Goal: Task Accomplishment & Management: Manage account settings

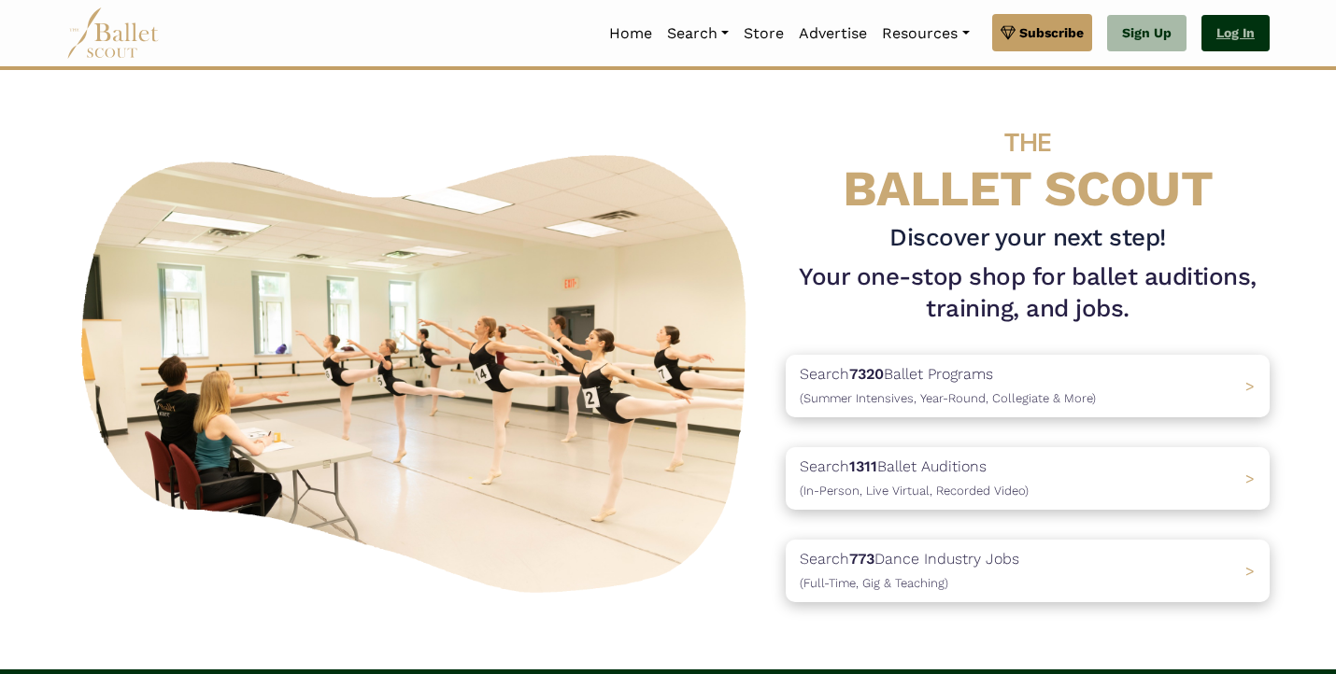
click at [1234, 44] on link "Log In" at bounding box center [1235, 33] width 68 height 37
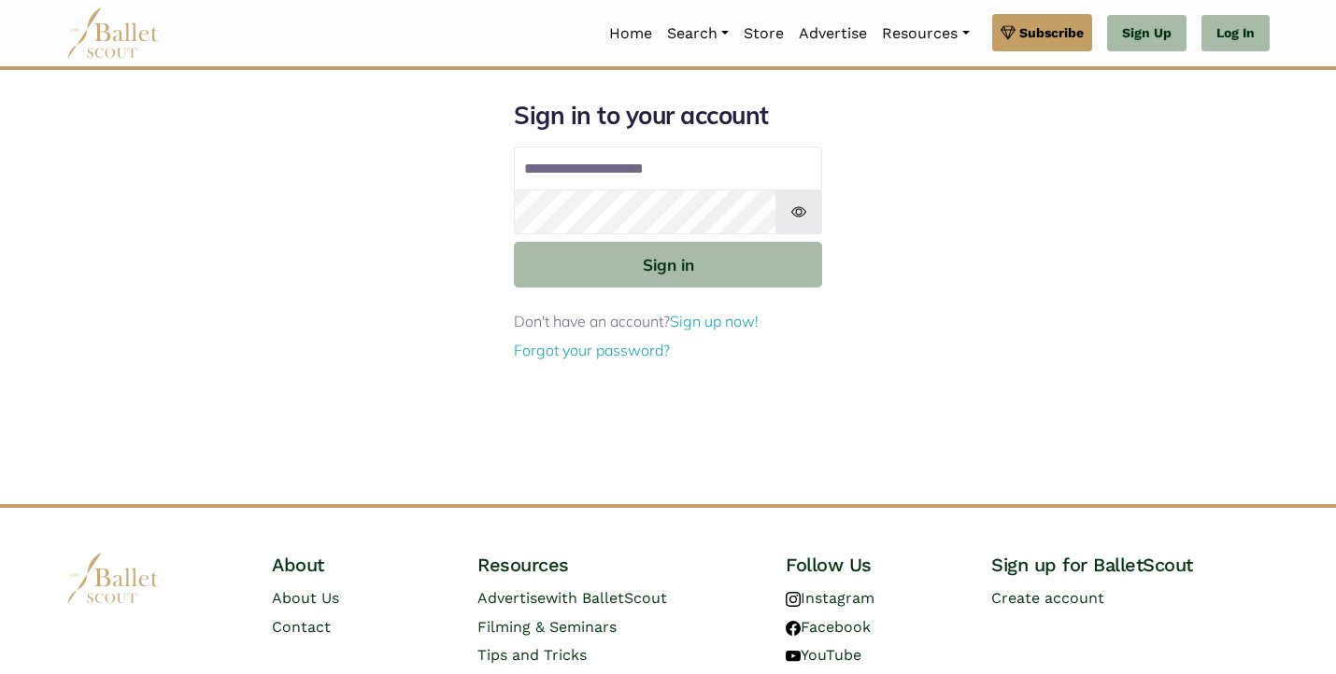
type input "**********"
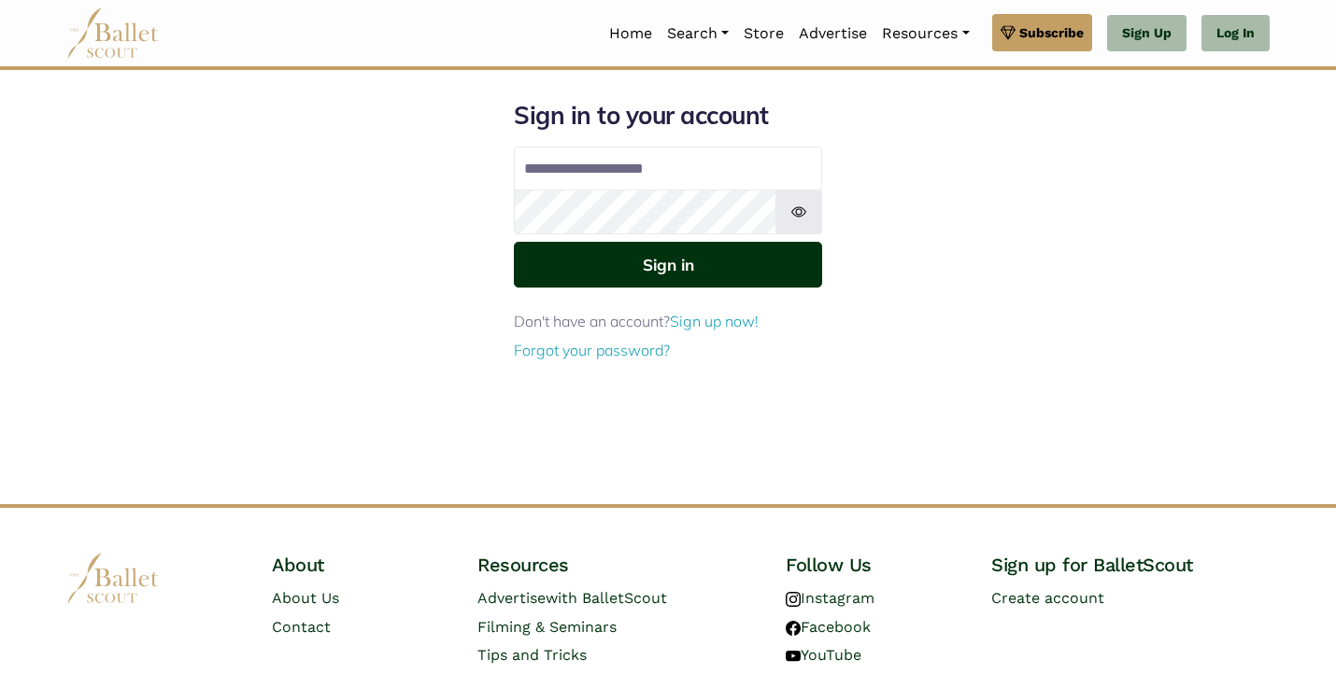
click at [760, 263] on button "Sign in" at bounding box center [668, 265] width 308 height 46
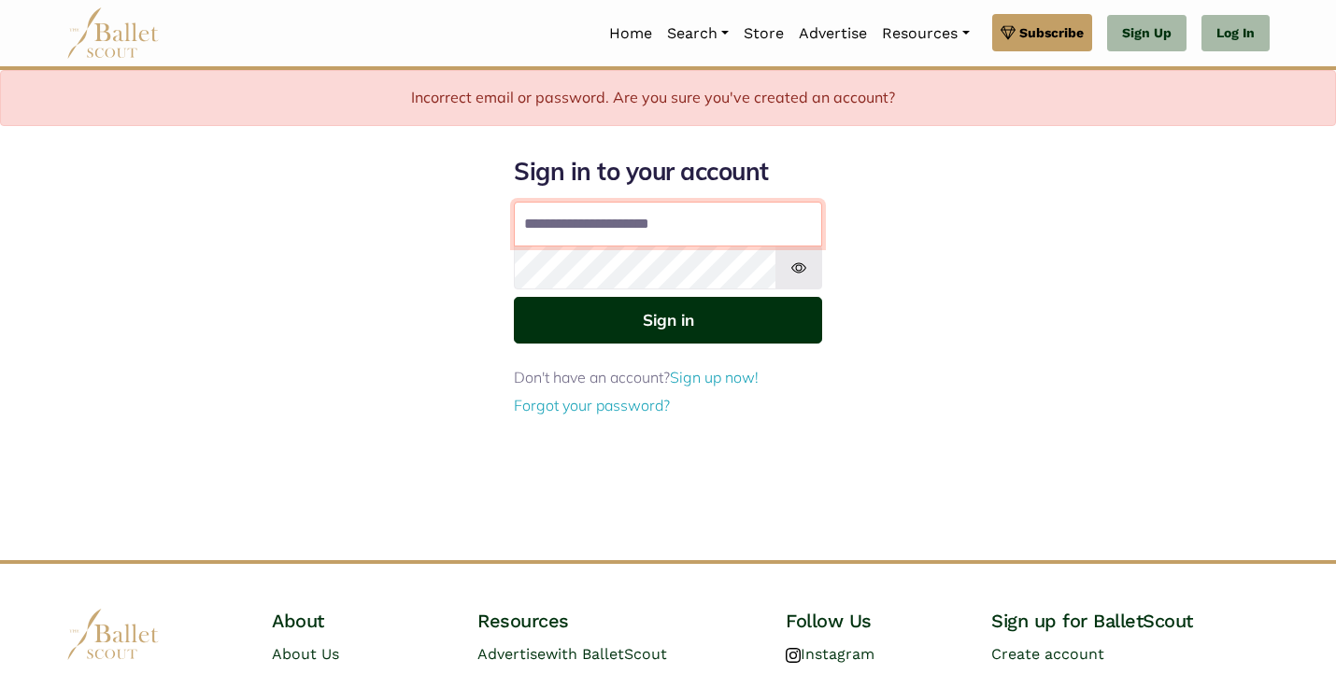
type input "**********"
click at [746, 308] on button "Sign in" at bounding box center [668, 320] width 308 height 46
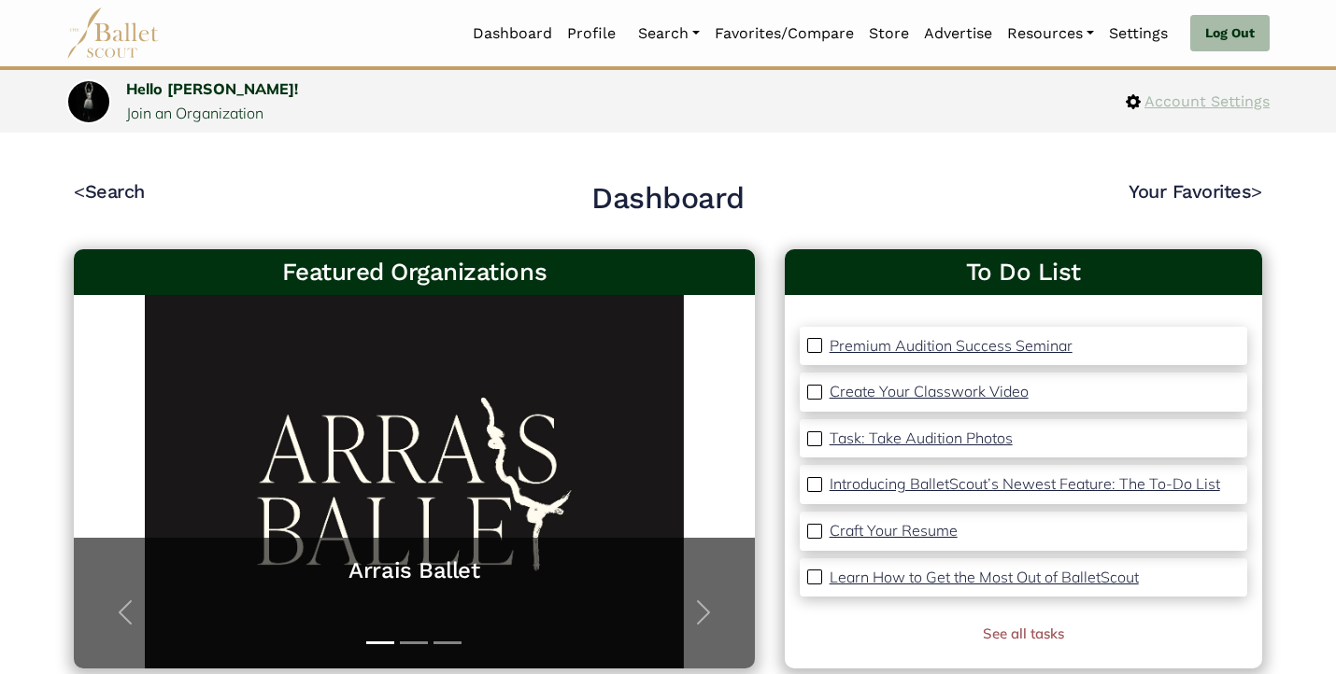
click at [1146, 97] on span "Account Settings" at bounding box center [1205, 102] width 129 height 24
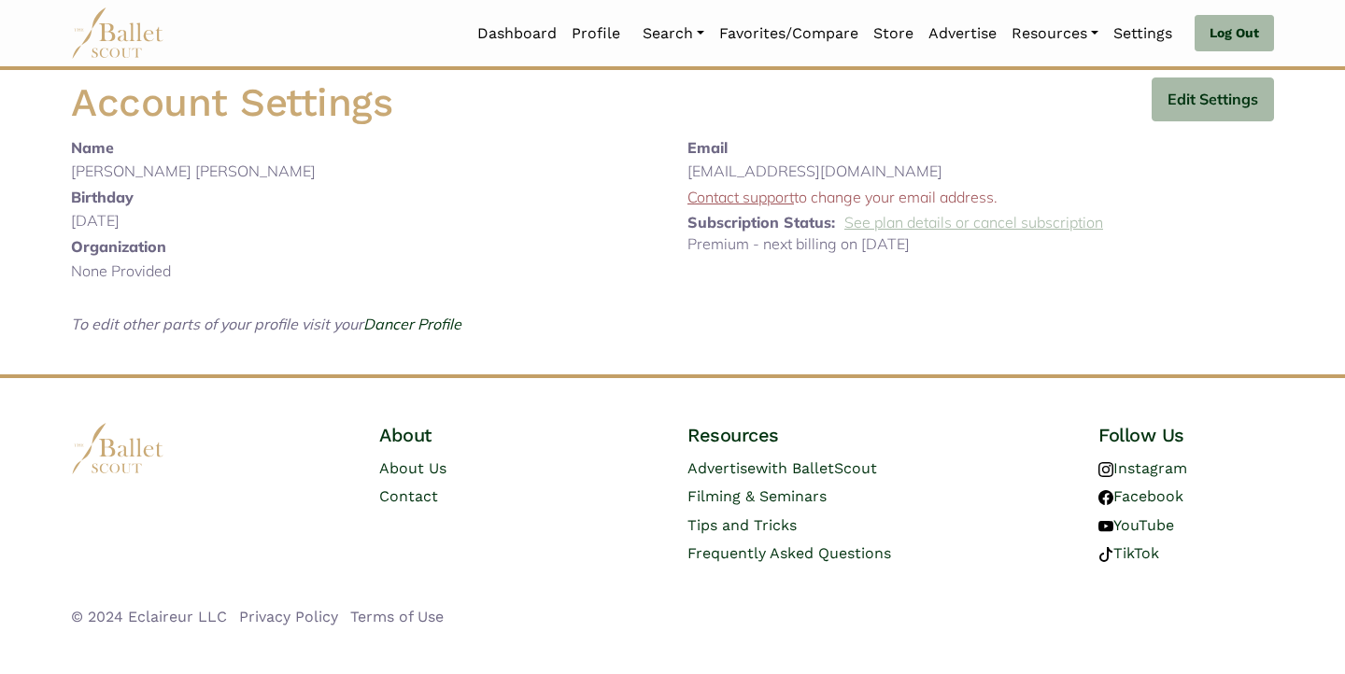
click at [939, 221] on link "See plan details or cancel subscription" at bounding box center [973, 222] width 259 height 19
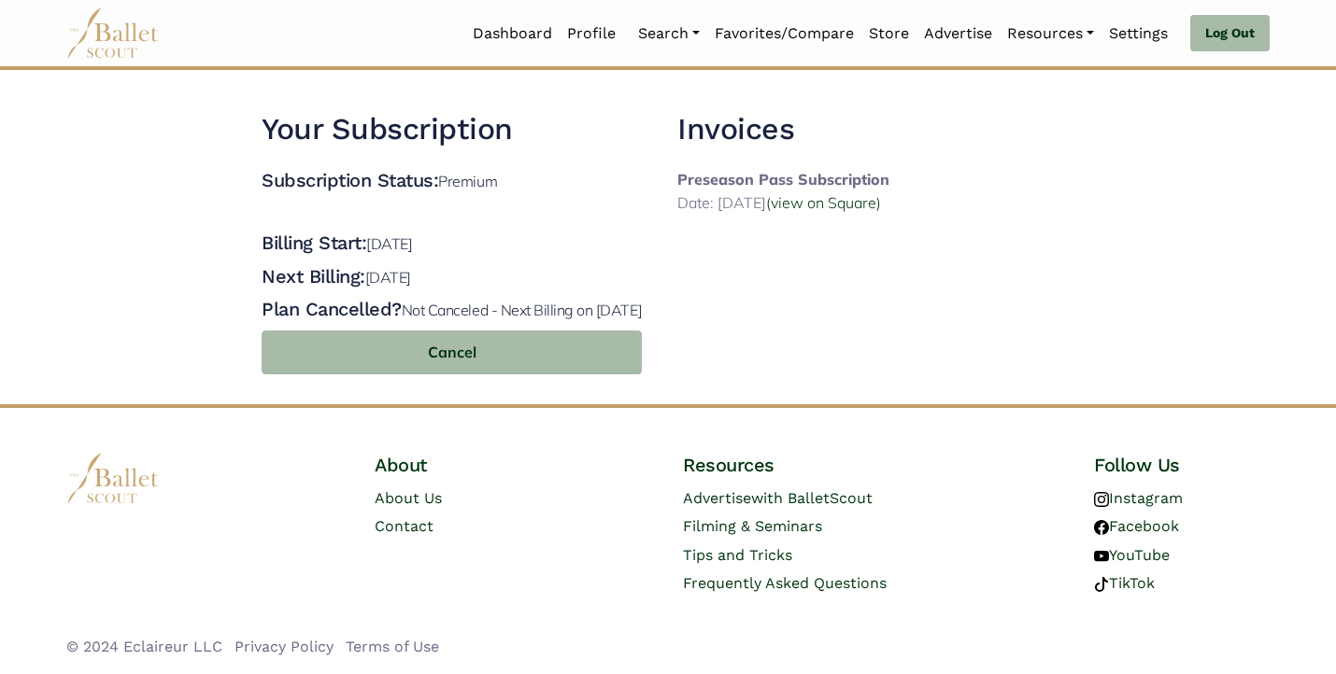
scroll to position [26, 0]
click at [766, 191] on p "Date: 2024-09-30 (view on Square)" at bounding box center [783, 203] width 212 height 24
click at [841, 193] on link "(view on Square)" at bounding box center [823, 202] width 115 height 19
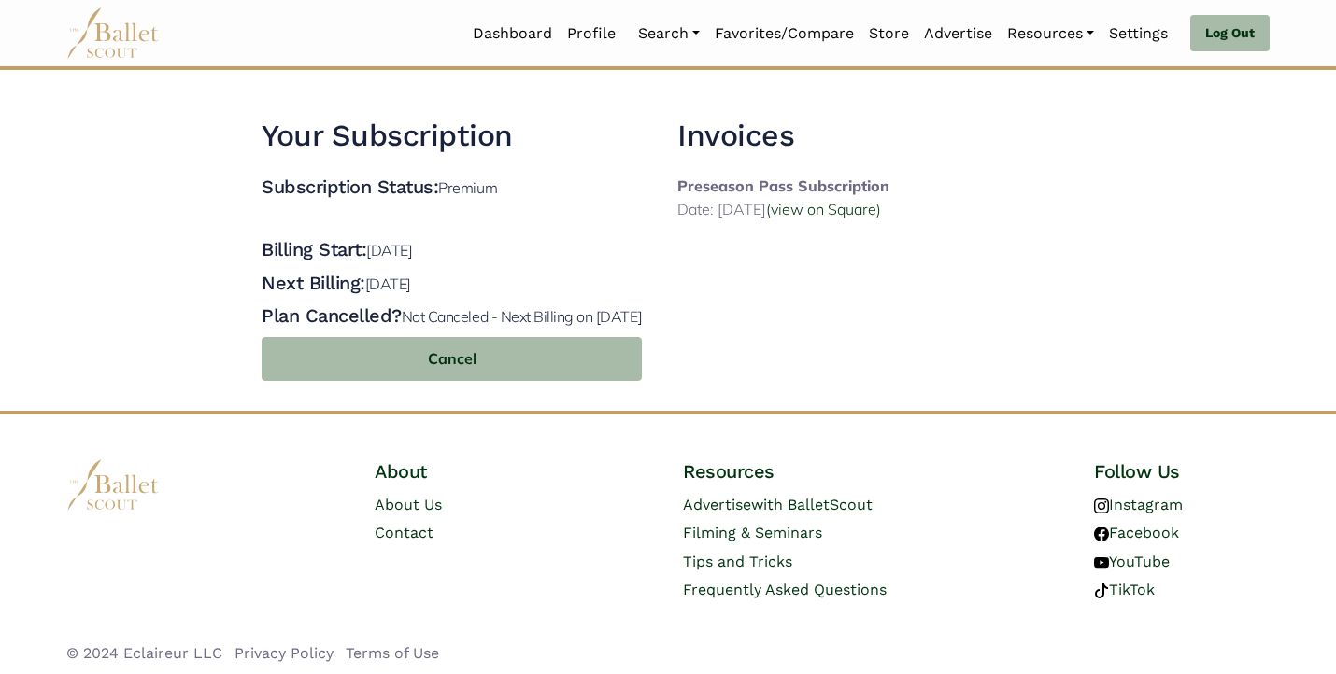
scroll to position [0, 0]
click at [498, 35] on link "Dashboard" at bounding box center [512, 33] width 94 height 39
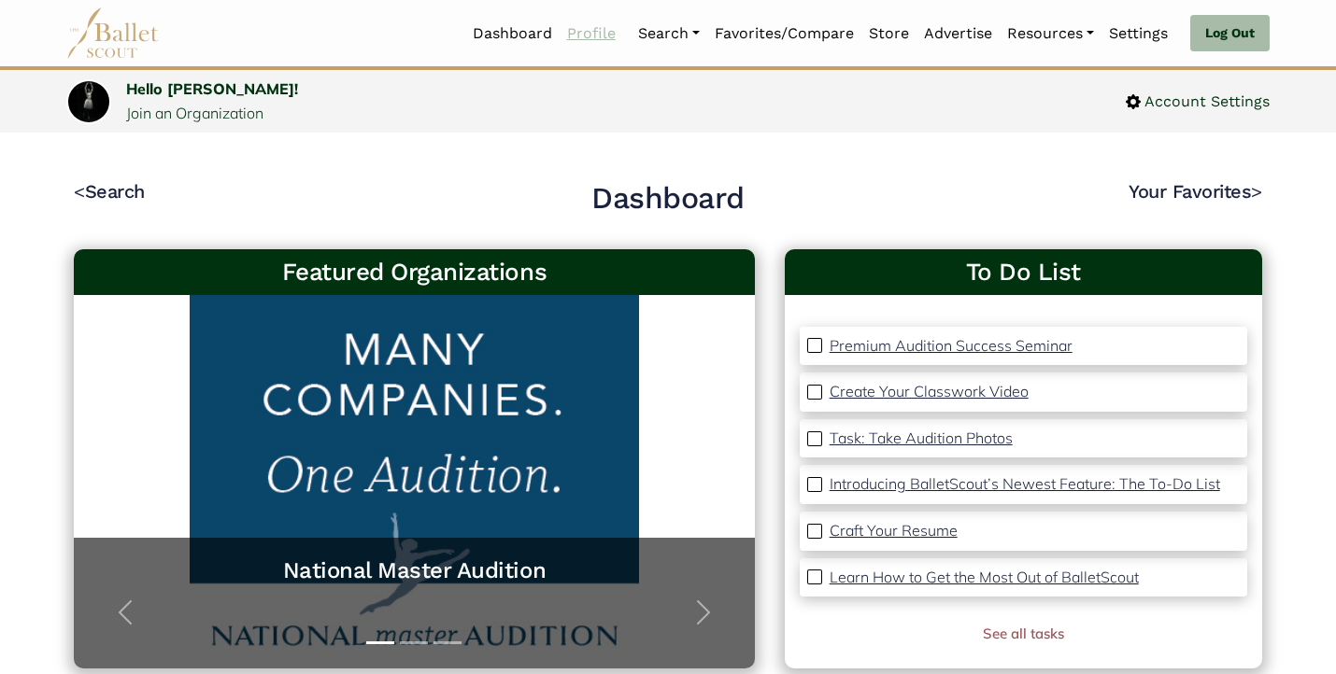
click at [589, 31] on link "Profile" at bounding box center [592, 33] width 64 height 39
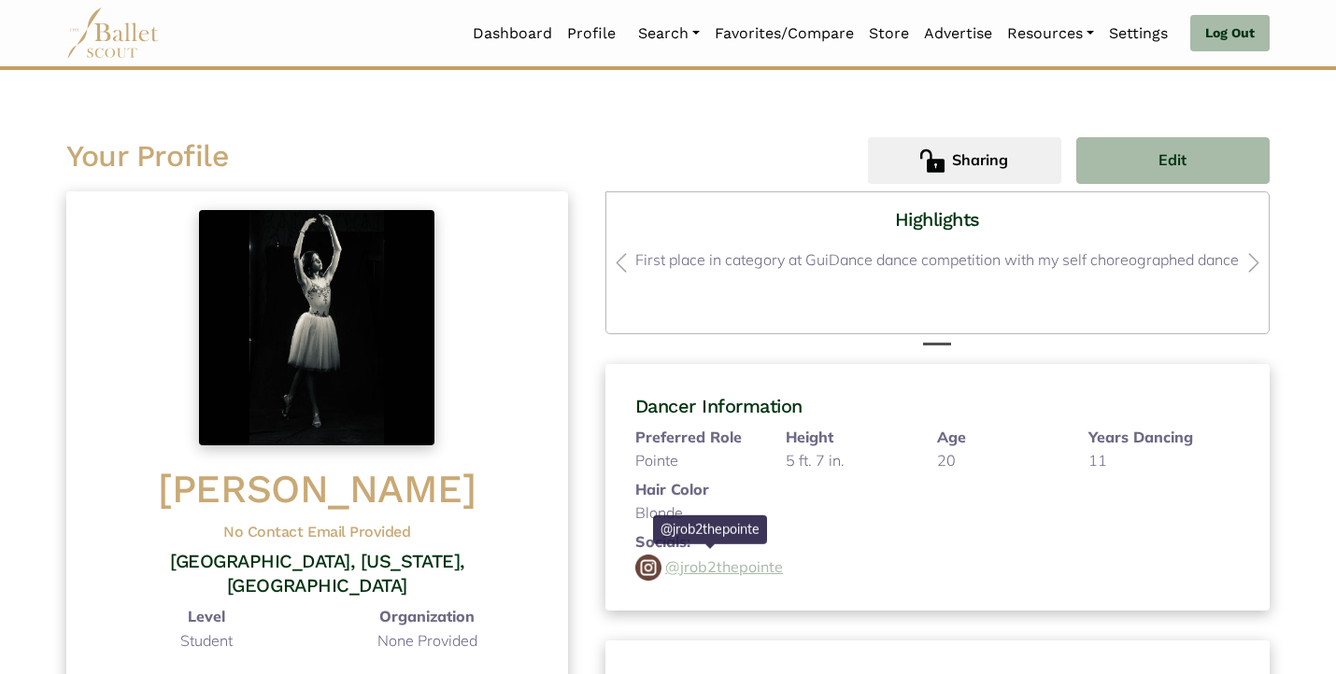
click at [702, 563] on link "@jrob2thepointe" at bounding box center [724, 568] width 118 height 24
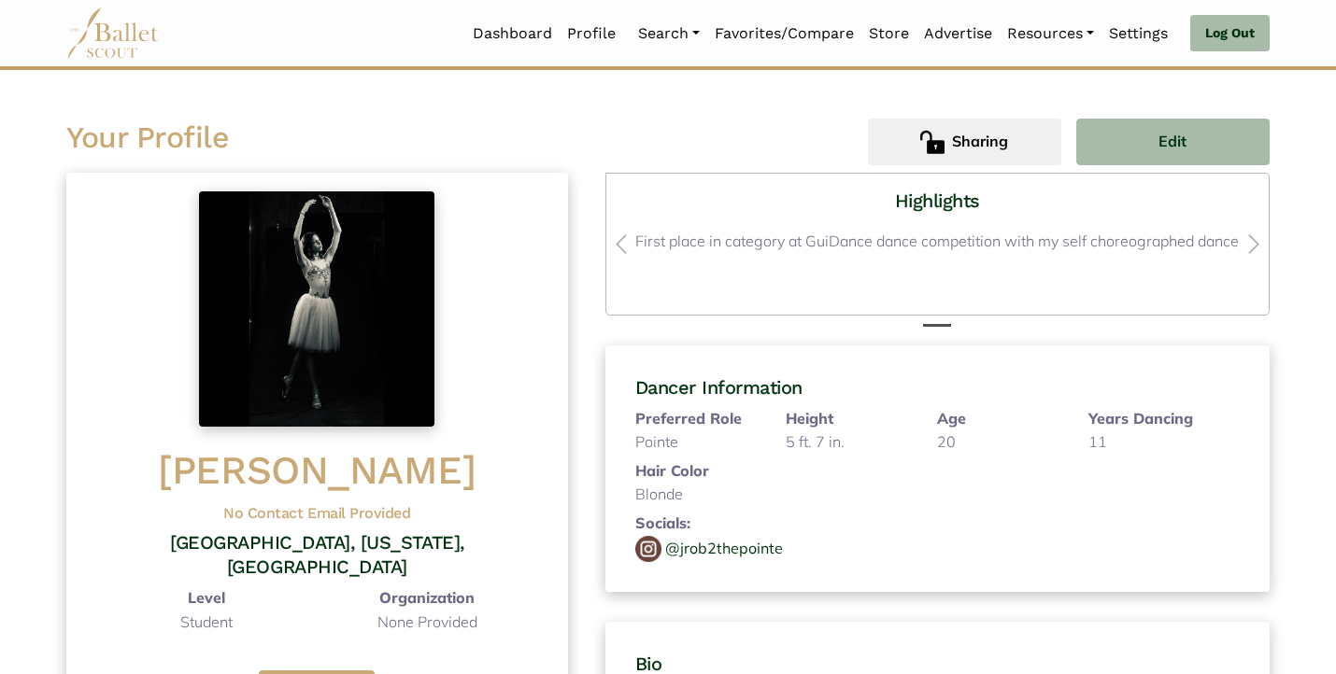
scroll to position [12, 0]
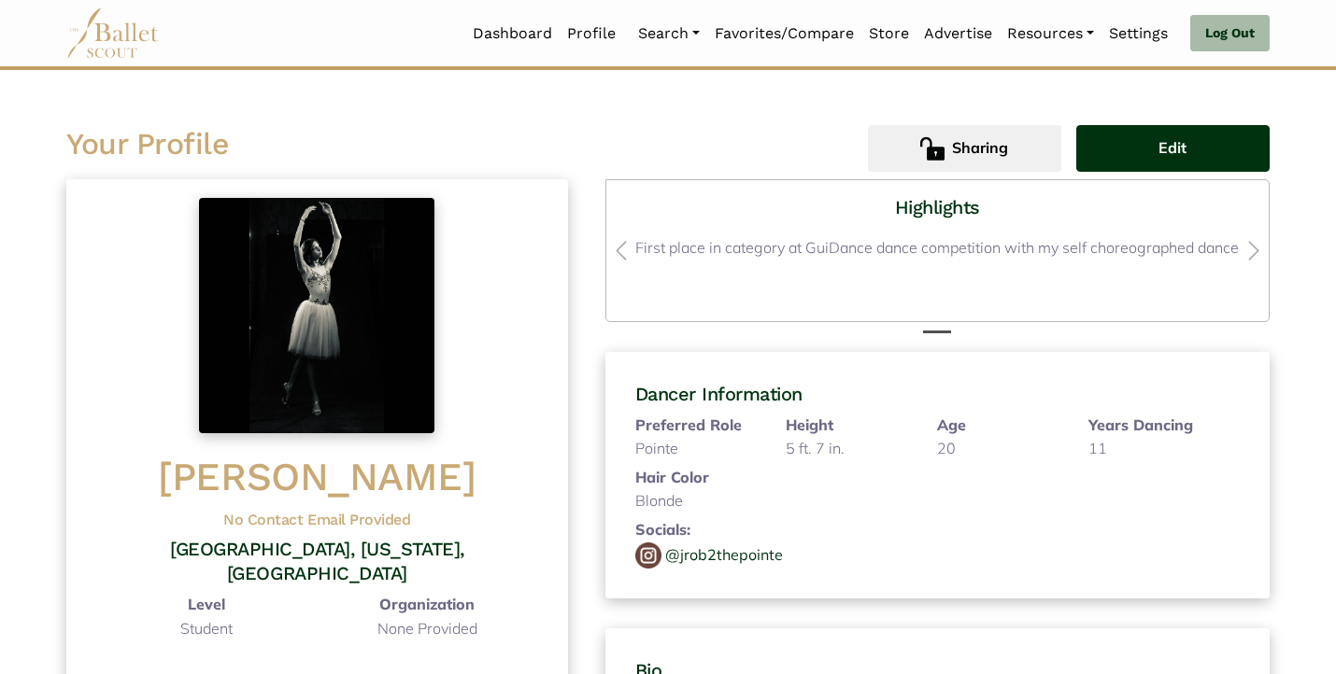
click at [1129, 130] on button "Edit" at bounding box center [1172, 148] width 193 height 47
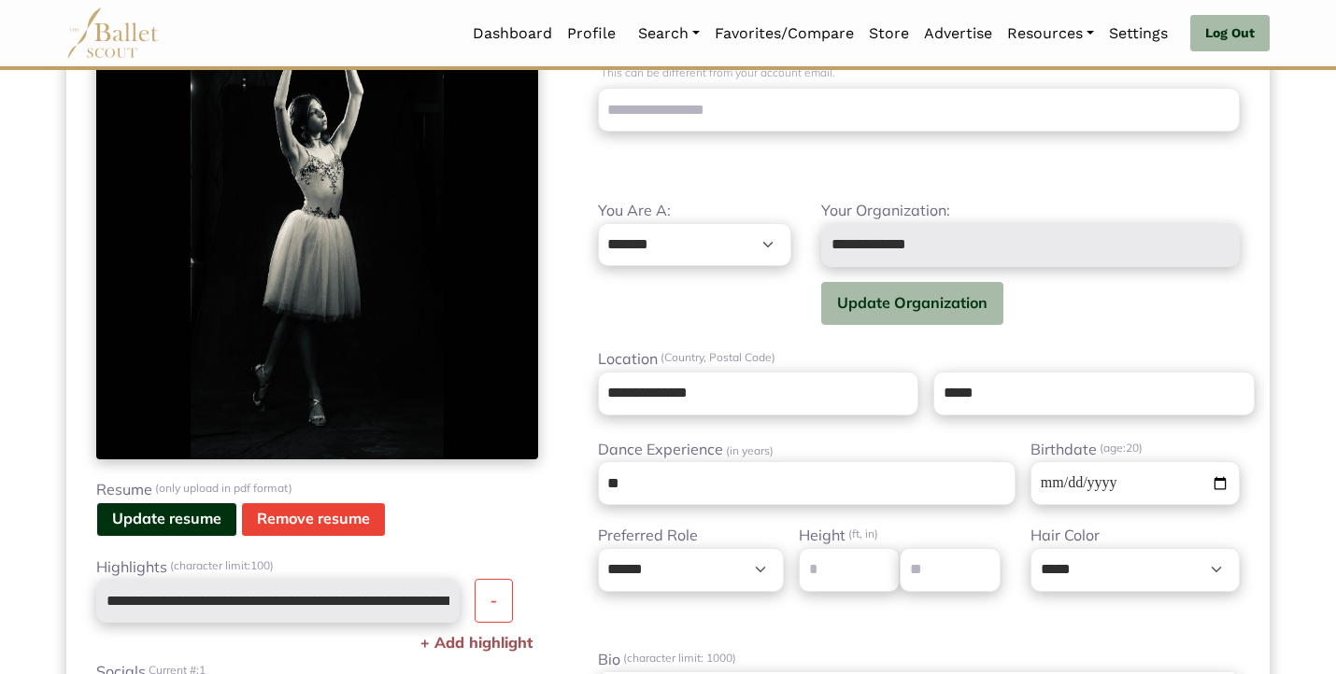
scroll to position [284, 0]
type input "*"
click at [982, 570] on input "*" at bounding box center [950, 570] width 101 height 44
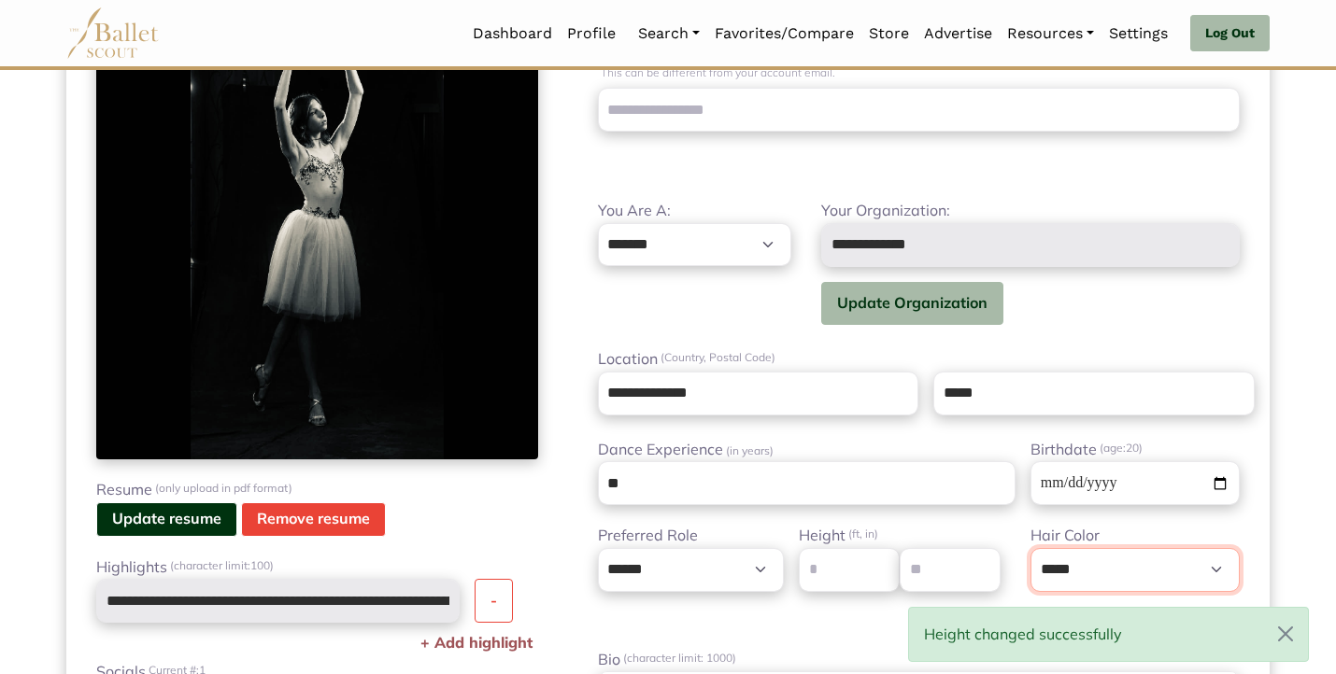
select select "**"
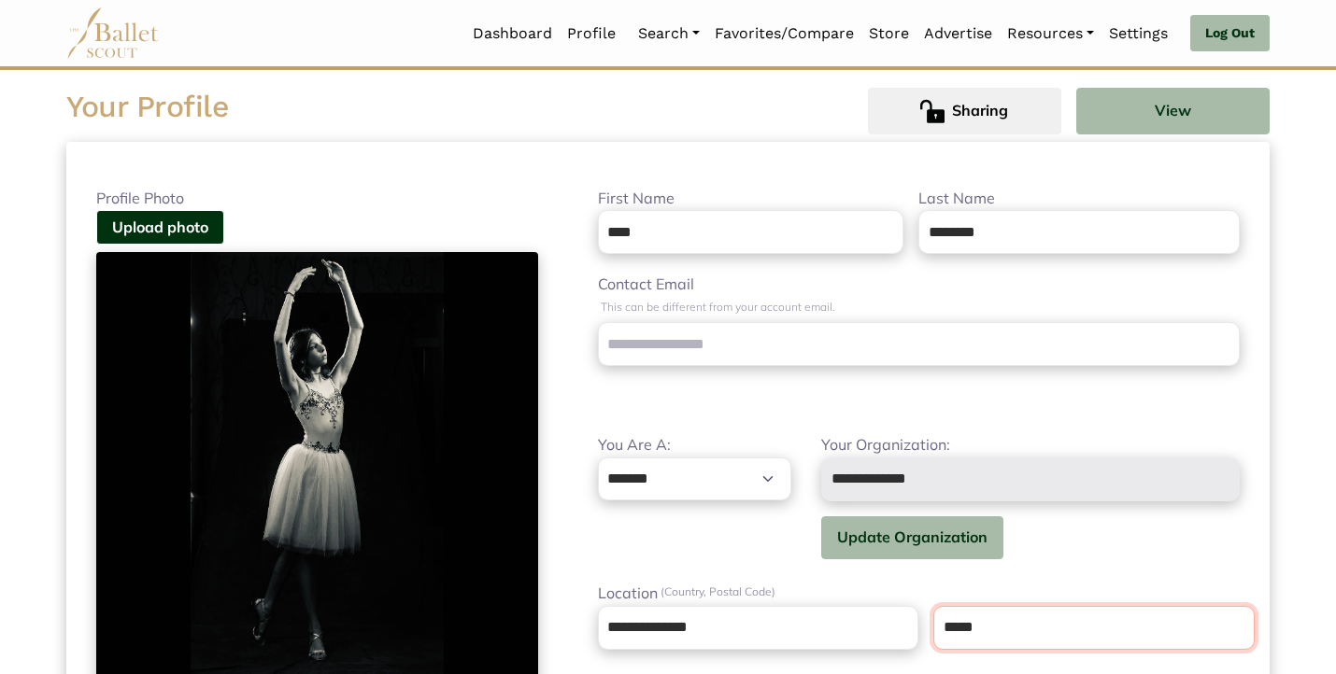
scroll to position [47, 0]
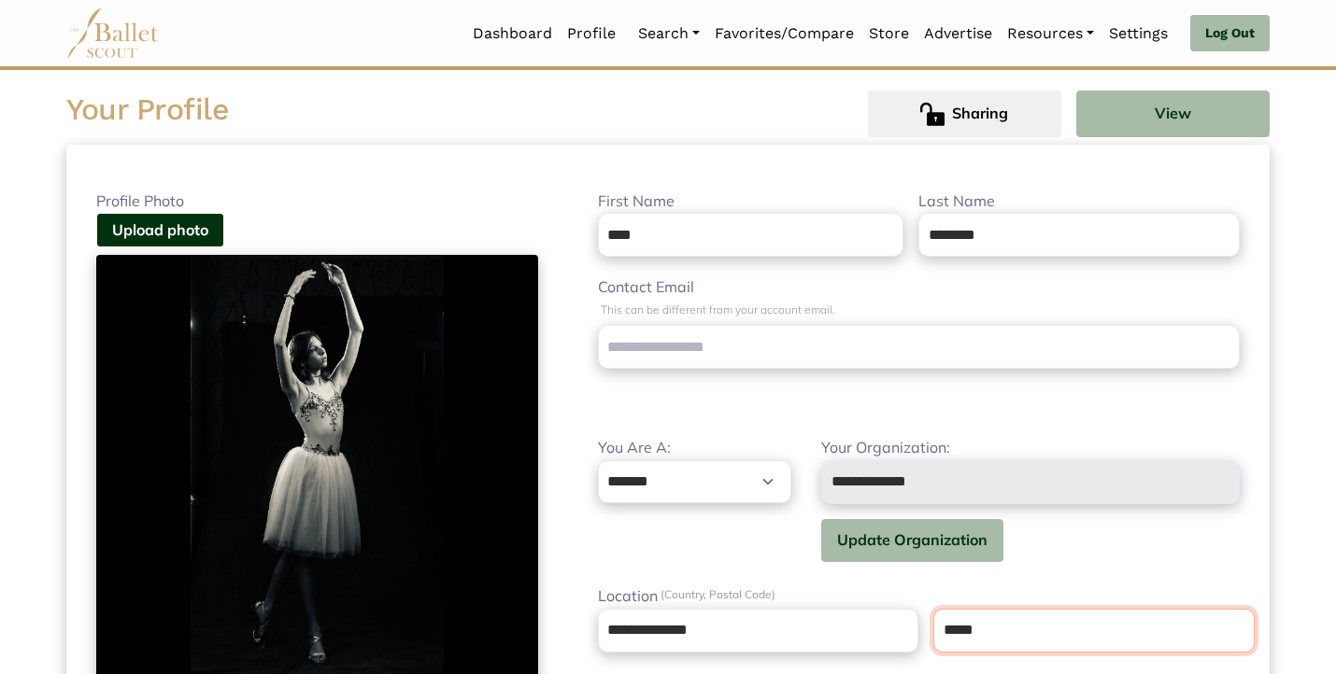
type input "*****"
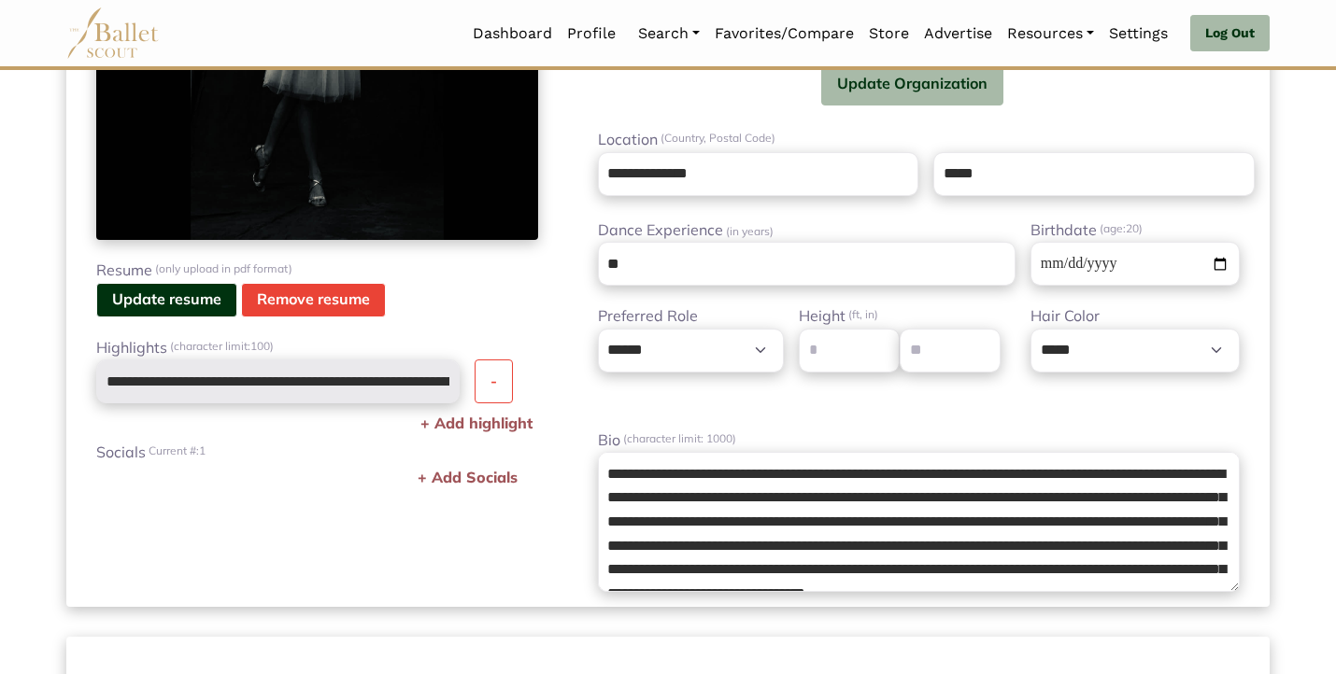
scroll to position [503, 0]
click at [483, 376] on button "-" at bounding box center [494, 382] width 38 height 44
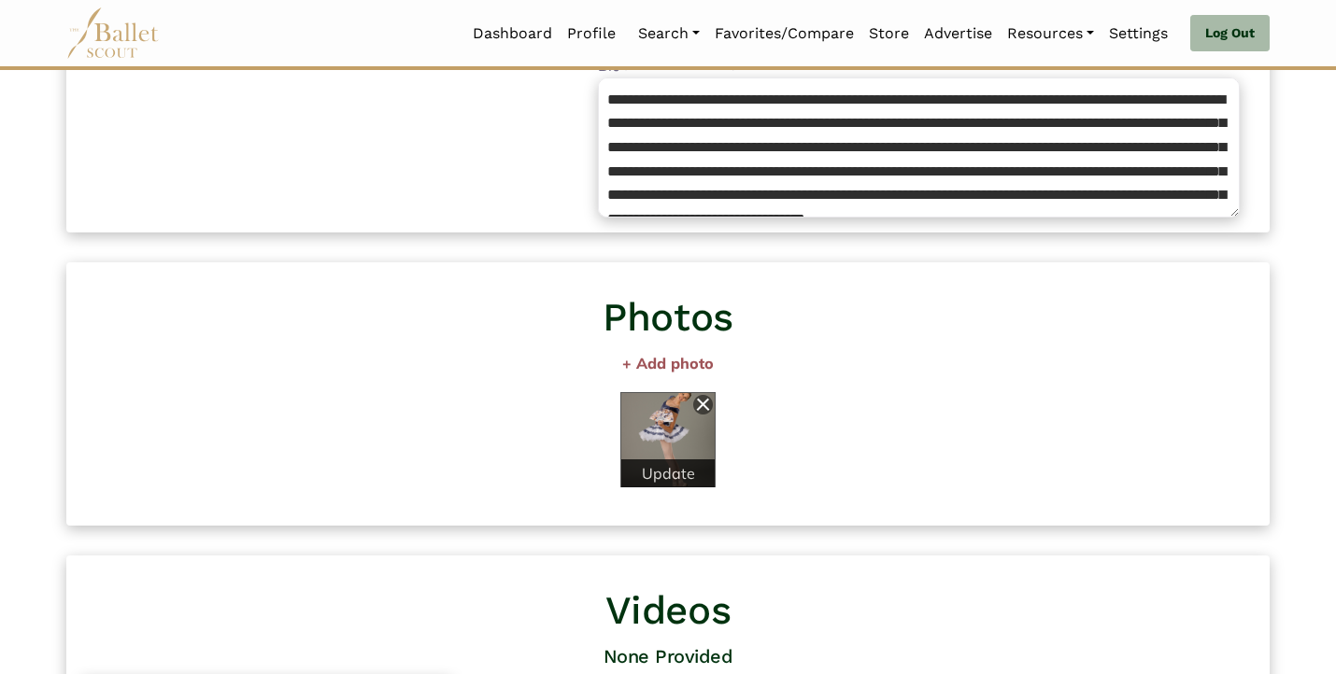
scroll to position [898, 0]
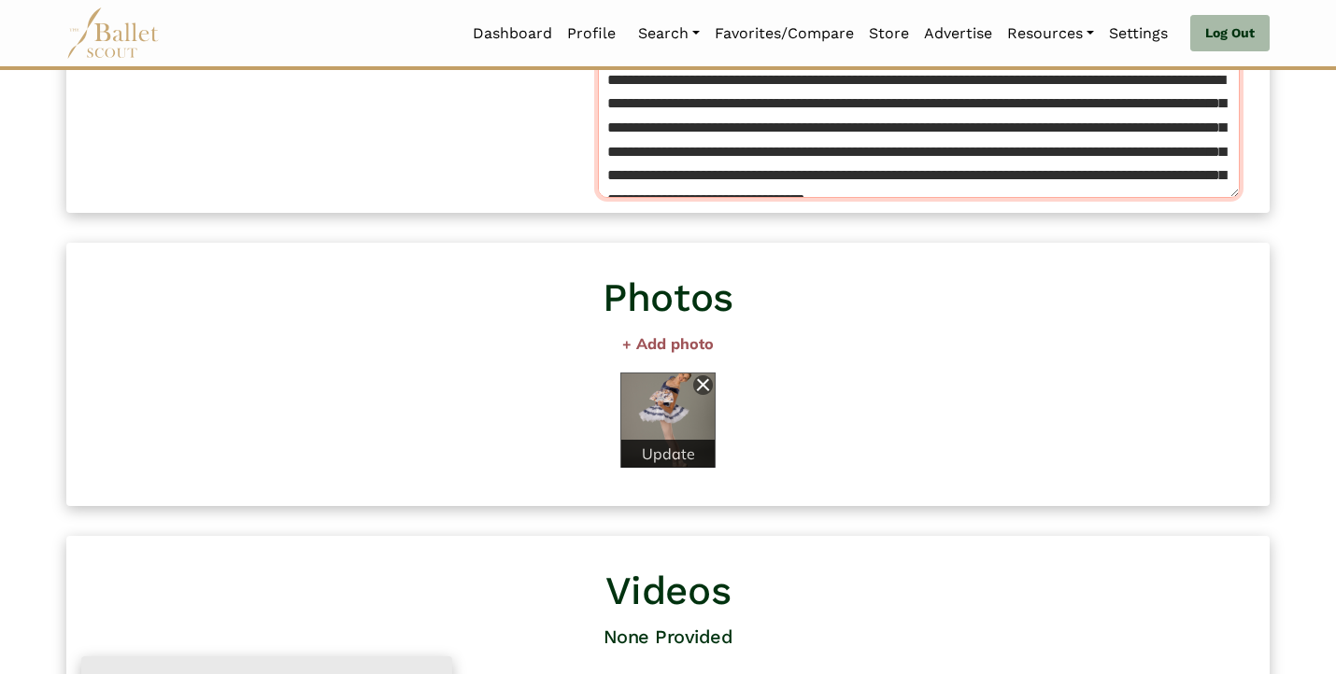
click at [684, 176] on textarea "**********" at bounding box center [919, 128] width 642 height 140
type textarea "**********"
click at [832, 342] on button "+ Add photo" at bounding box center [667, 345] width 1203 height 26
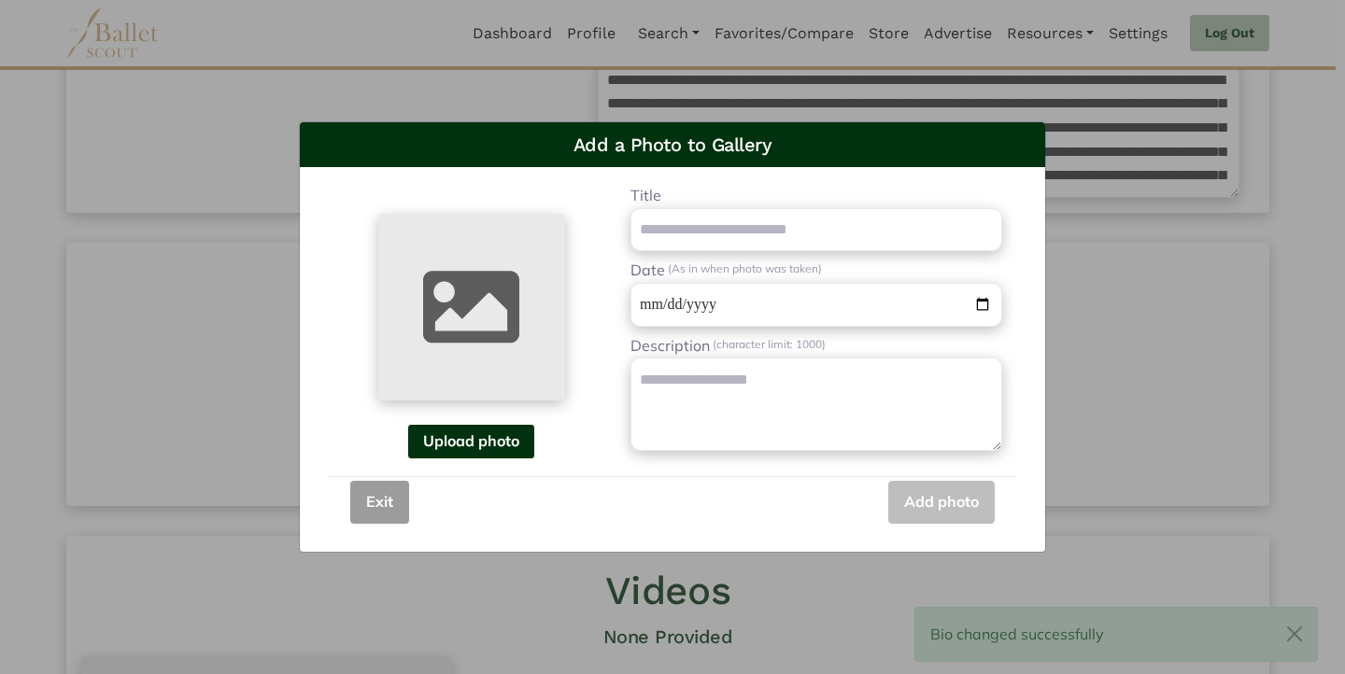
click at [247, 355] on div "Add a Photo to Gallery Upload photo Title Please enter a title Date (As in when…" at bounding box center [672, 337] width 1345 height 674
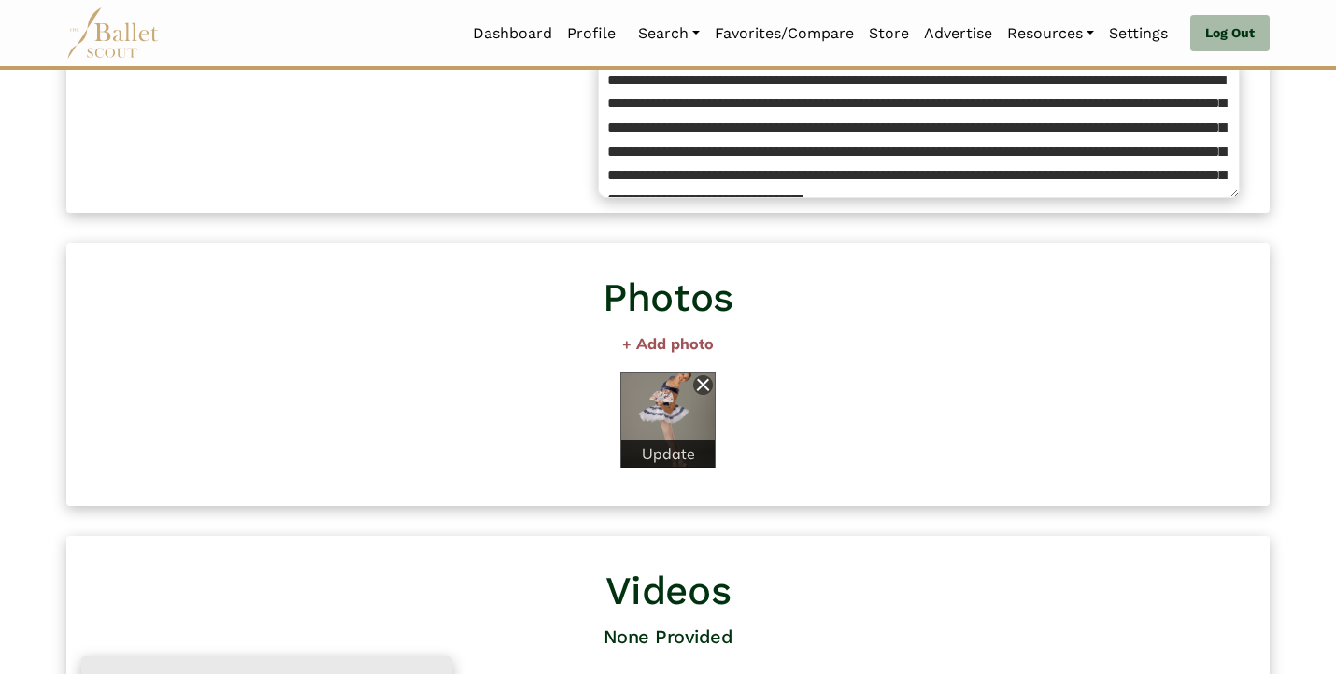
click at [674, 451] on button "Update" at bounding box center [667, 454] width 93 height 28
type input "**********"
type textarea "**********"
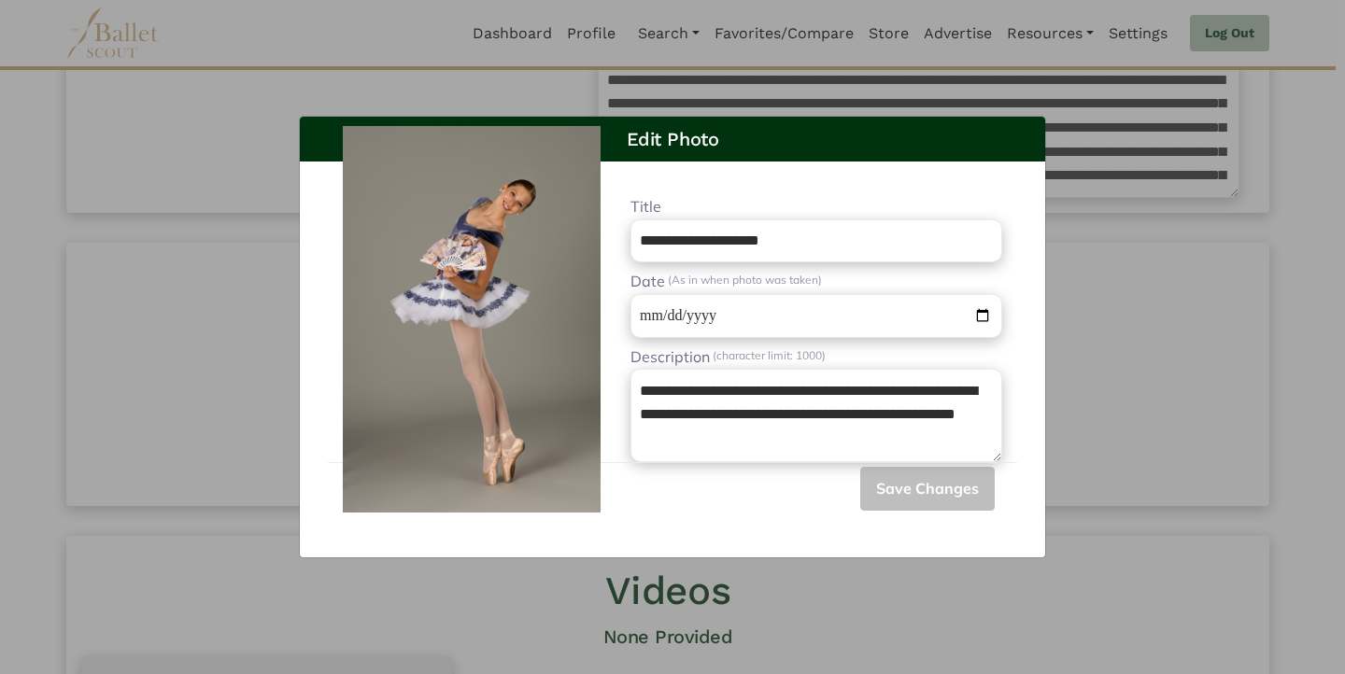
click at [1198, 402] on div "**********" at bounding box center [672, 337] width 1345 height 674
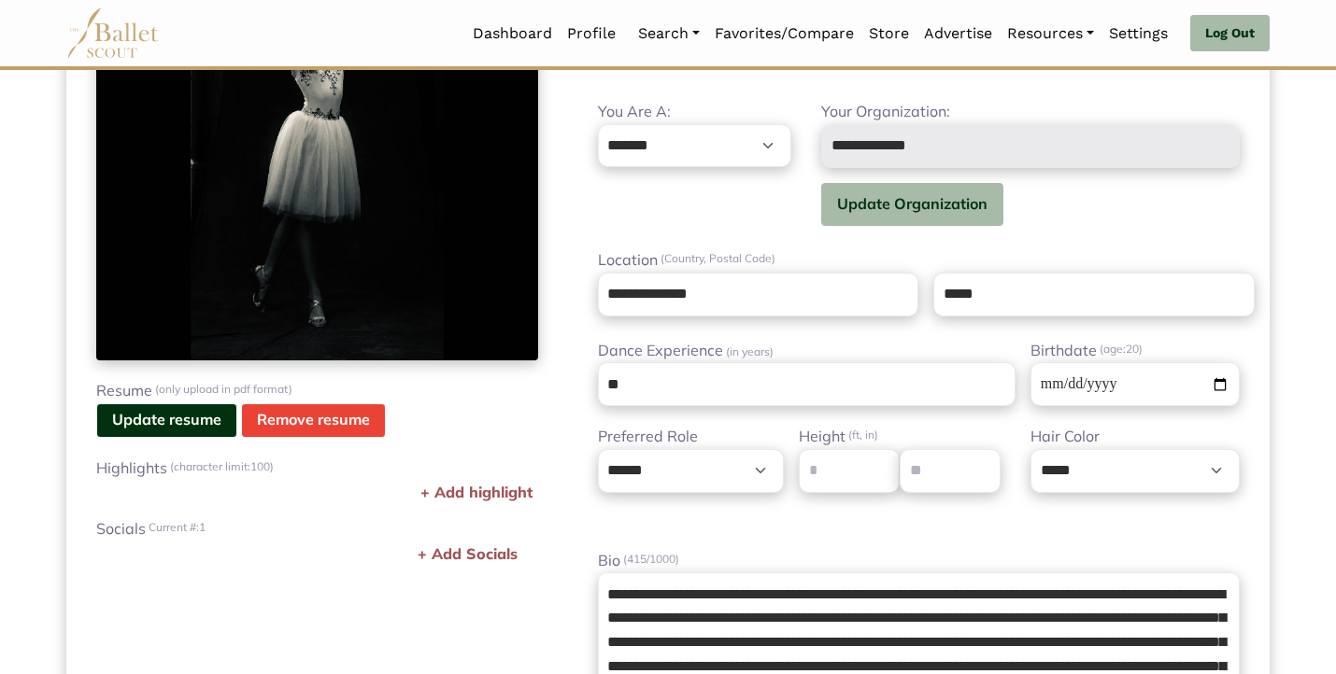
scroll to position [383, 0]
click at [460, 551] on button "+ Add Socials" at bounding box center [467, 555] width 111 height 26
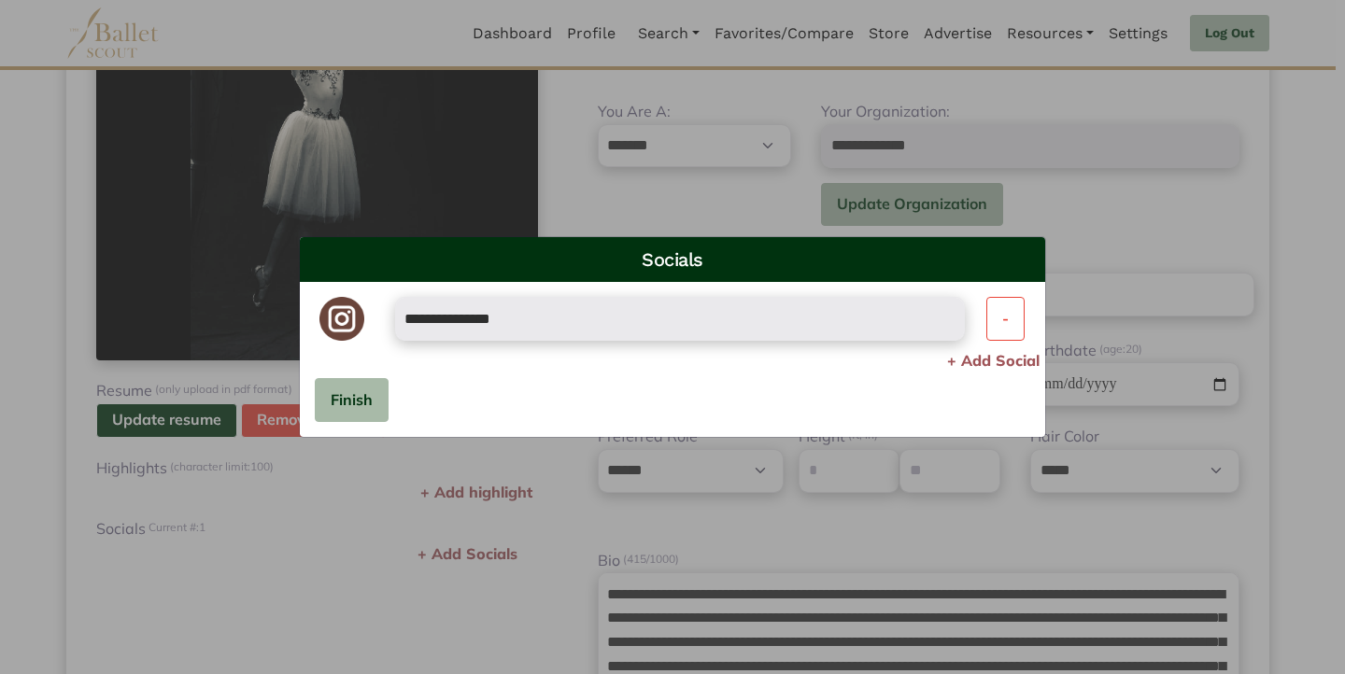
click at [347, 319] on img at bounding box center [341, 319] width 44 height 44
click at [988, 329] on button "-" at bounding box center [1005, 319] width 38 height 44
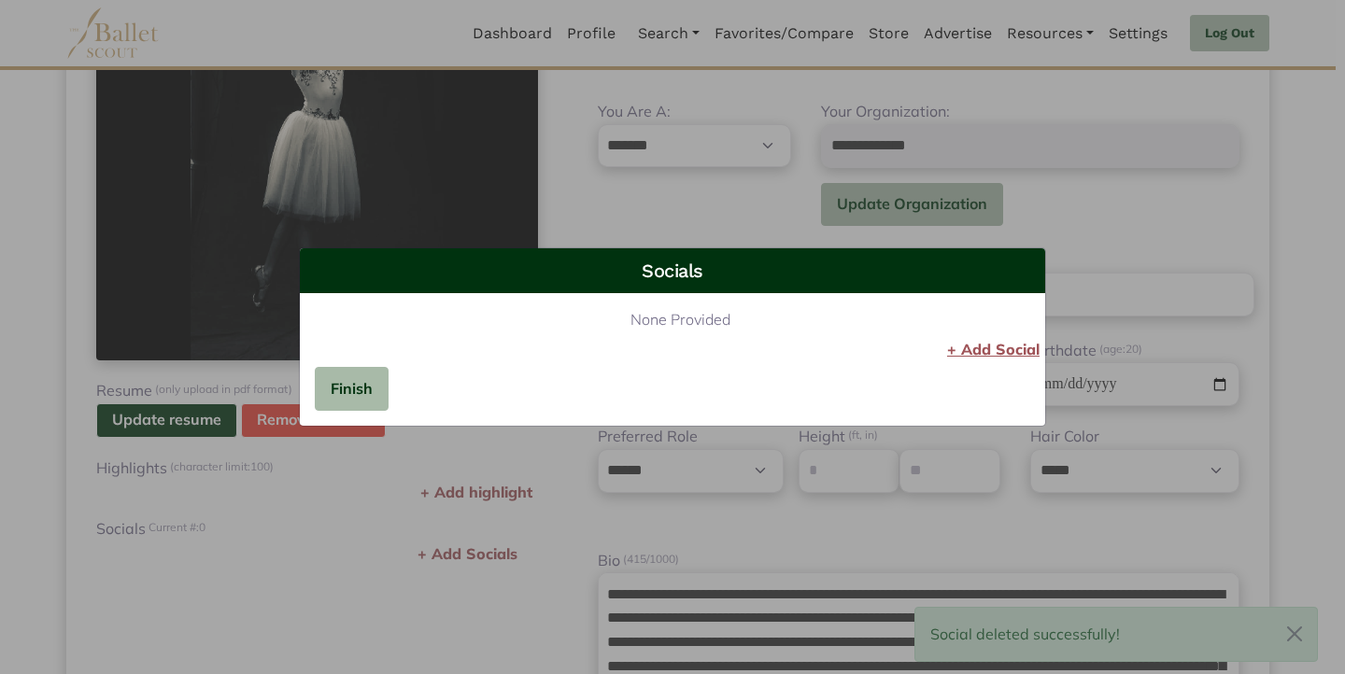
click at [1019, 352] on button "+ Add Social" at bounding box center [994, 350] width 104 height 26
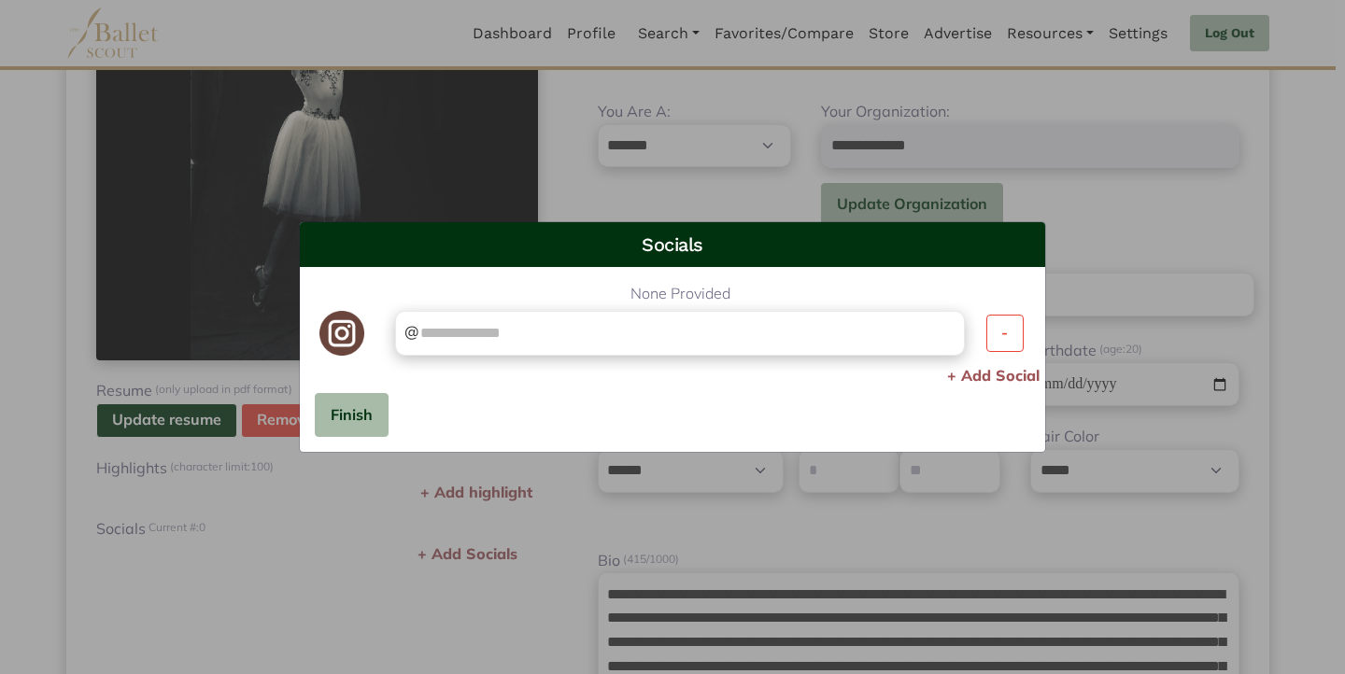
click at [606, 337] on input "text" at bounding box center [686, 333] width 536 height 26
type input "**********"
click at [362, 403] on button "Finish" at bounding box center [352, 415] width 74 height 44
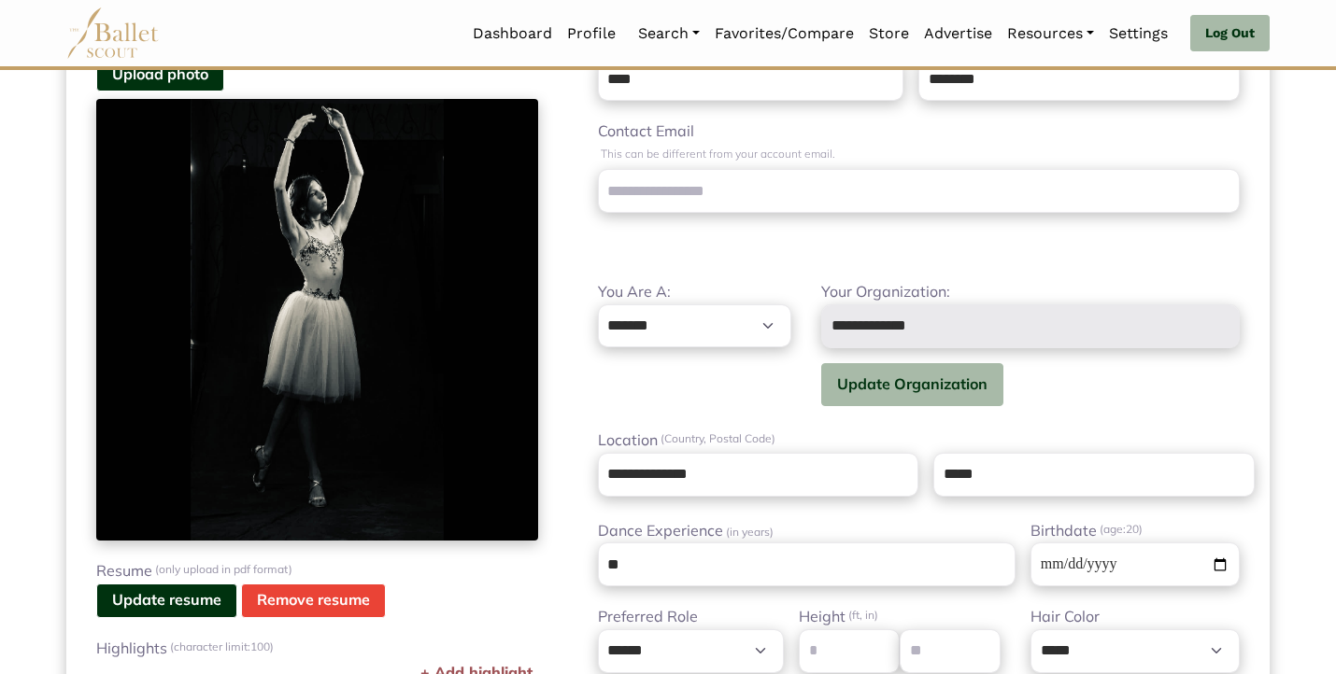
scroll to position [227, 0]
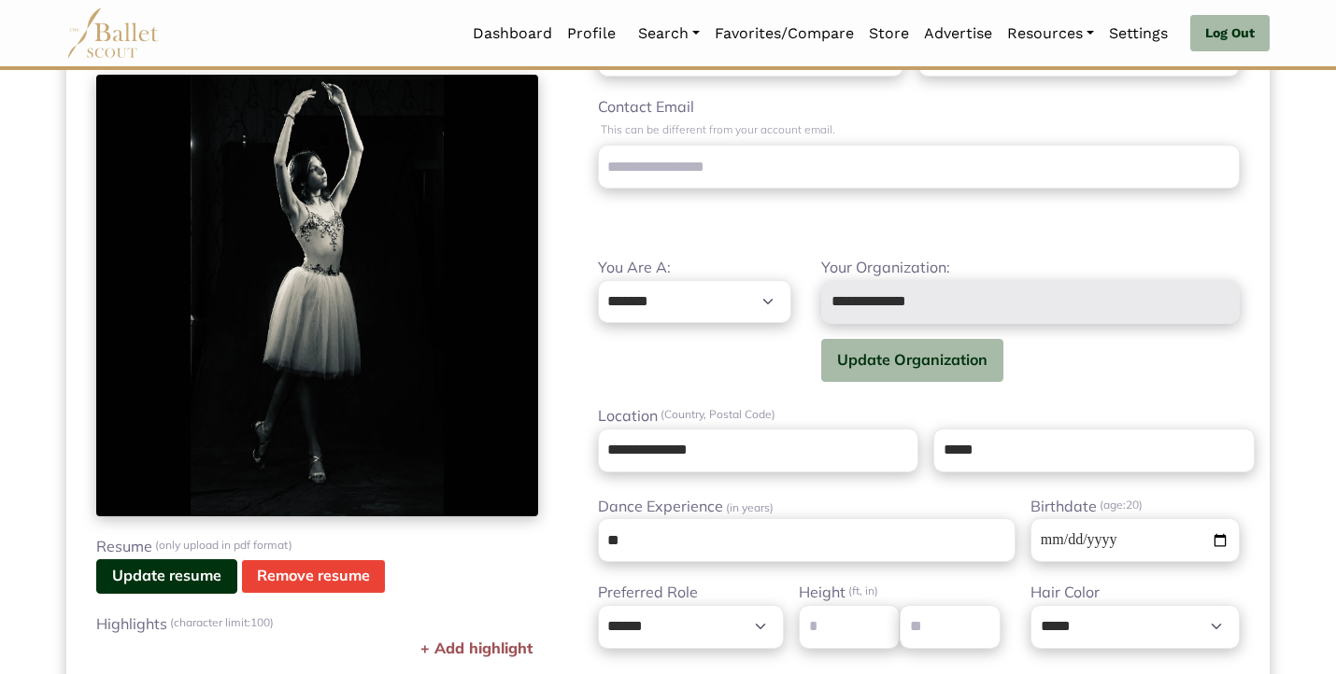
click at [185, 575] on button "Update resume" at bounding box center [166, 577] width 141 height 35
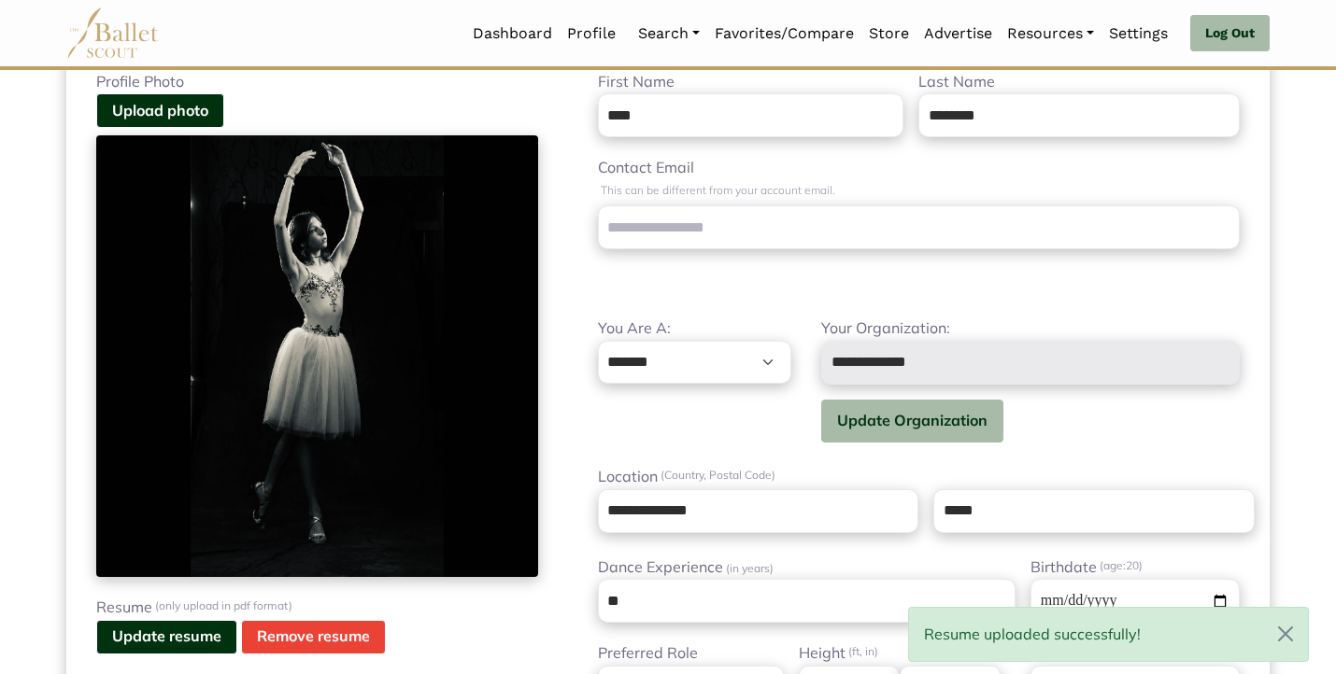
scroll to position [163, 0]
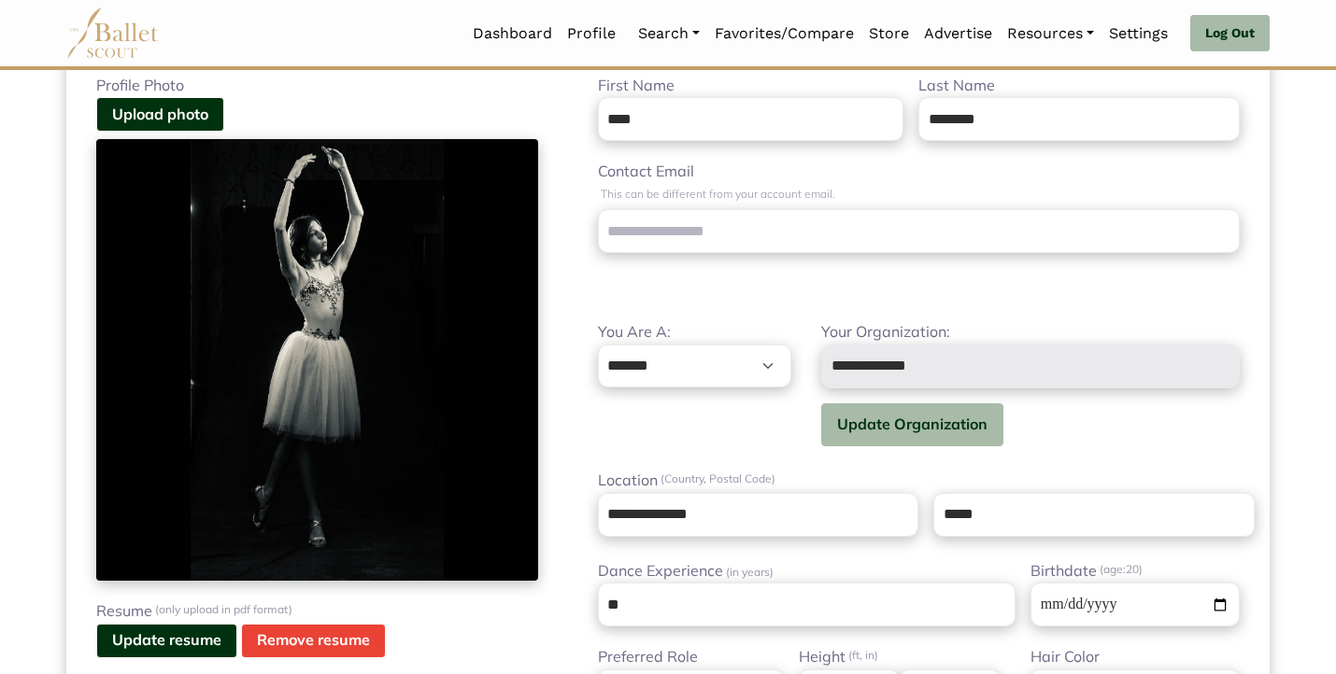
click at [338, 335] on img at bounding box center [317, 360] width 442 height 442
click at [141, 105] on button "Upload photo" at bounding box center [160, 114] width 128 height 35
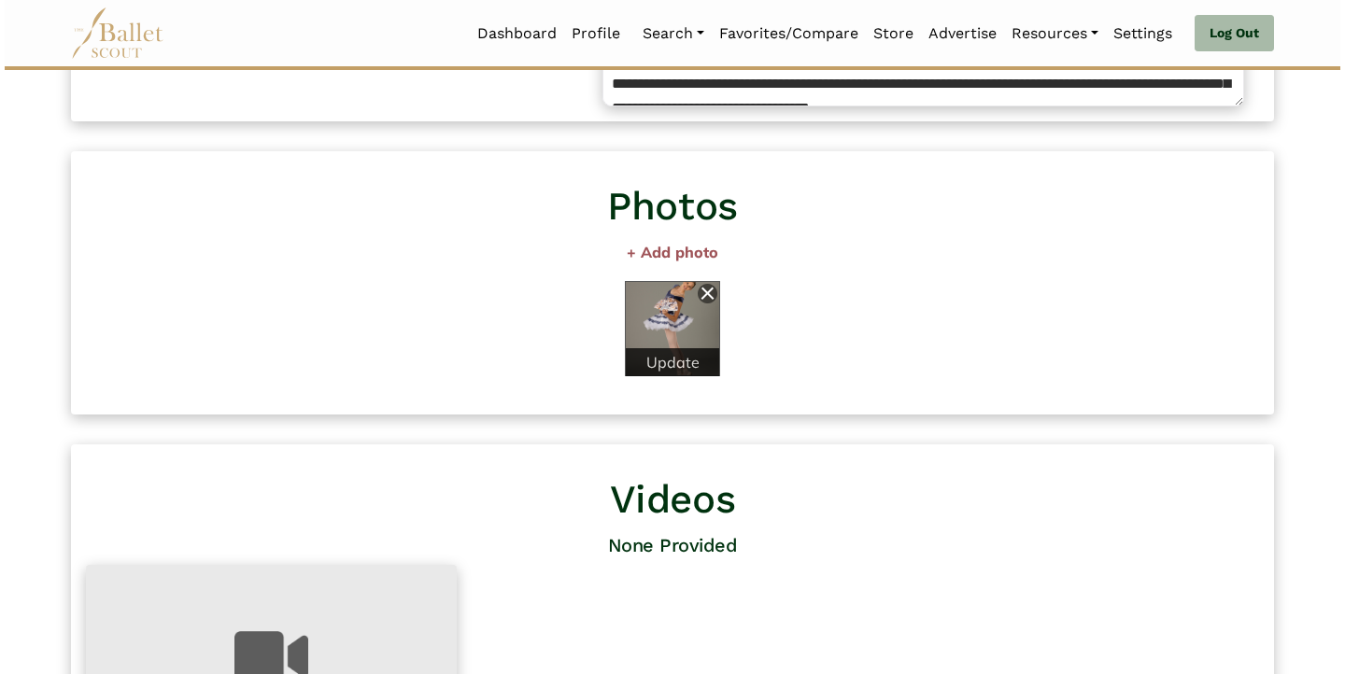
scroll to position [1009, 0]
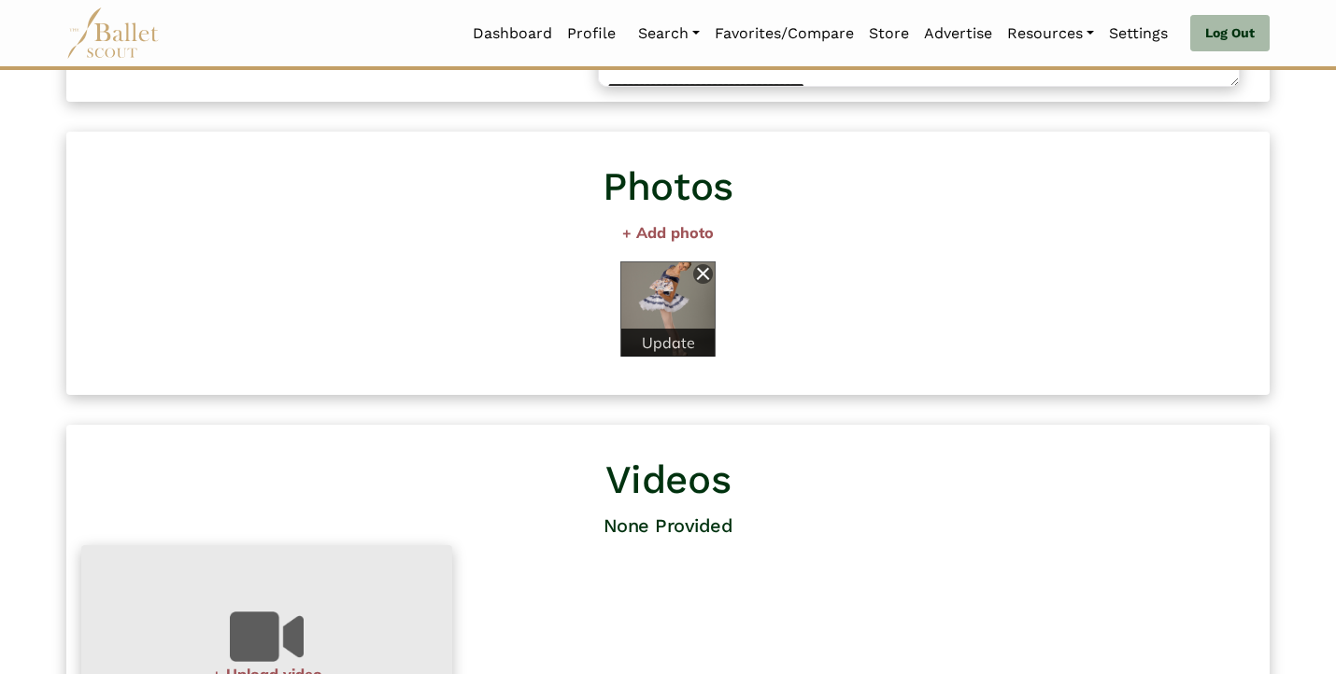
click at [702, 275] on img at bounding box center [703, 274] width 20 height 20
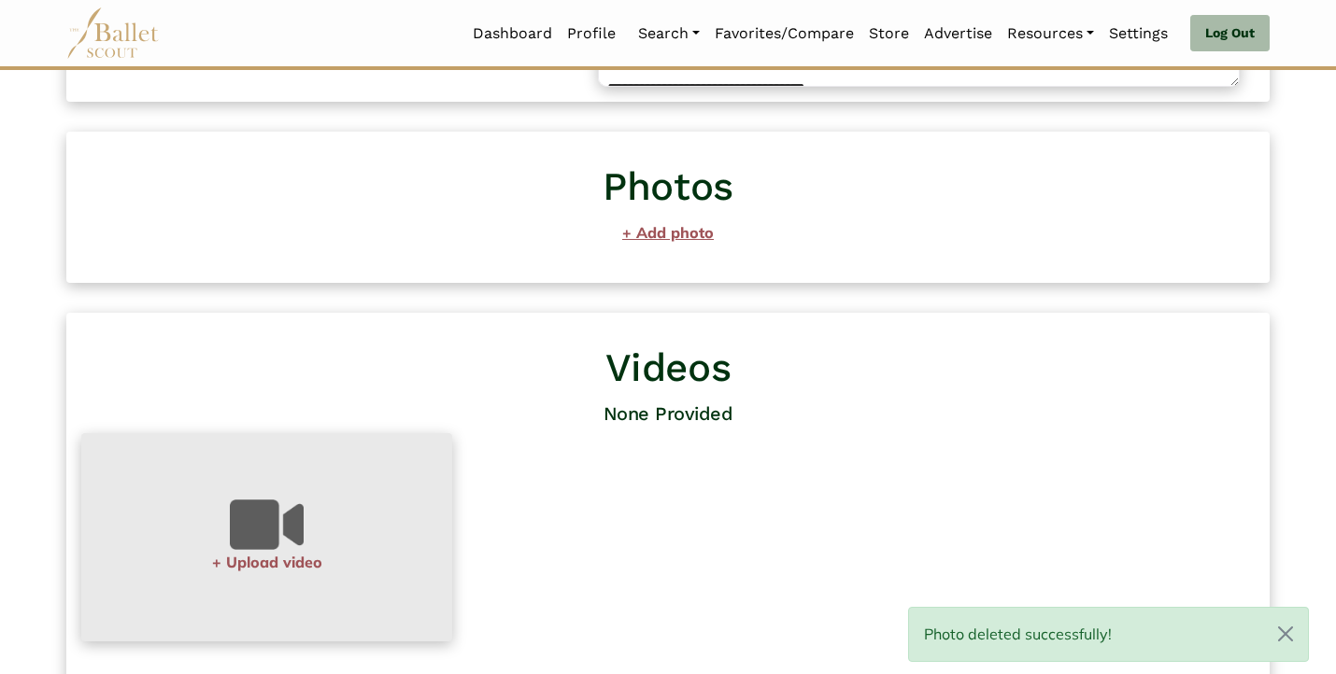
click at [663, 237] on button "+ Add photo" at bounding box center [667, 233] width 1203 height 26
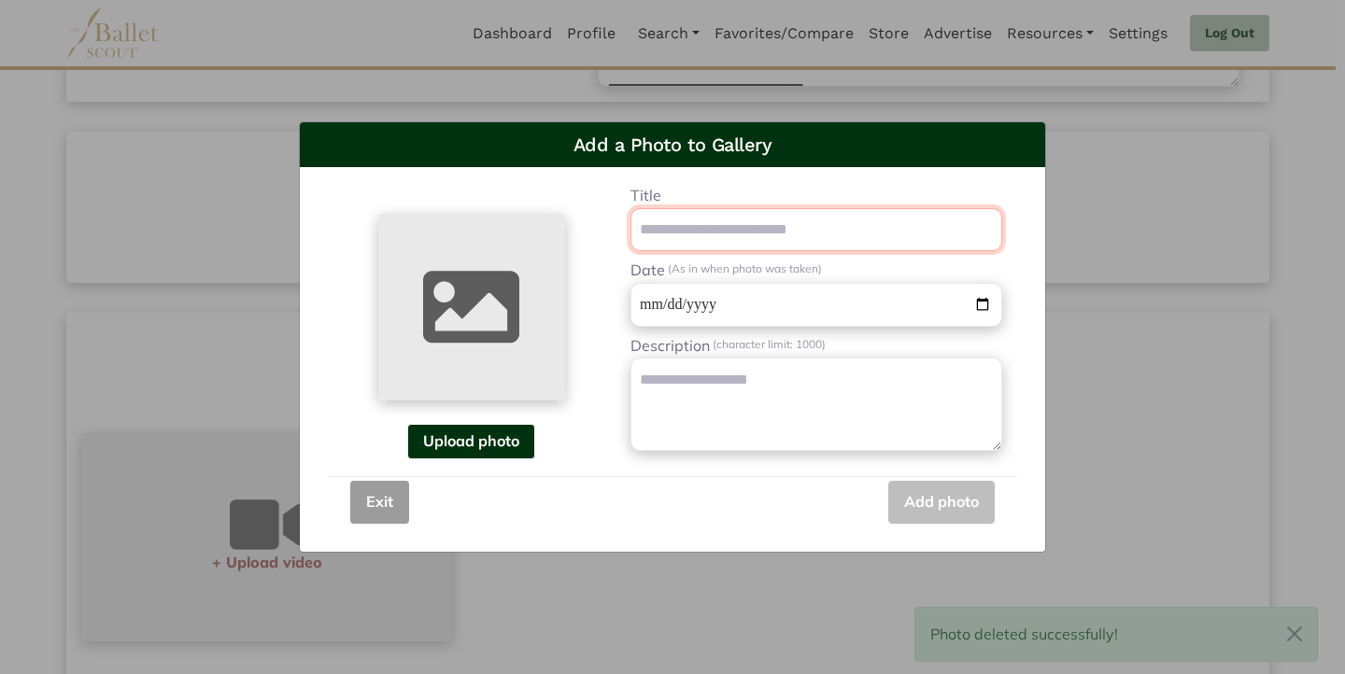
click at [706, 228] on input "title" at bounding box center [817, 230] width 372 height 44
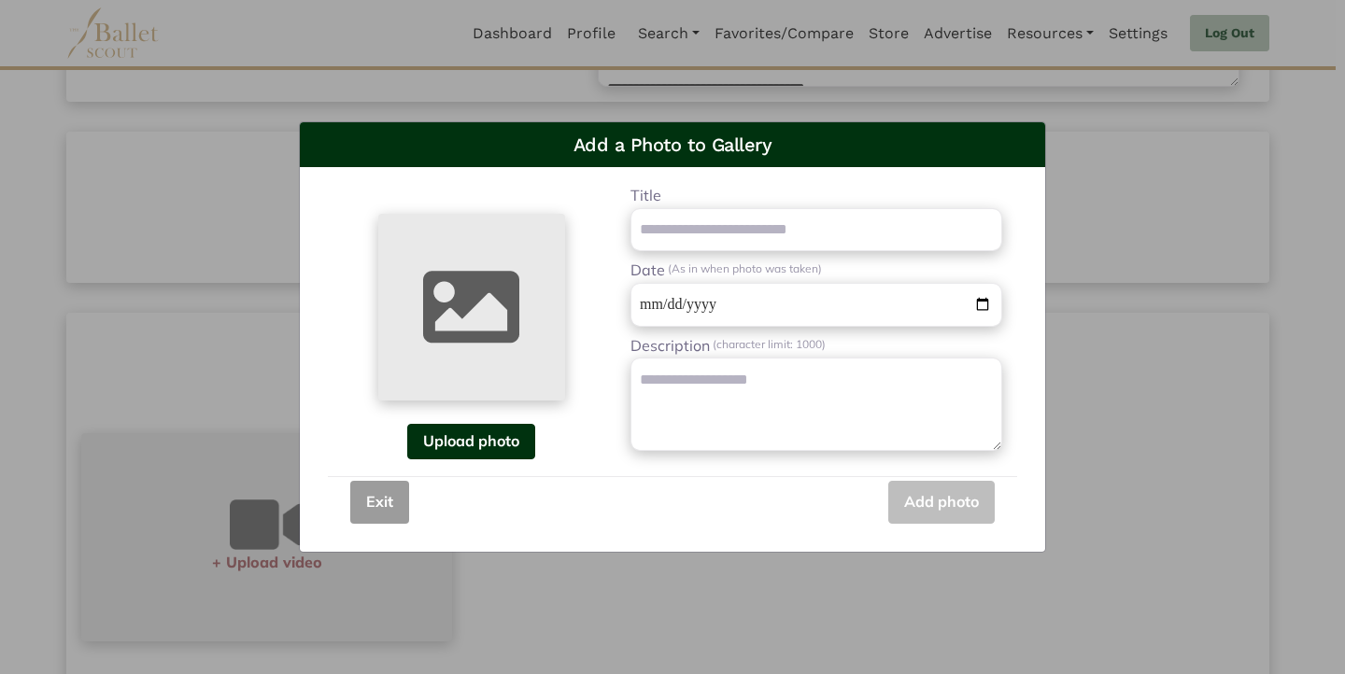
click at [489, 443] on button "Upload photo" at bounding box center [471, 441] width 128 height 35
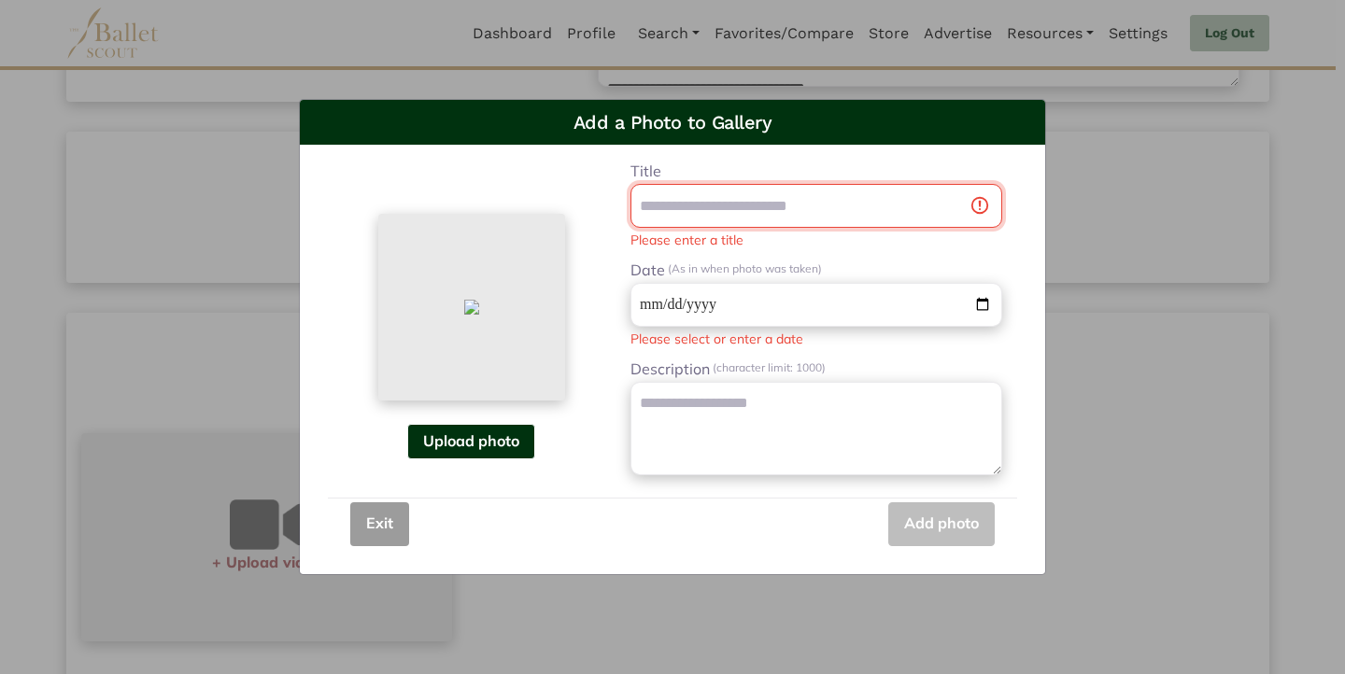
click at [847, 206] on input "title" at bounding box center [817, 206] width 372 height 44
type input "*"
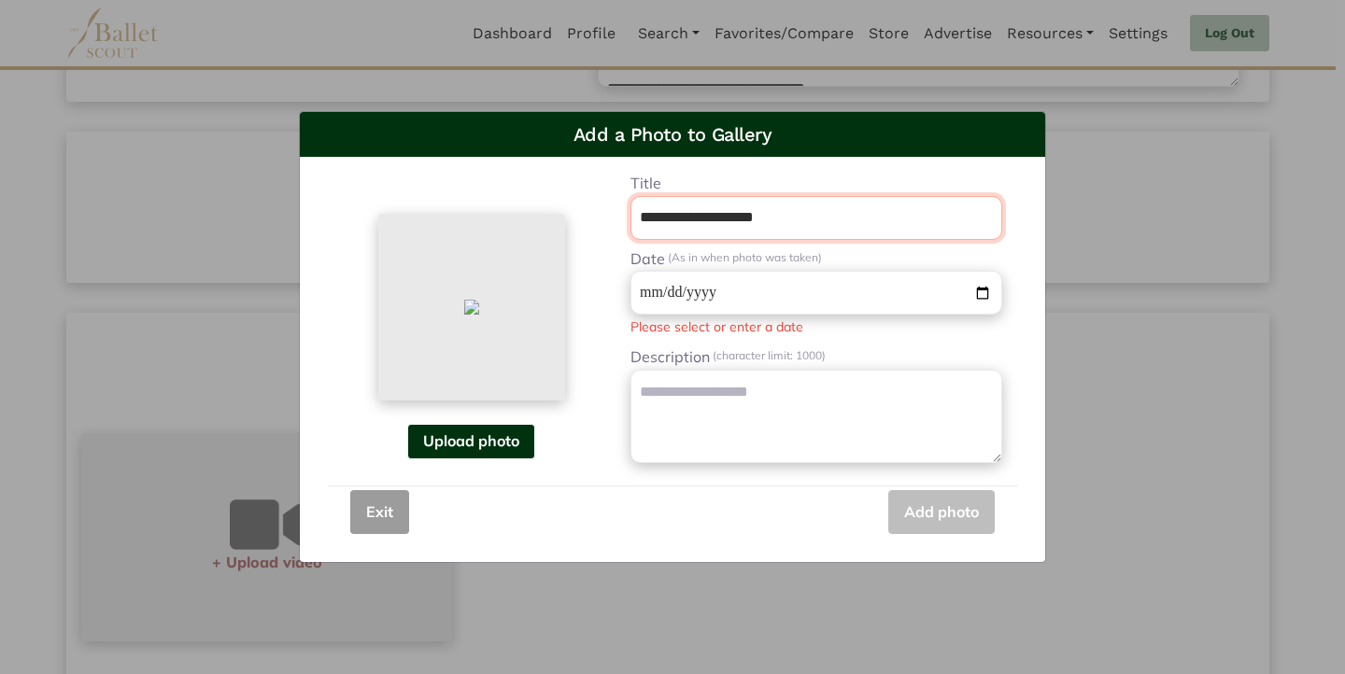
type input "**********"
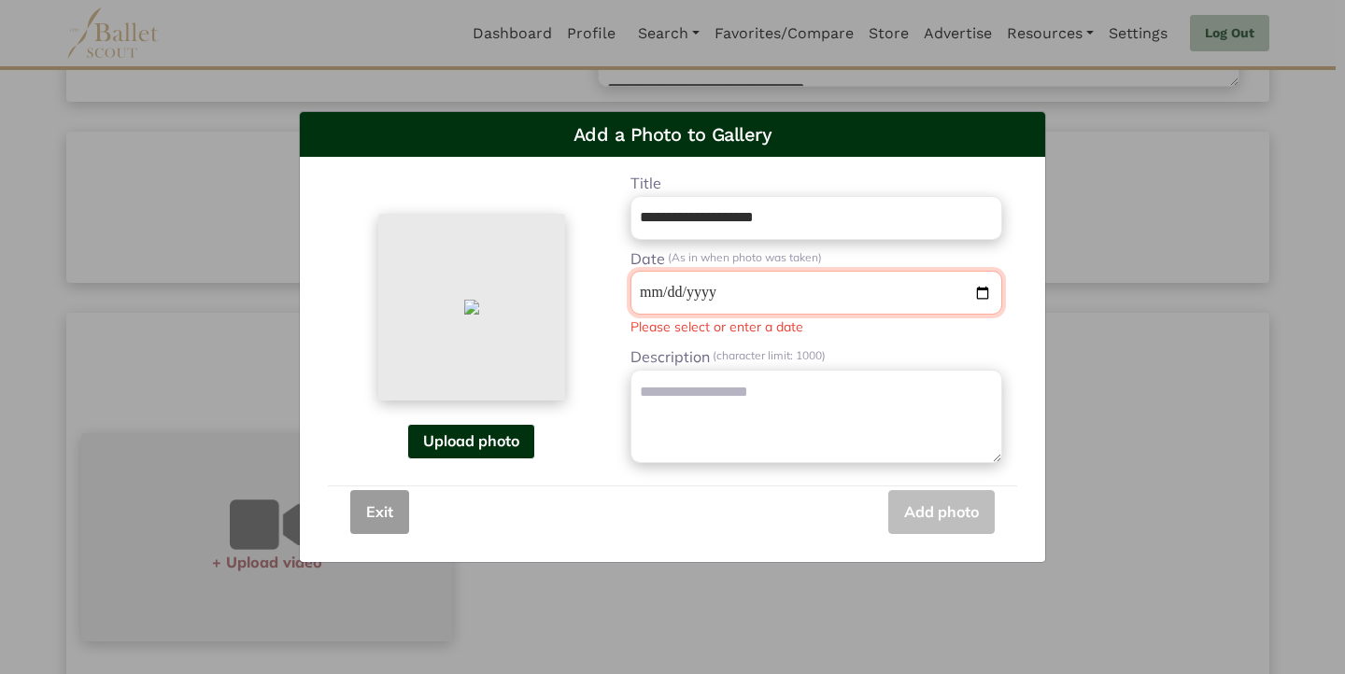
click at [876, 292] on input "date" at bounding box center [817, 293] width 372 height 44
type input "**********"
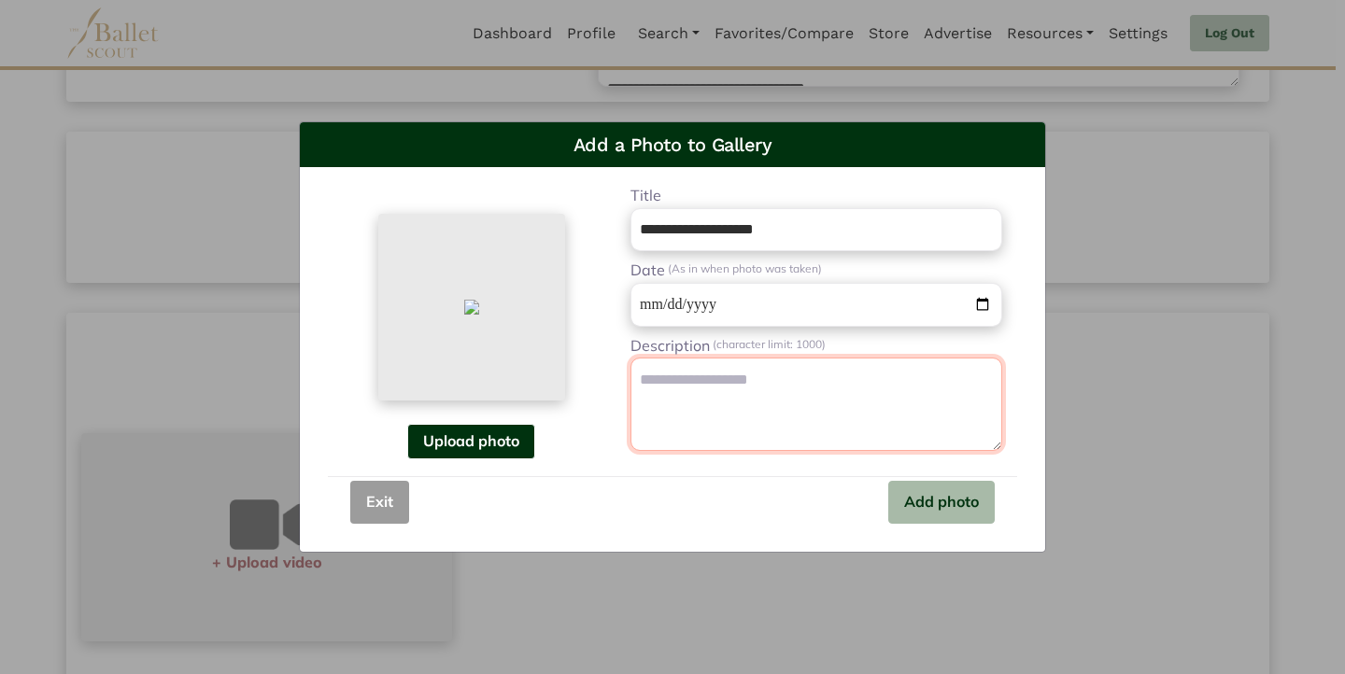
click at [825, 381] on textarea "Description (character limit: 1000)" at bounding box center [817, 404] width 372 height 93
type textarea "*"
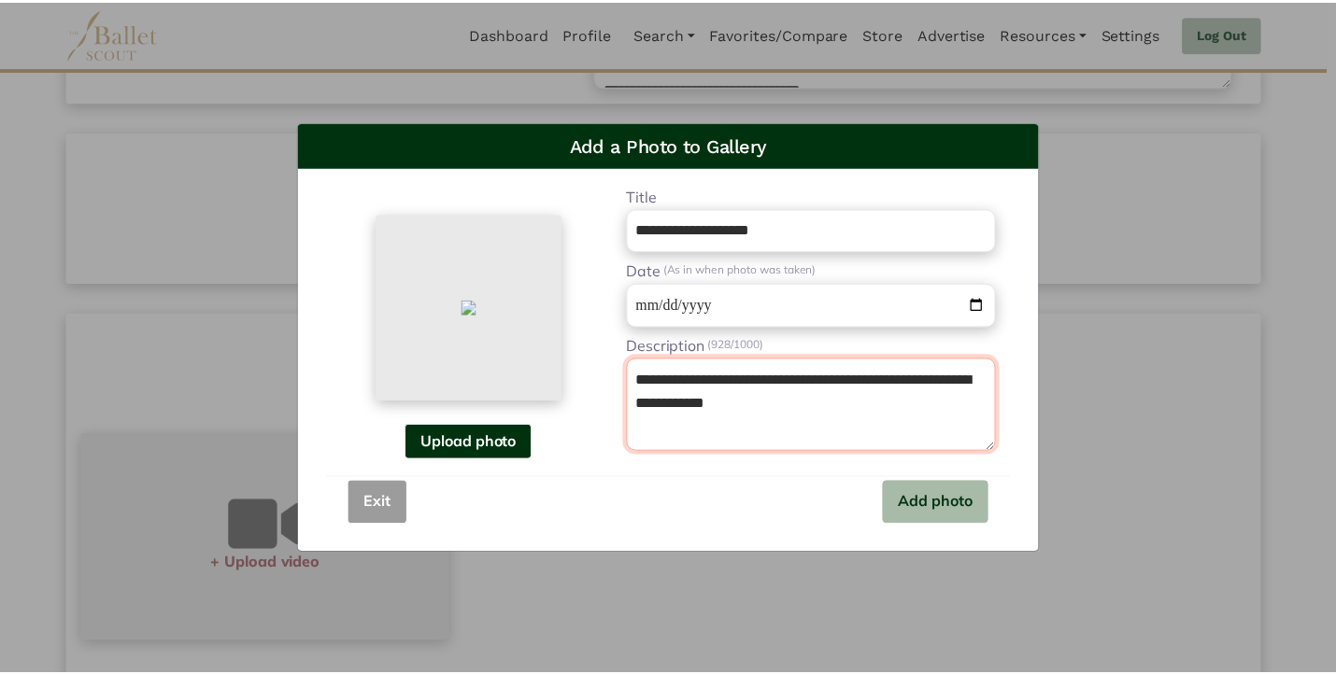
scroll to position [0, 0]
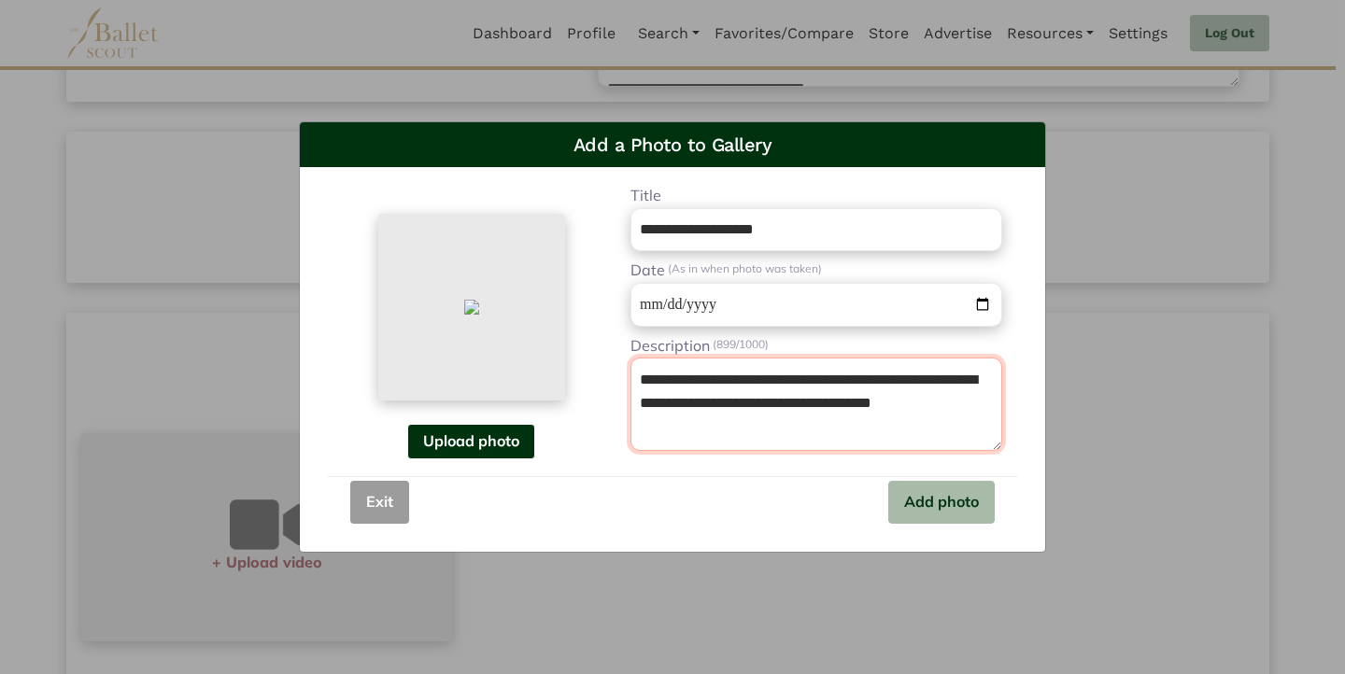
click at [851, 381] on textarea "**********" at bounding box center [817, 404] width 372 height 93
type textarea "**********"
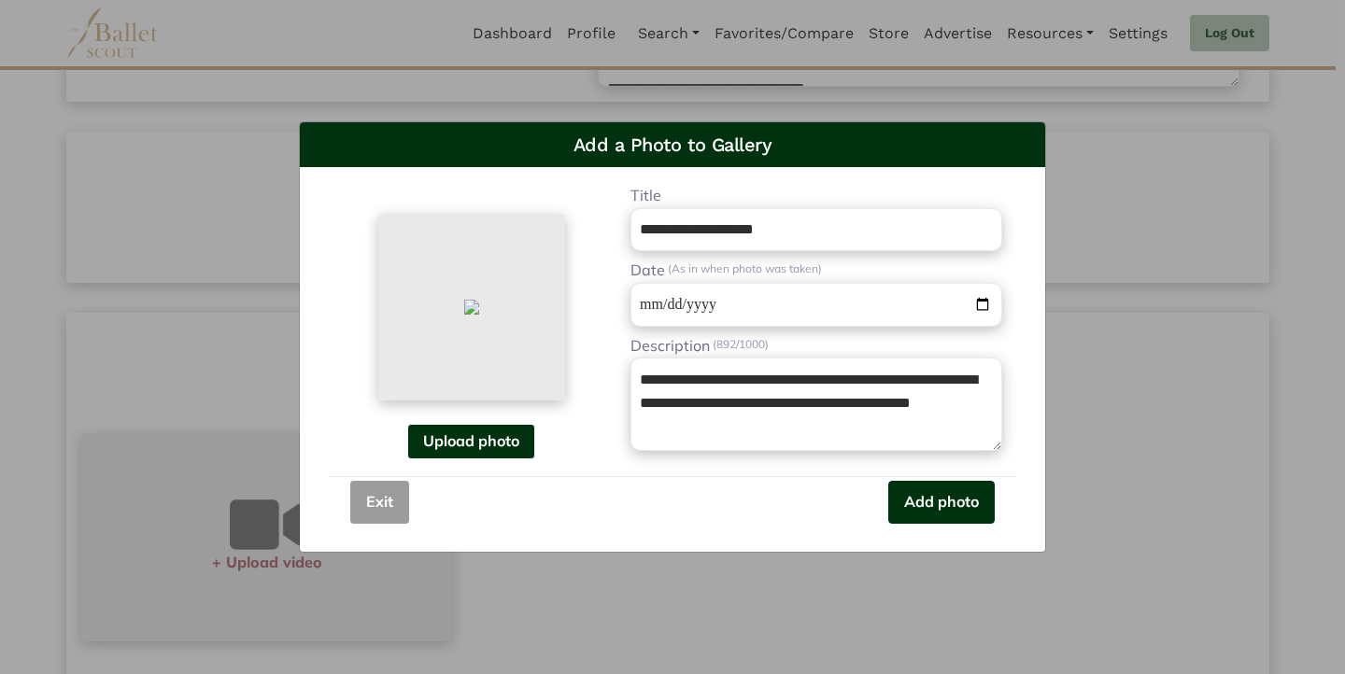
click at [928, 503] on button "Add photo" at bounding box center [941, 503] width 106 height 44
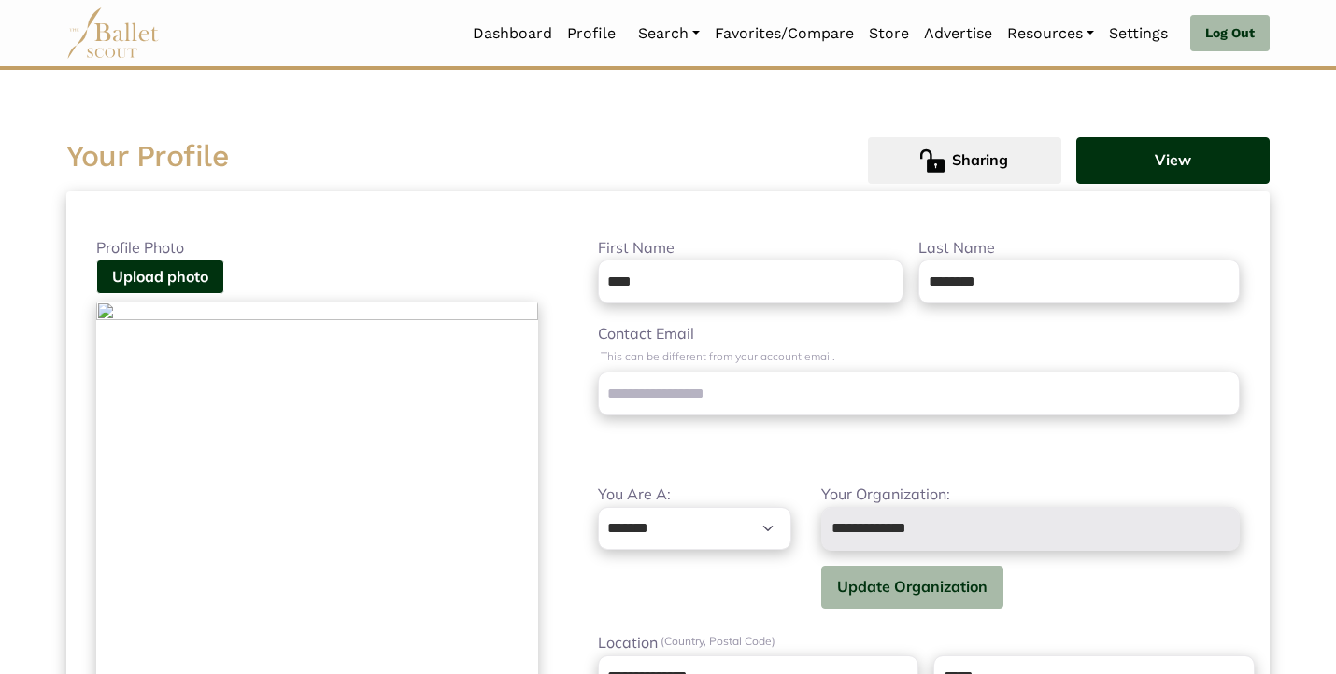
click at [1152, 163] on button "View" at bounding box center [1172, 160] width 193 height 47
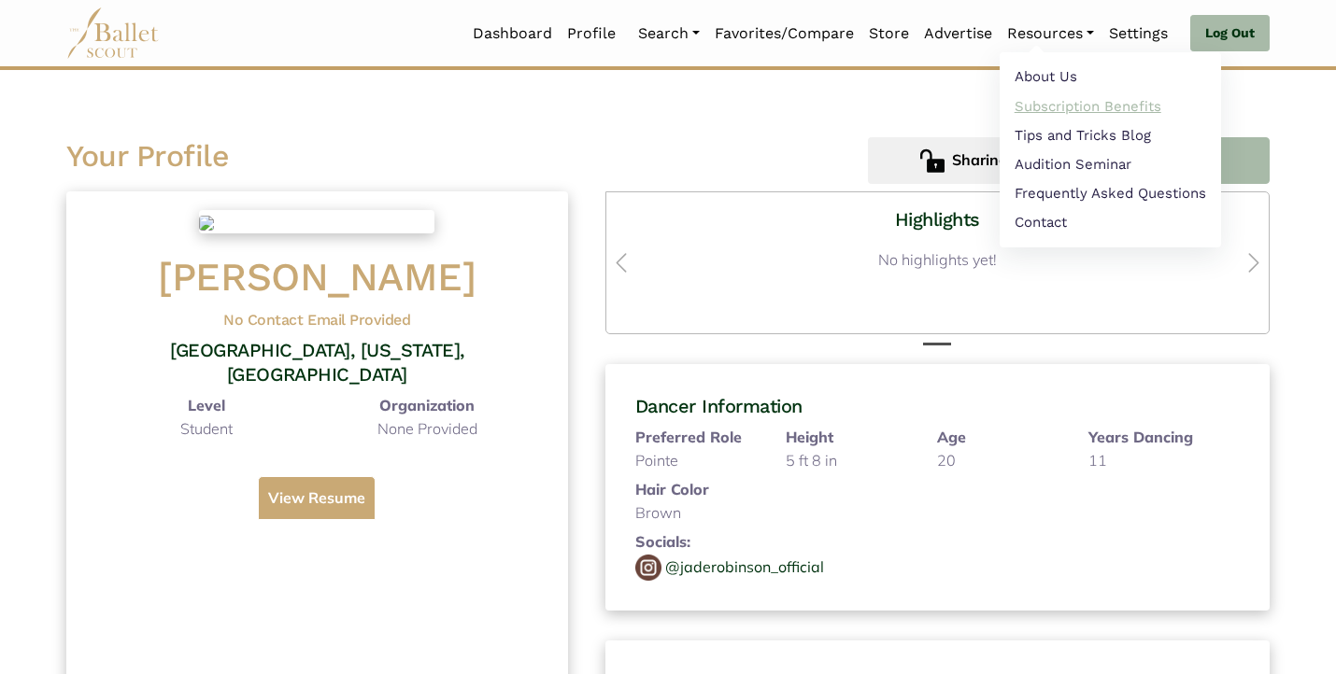
click at [1041, 104] on link "Subscription Benefits" at bounding box center [1109, 106] width 221 height 29
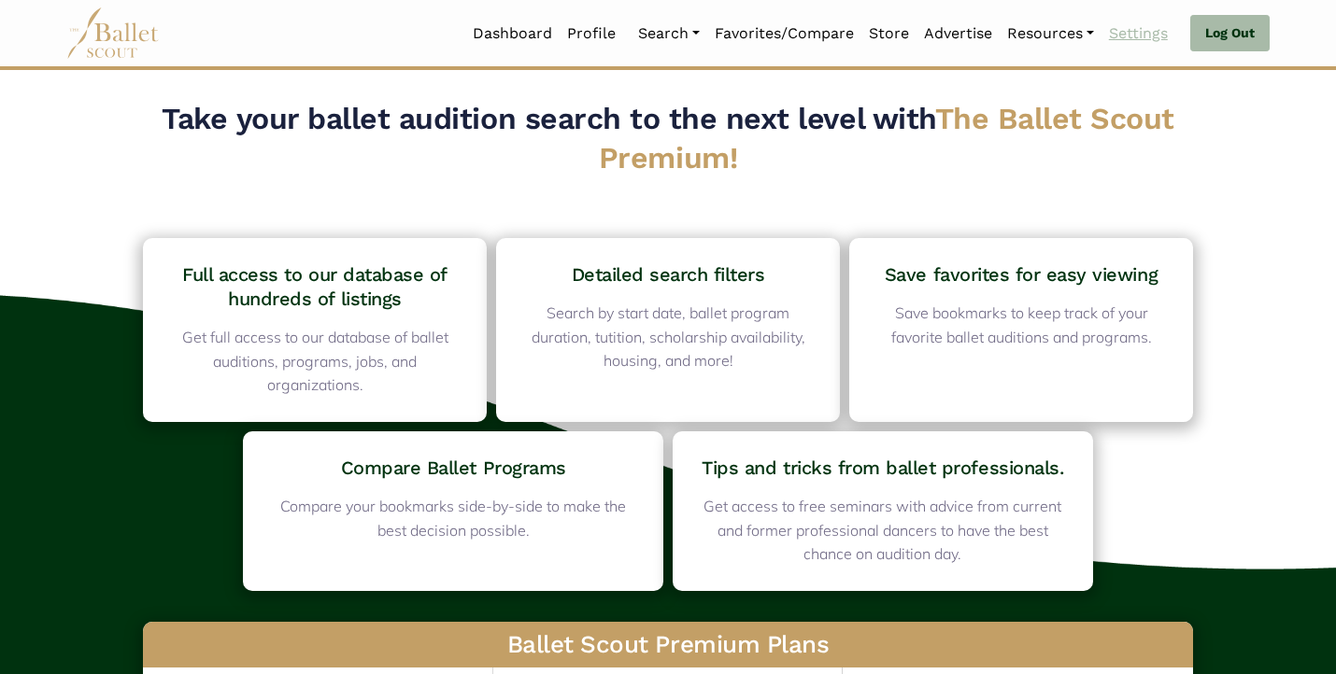
click at [1125, 33] on link "Settings" at bounding box center [1138, 33] width 74 height 39
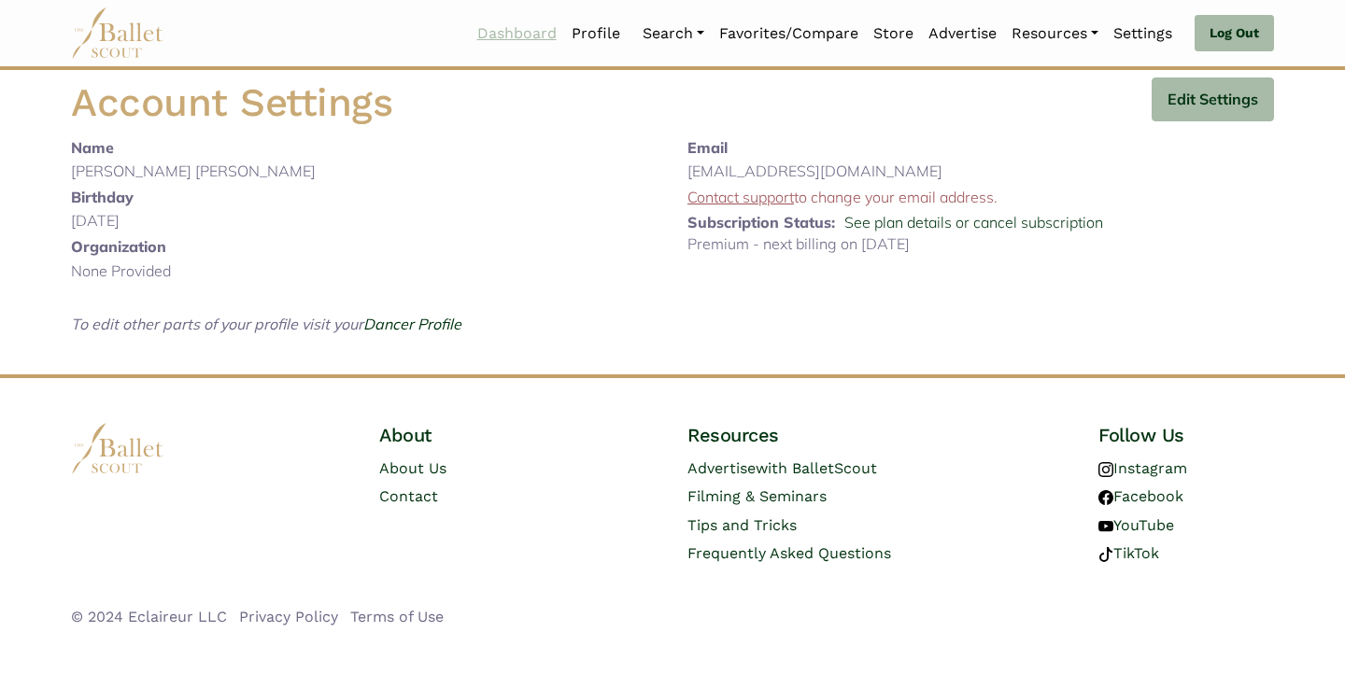
click at [530, 40] on link "Dashboard" at bounding box center [517, 33] width 94 height 39
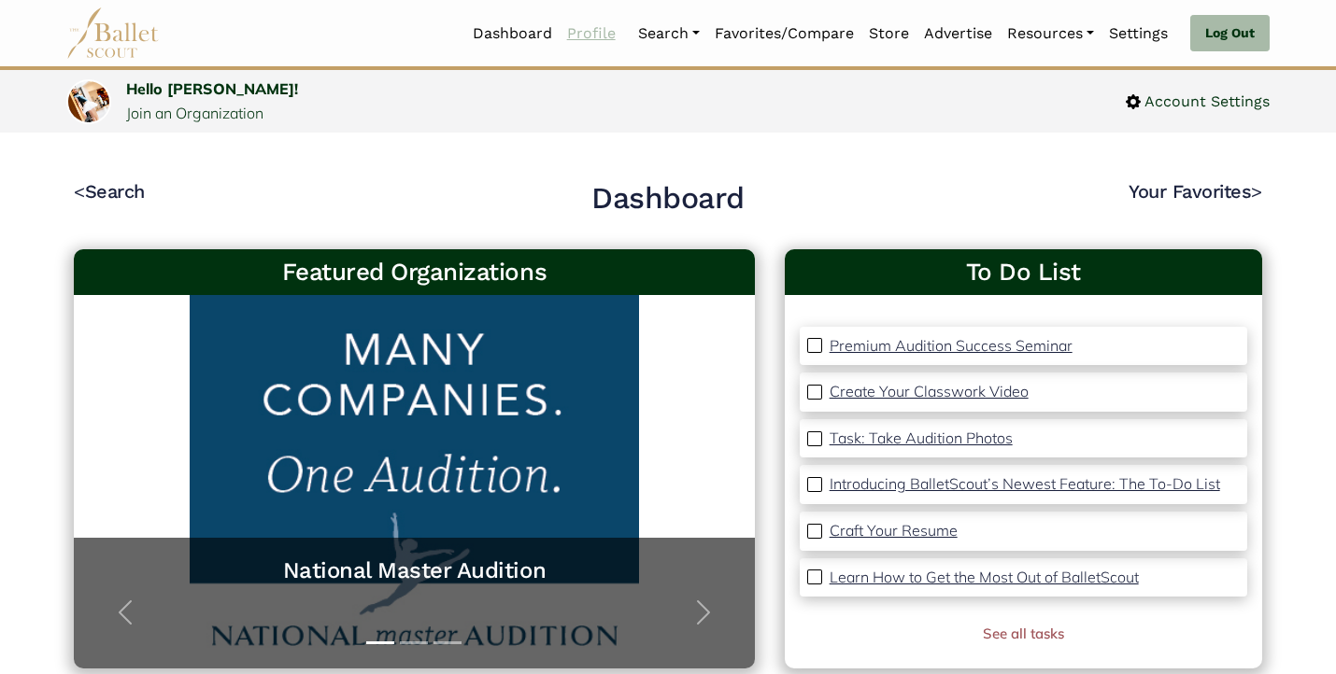
click at [562, 30] on link "Profile" at bounding box center [592, 33] width 64 height 39
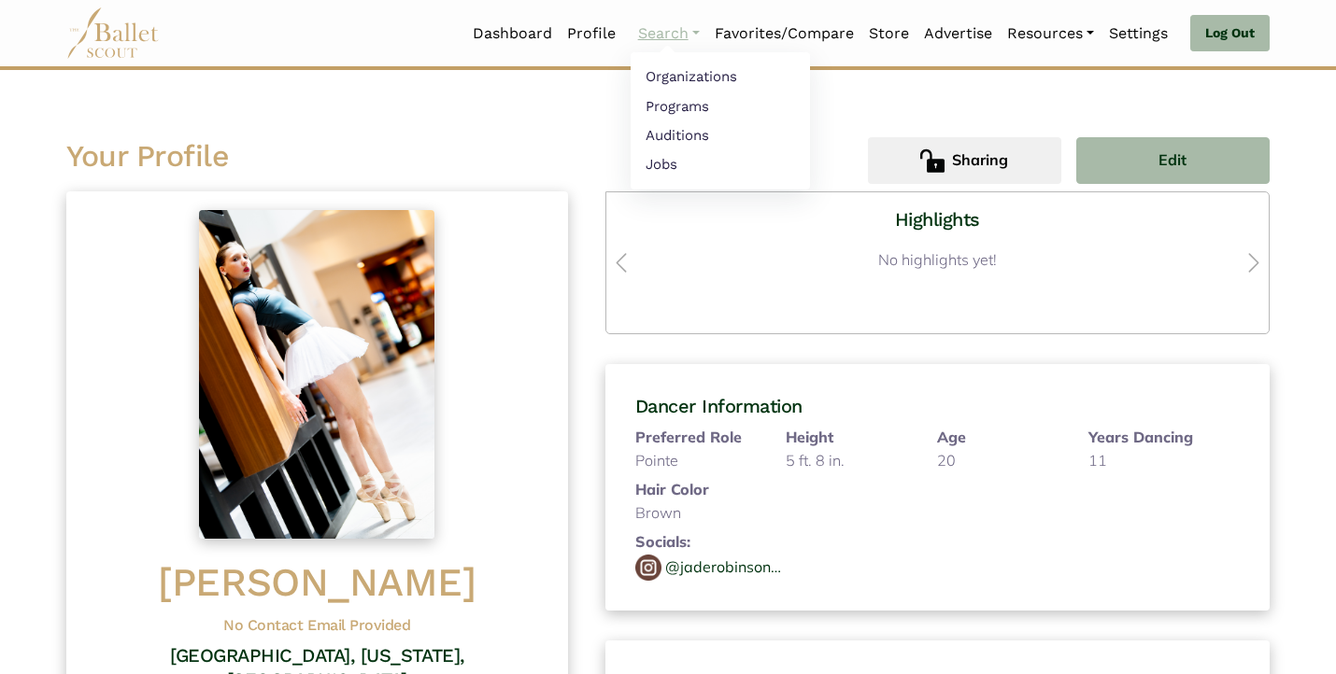
click at [659, 29] on link "Search" at bounding box center [669, 33] width 77 height 39
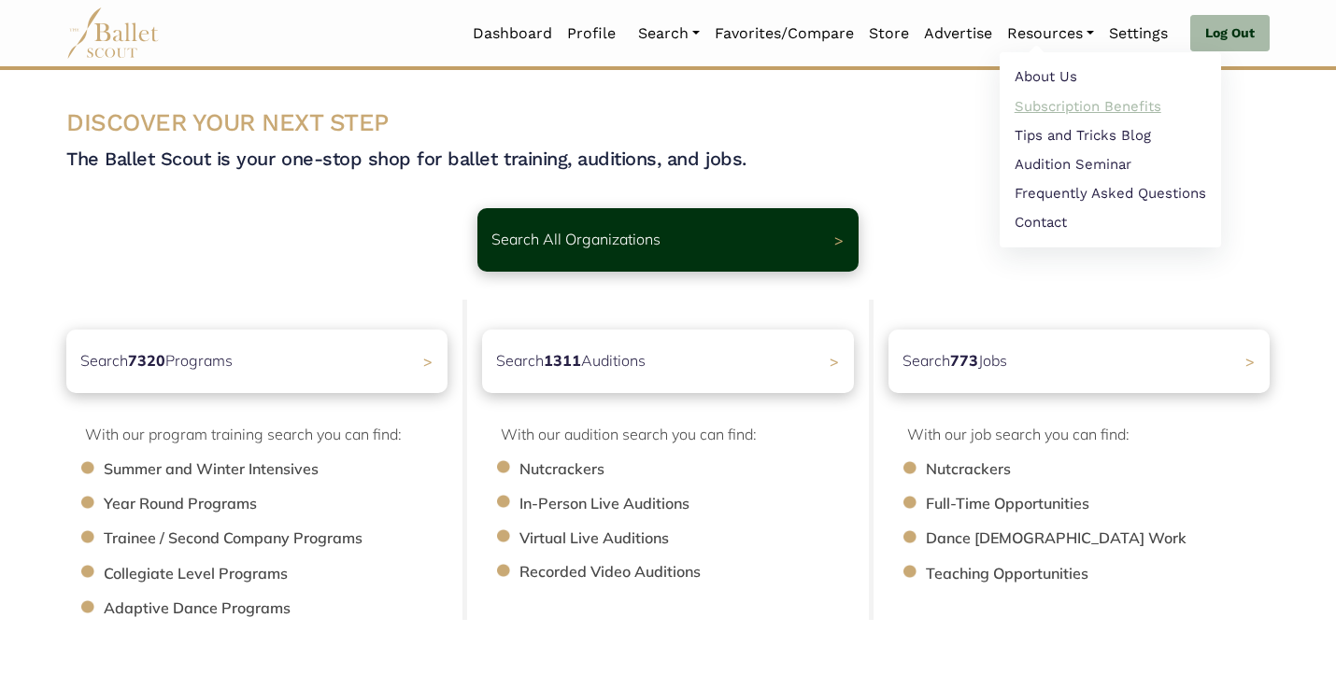
click at [1042, 97] on link "Subscription Benefits" at bounding box center [1109, 106] width 221 height 29
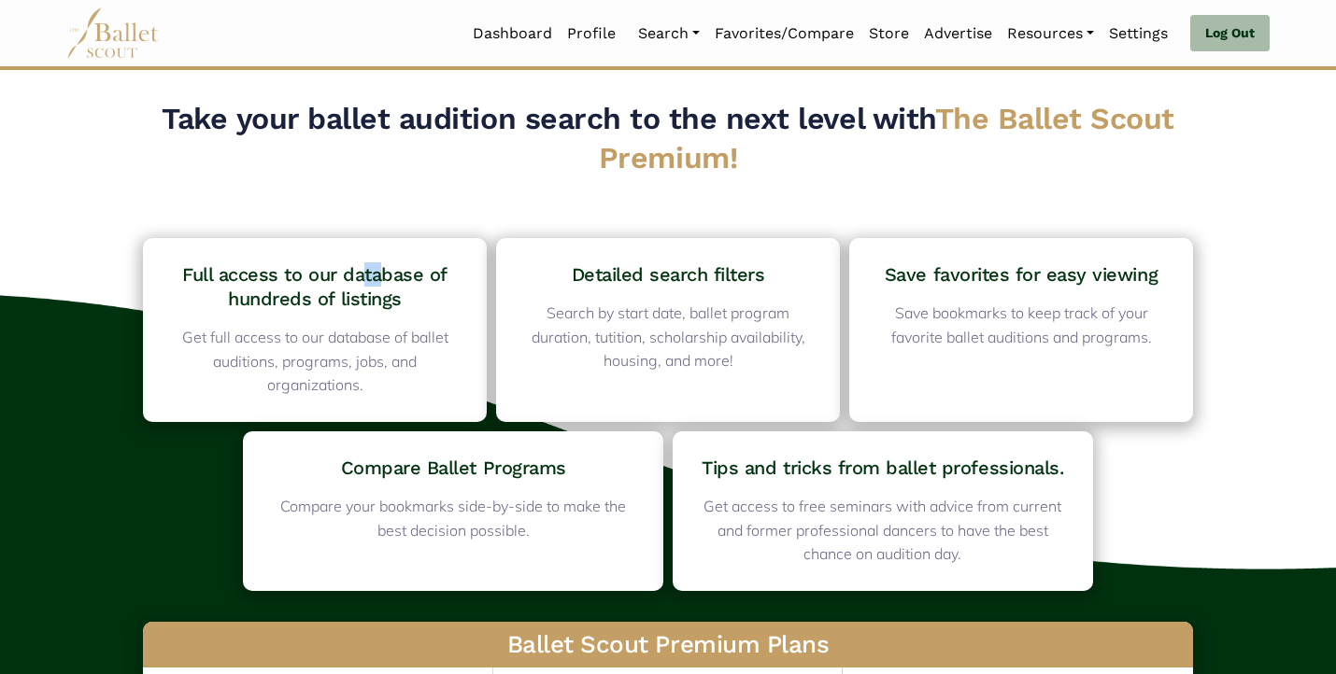
drag, startPoint x: 363, startPoint y: 274, endPoint x: 386, endPoint y: 274, distance: 22.4
click at [386, 274] on h4 "Full access to our database of hundreds of listings" at bounding box center [314, 286] width 295 height 49
drag, startPoint x: 626, startPoint y: 273, endPoint x: 655, endPoint y: 273, distance: 29.0
click at [655, 273] on h4 "Detailed search filters" at bounding box center [667, 274] width 295 height 24
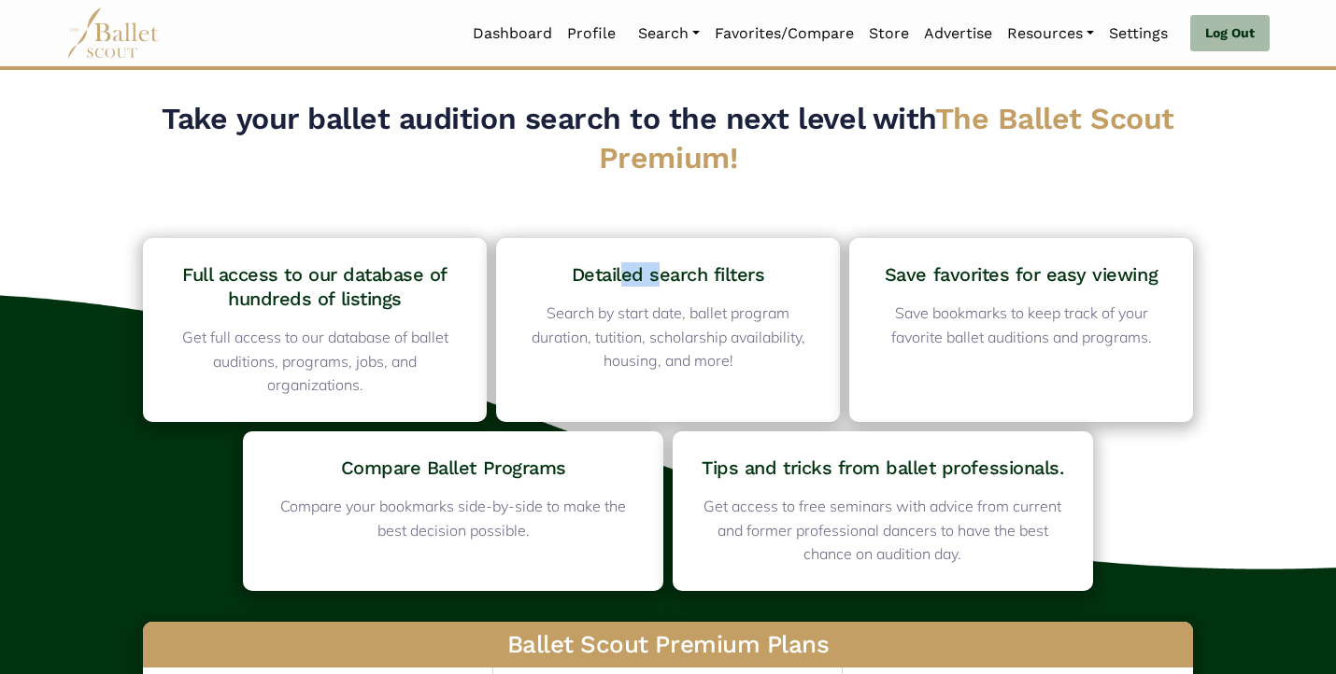
click at [655, 273] on h4 "Detailed search filters" at bounding box center [667, 274] width 295 height 24
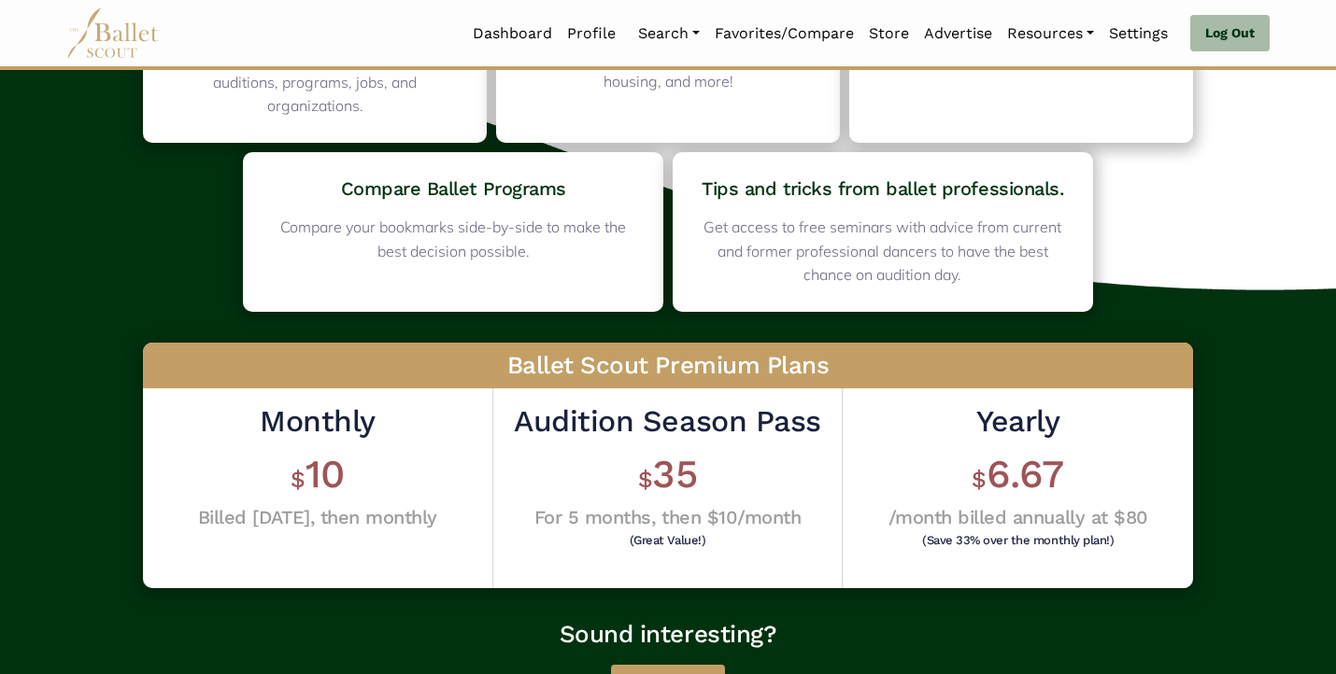
scroll to position [285, 0]
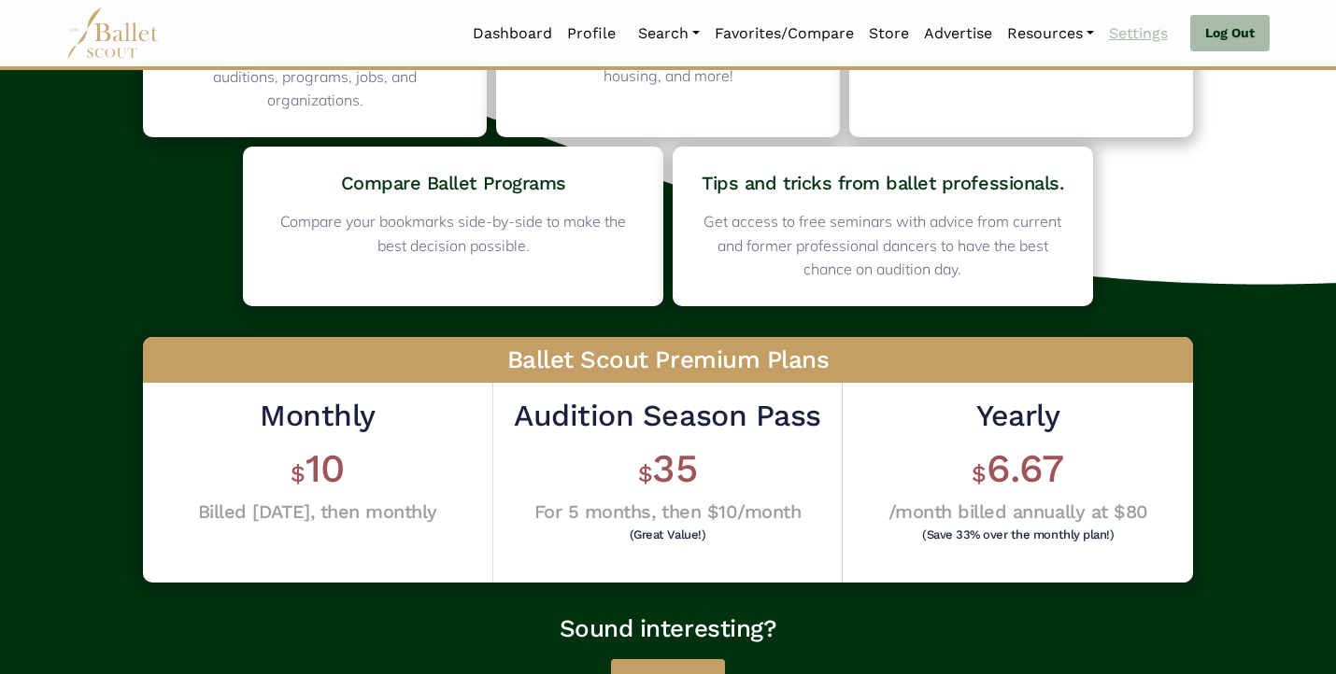
click at [1137, 31] on link "Settings" at bounding box center [1138, 33] width 74 height 39
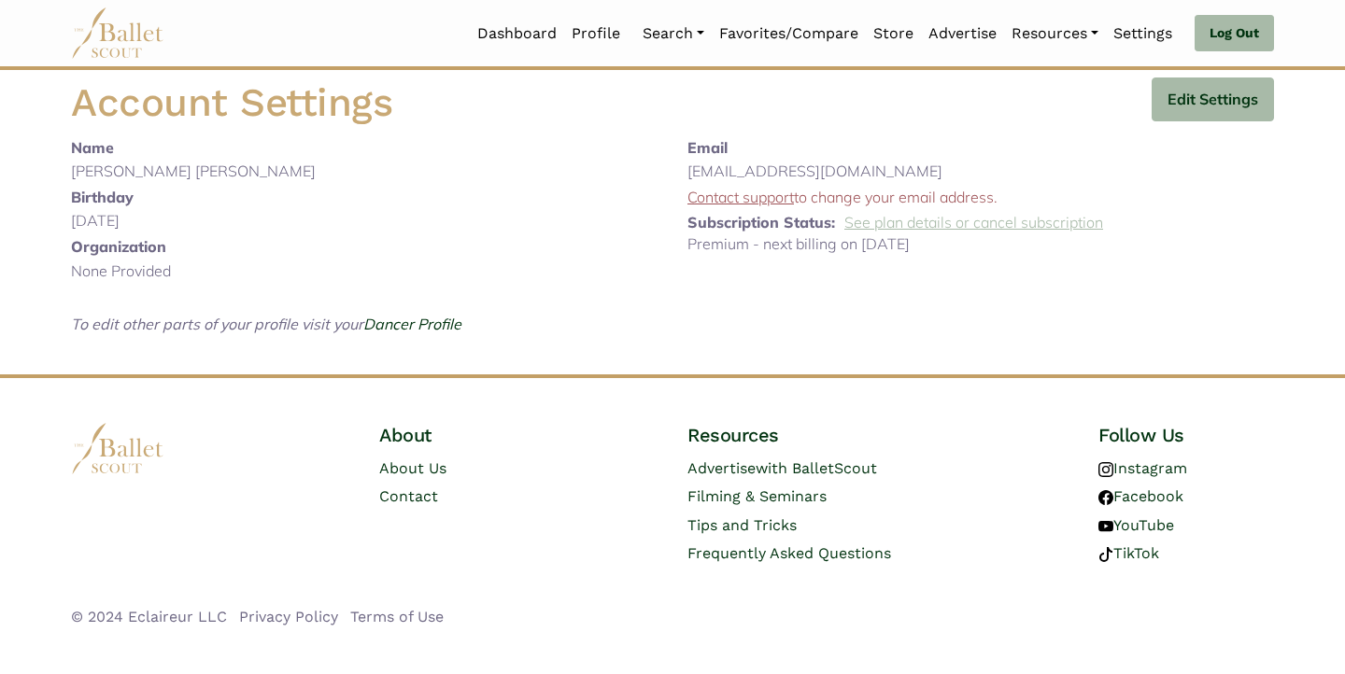
click at [900, 220] on link "See plan details or cancel subscription" at bounding box center [973, 222] width 259 height 19
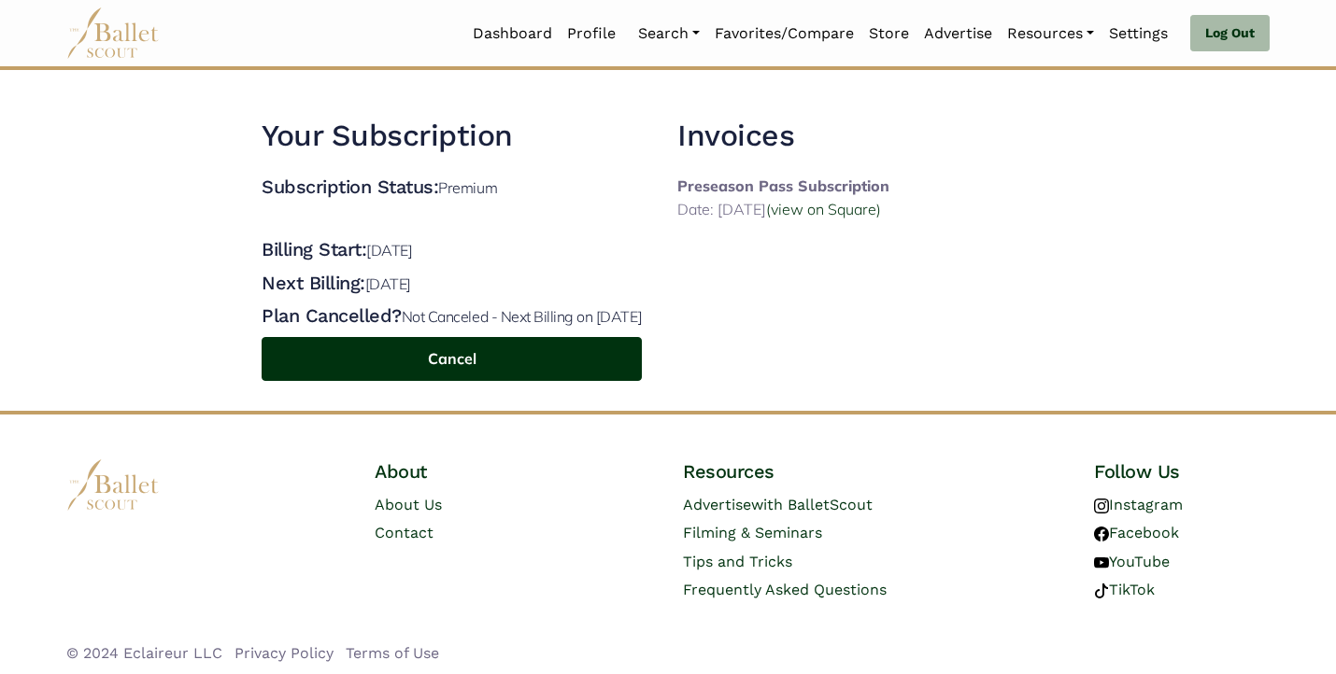
click at [581, 381] on button "Cancel" at bounding box center [452, 359] width 380 height 44
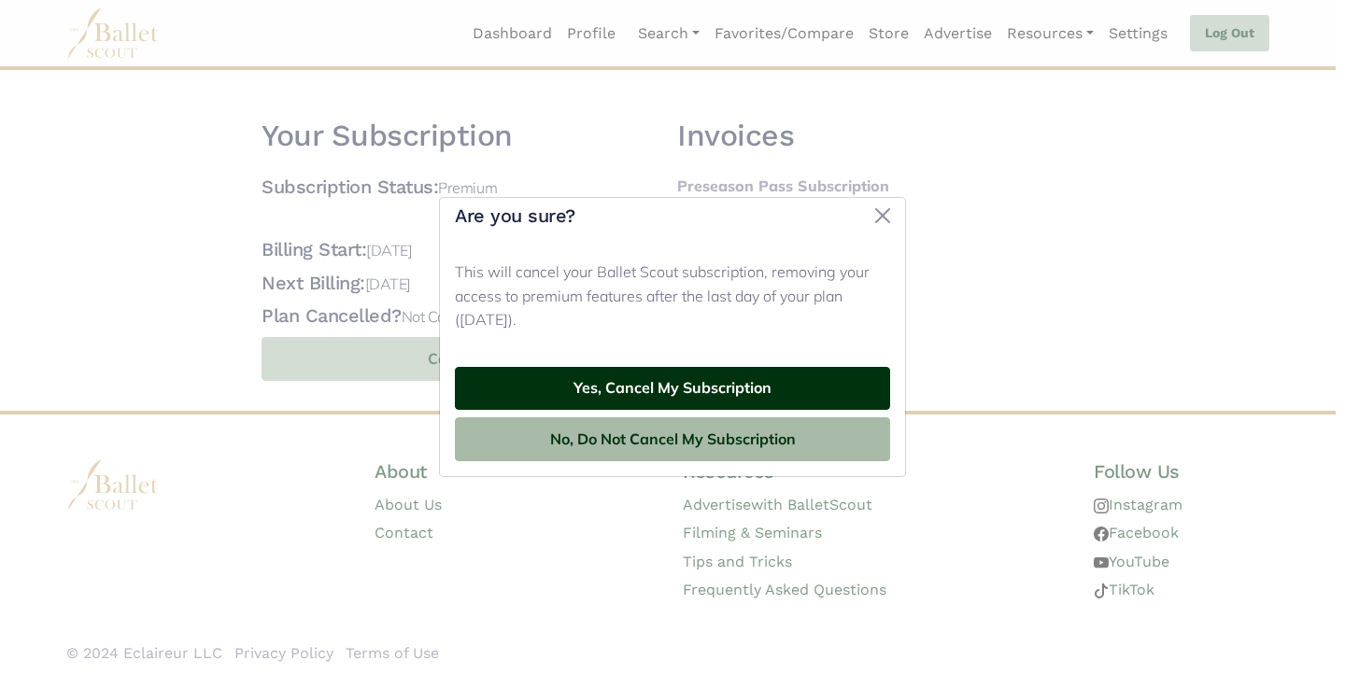
click at [709, 383] on button "Yes, Cancel My Subscription" at bounding box center [672, 389] width 435 height 44
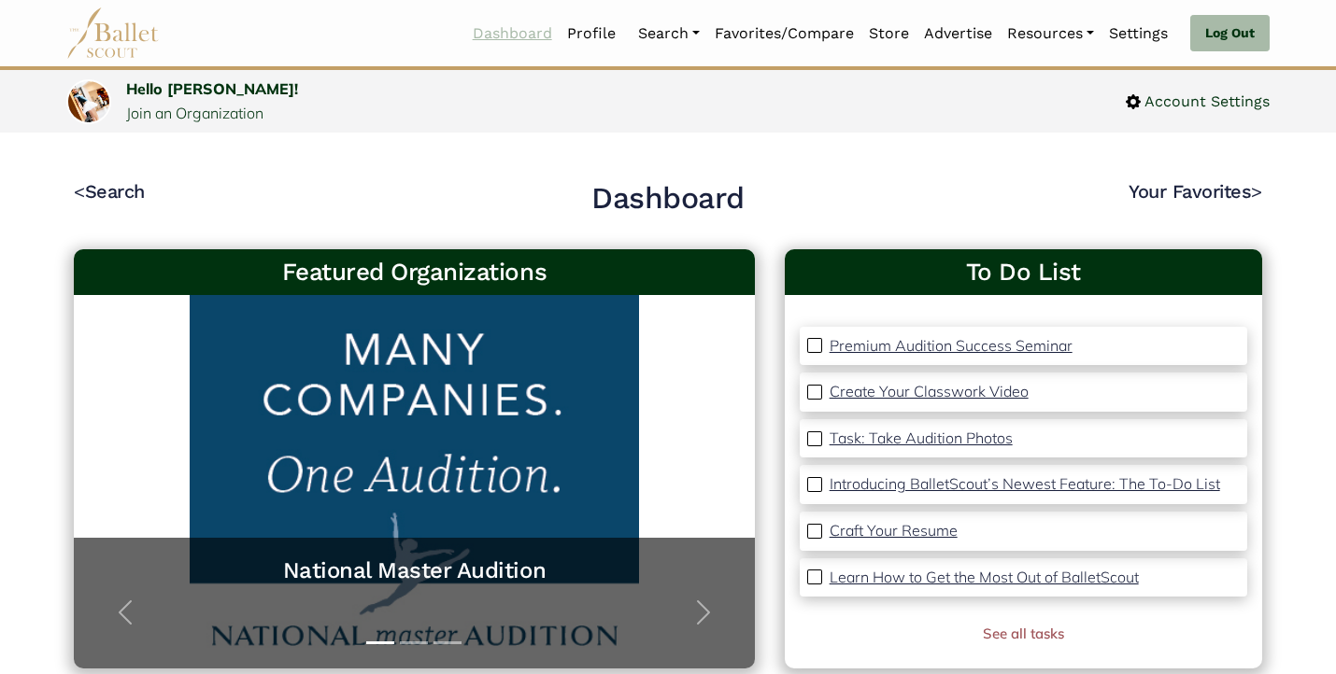
click at [530, 36] on link "Dashboard" at bounding box center [512, 33] width 94 height 39
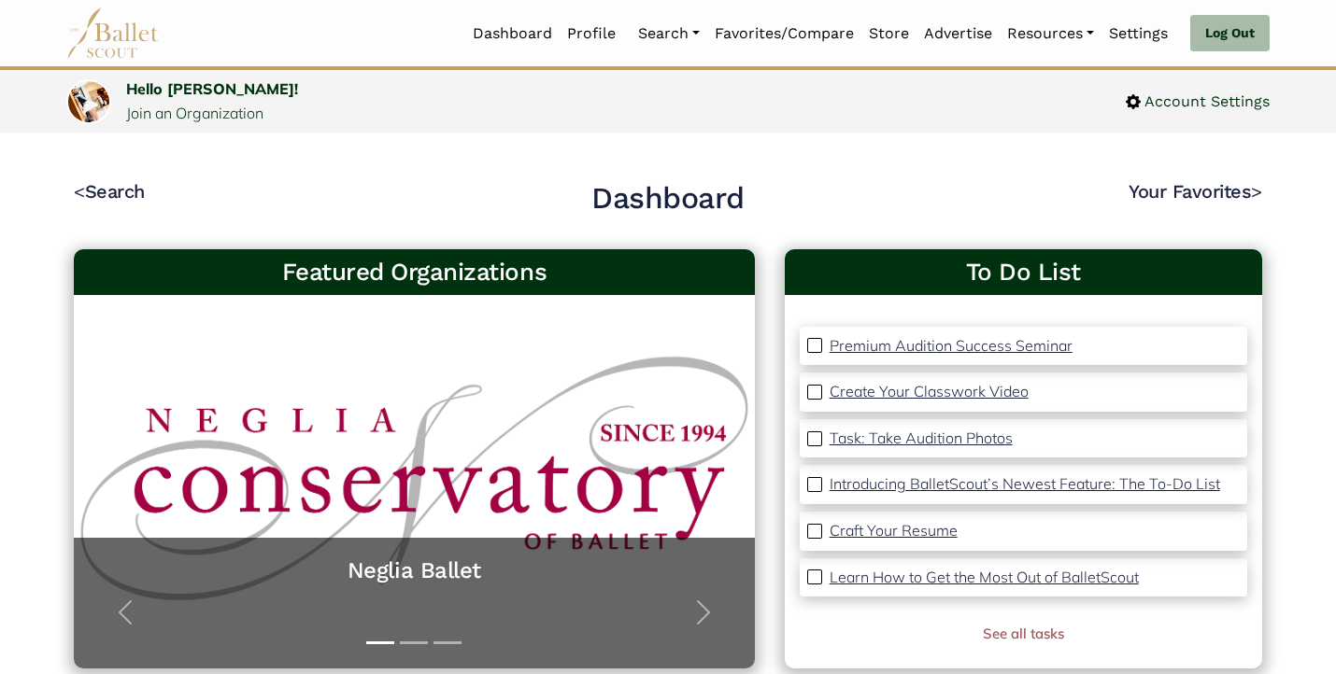
click at [118, 42] on img at bounding box center [112, 32] width 93 height 51
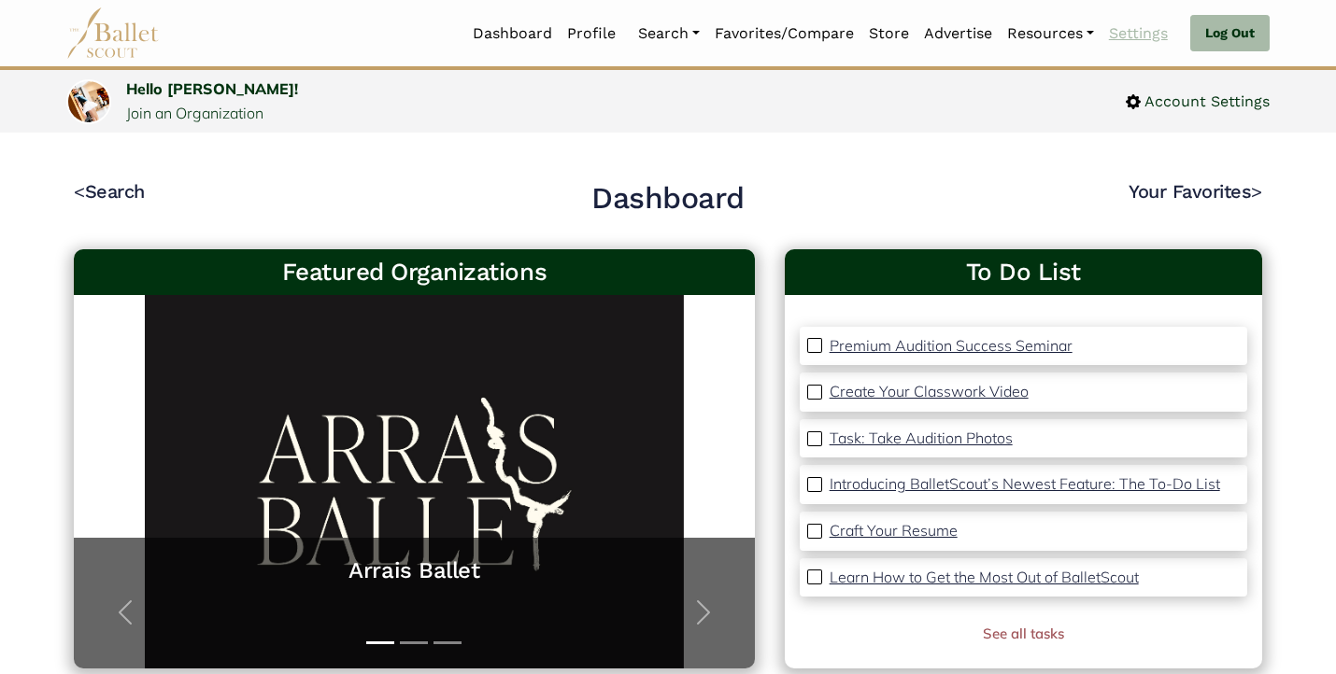
click at [1134, 34] on link "Settings" at bounding box center [1138, 33] width 74 height 39
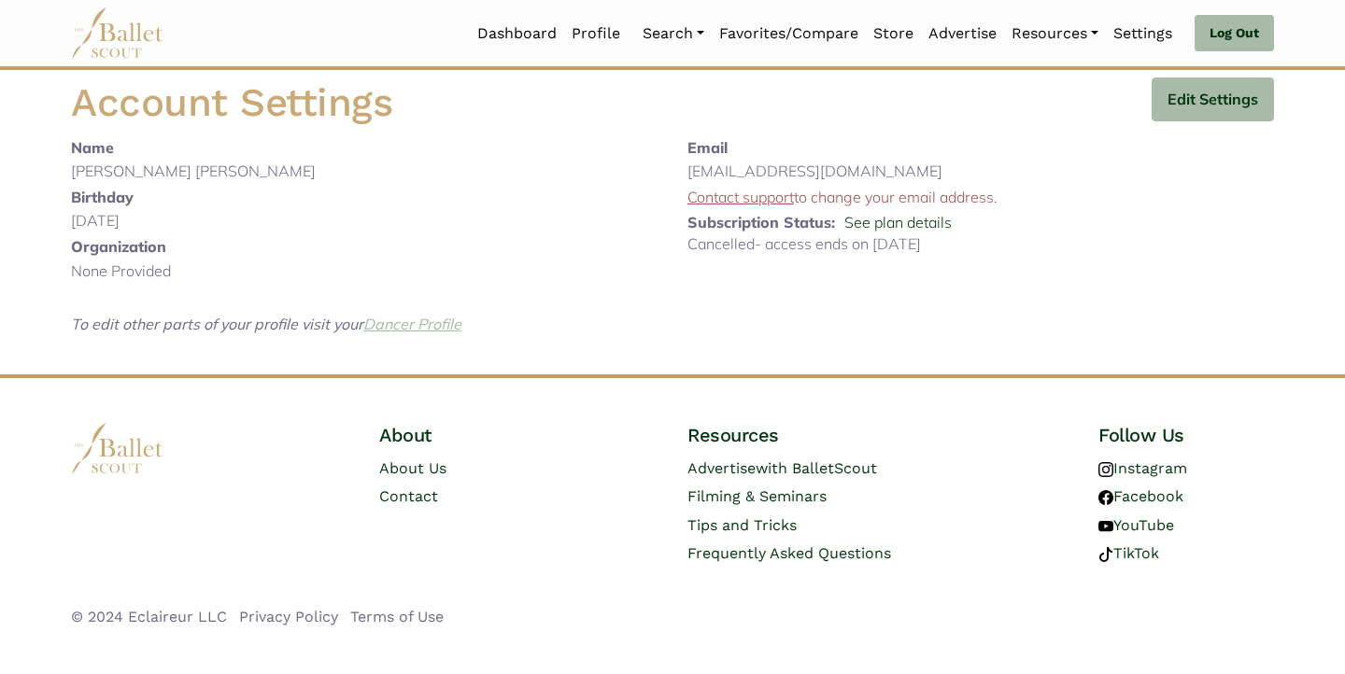
click at [420, 323] on link "Dancer Profile" at bounding box center [412, 324] width 98 height 19
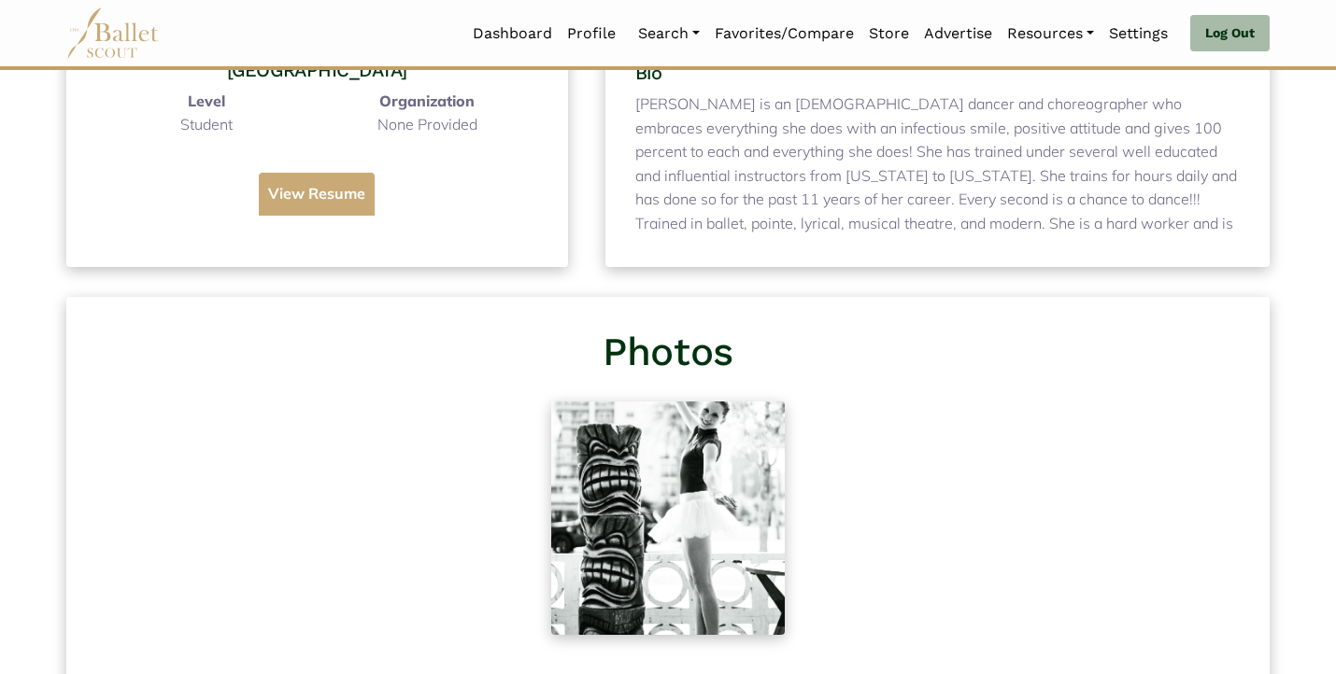
scroll to position [611, 0]
click at [329, 171] on button "View Resume" at bounding box center [317, 193] width 118 height 45
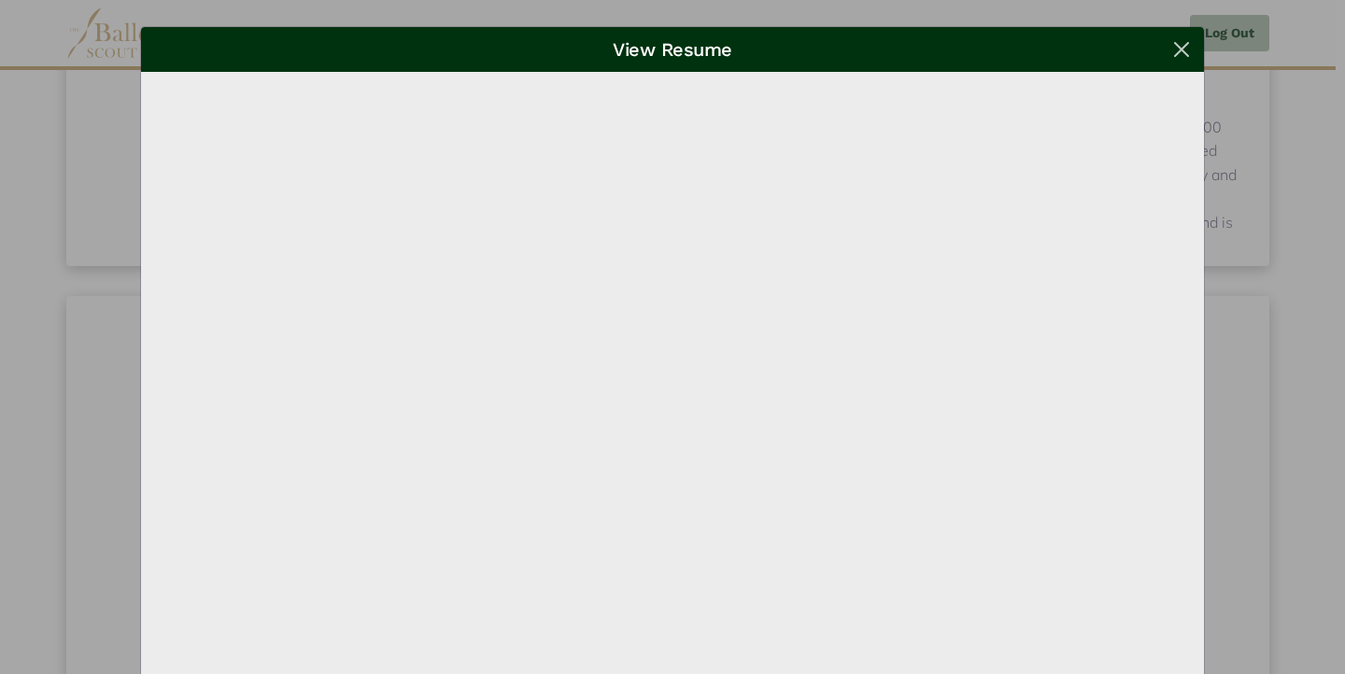
click at [1174, 47] on button "Close" at bounding box center [1181, 50] width 15 height 30
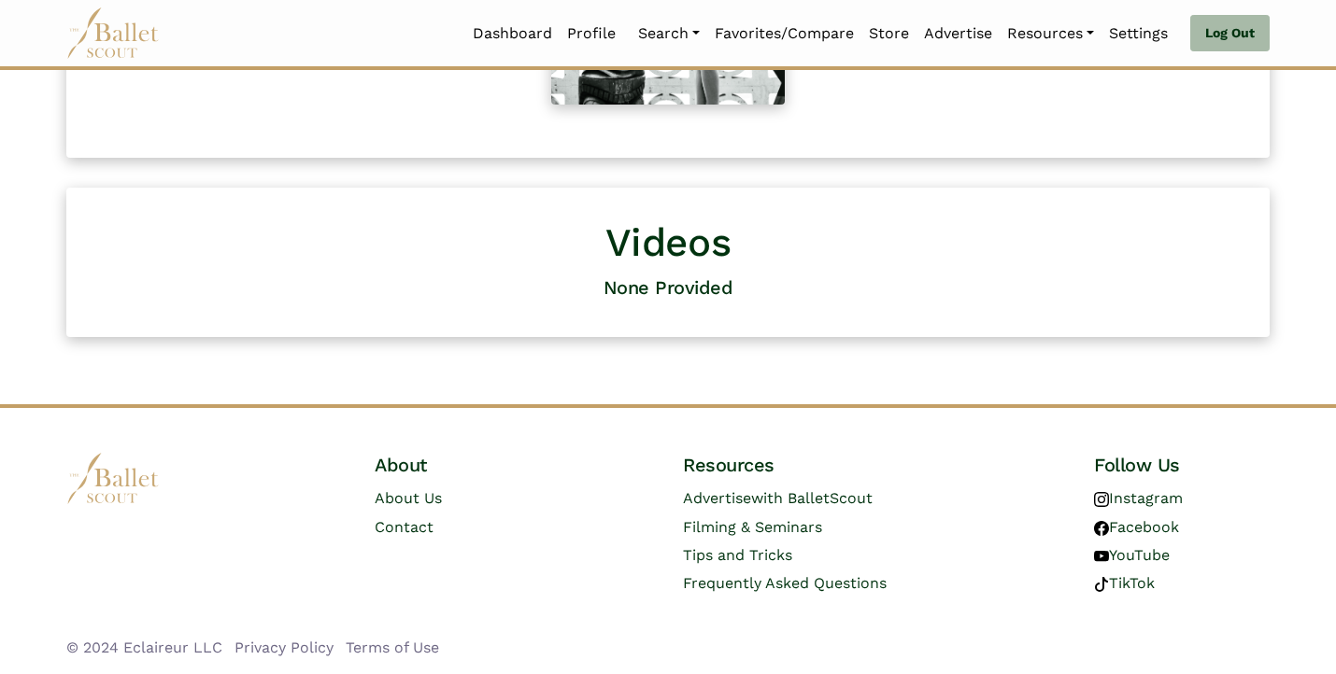
scroll to position [1133, 0]
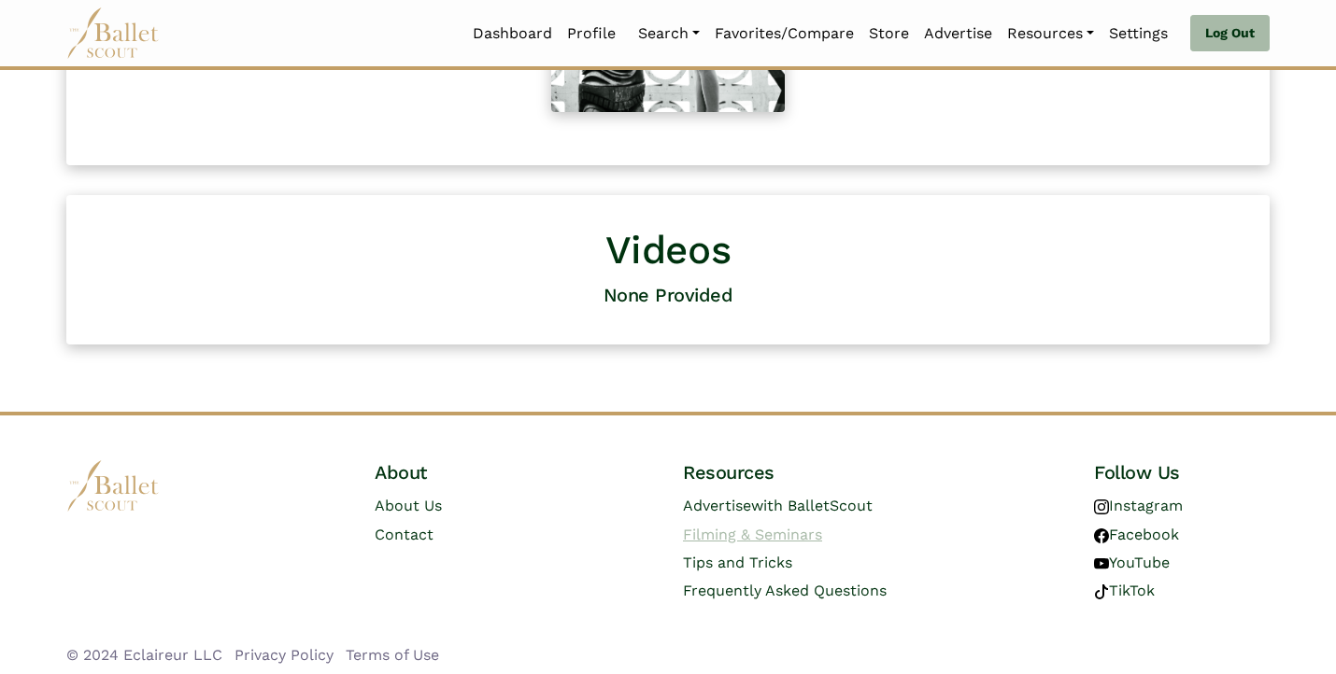
click at [756, 526] on link "Filming & Seminars" at bounding box center [752, 535] width 139 height 18
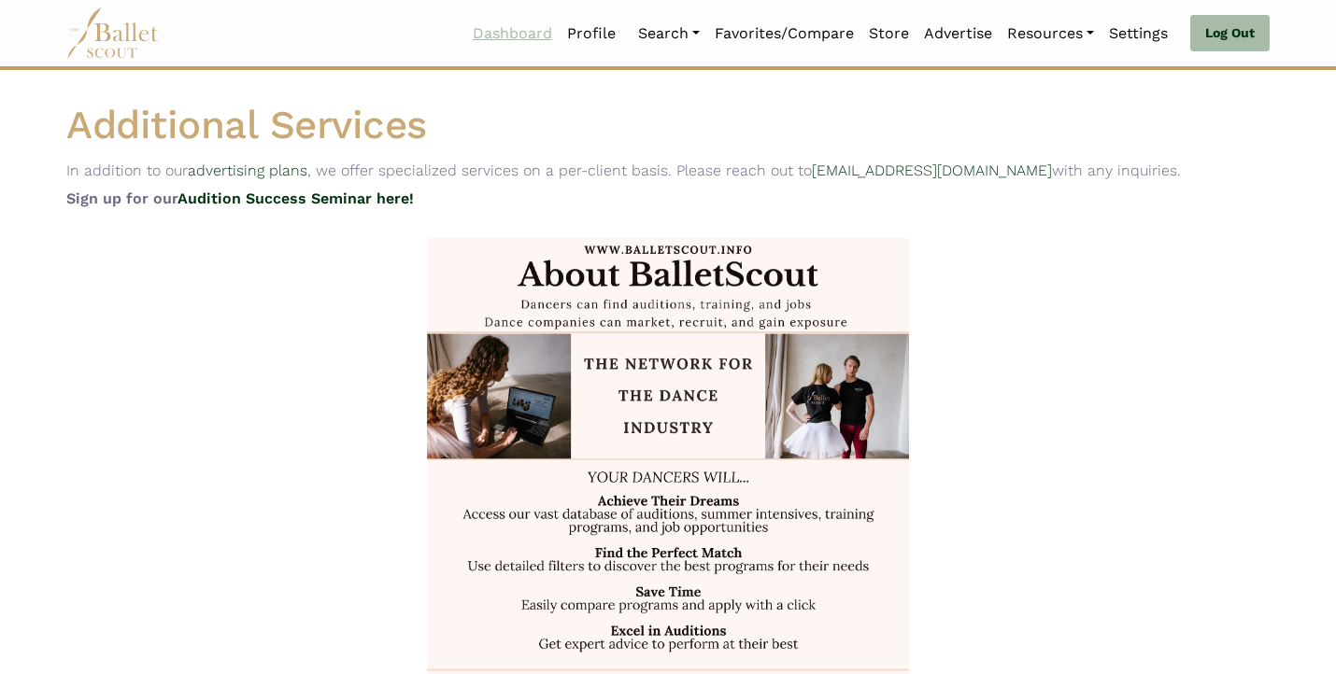
click at [524, 36] on link "Dashboard" at bounding box center [512, 33] width 94 height 39
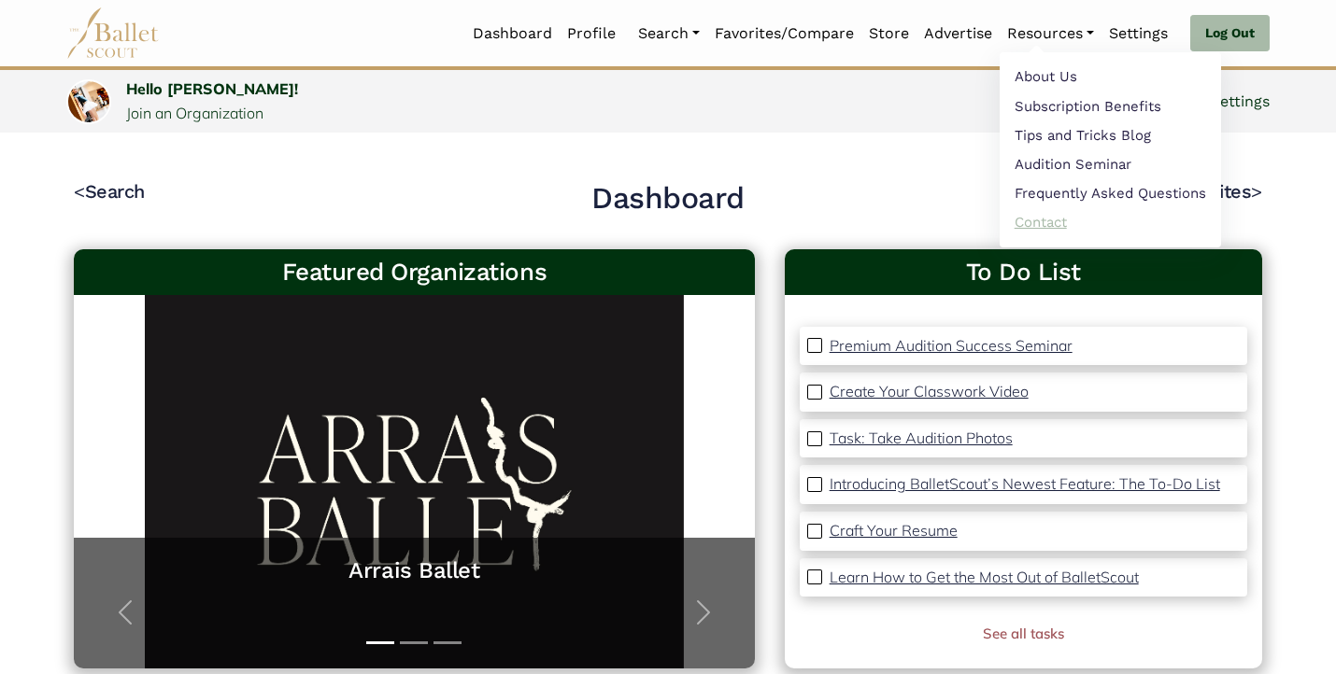
click at [1031, 220] on link "Contact" at bounding box center [1109, 222] width 221 height 29
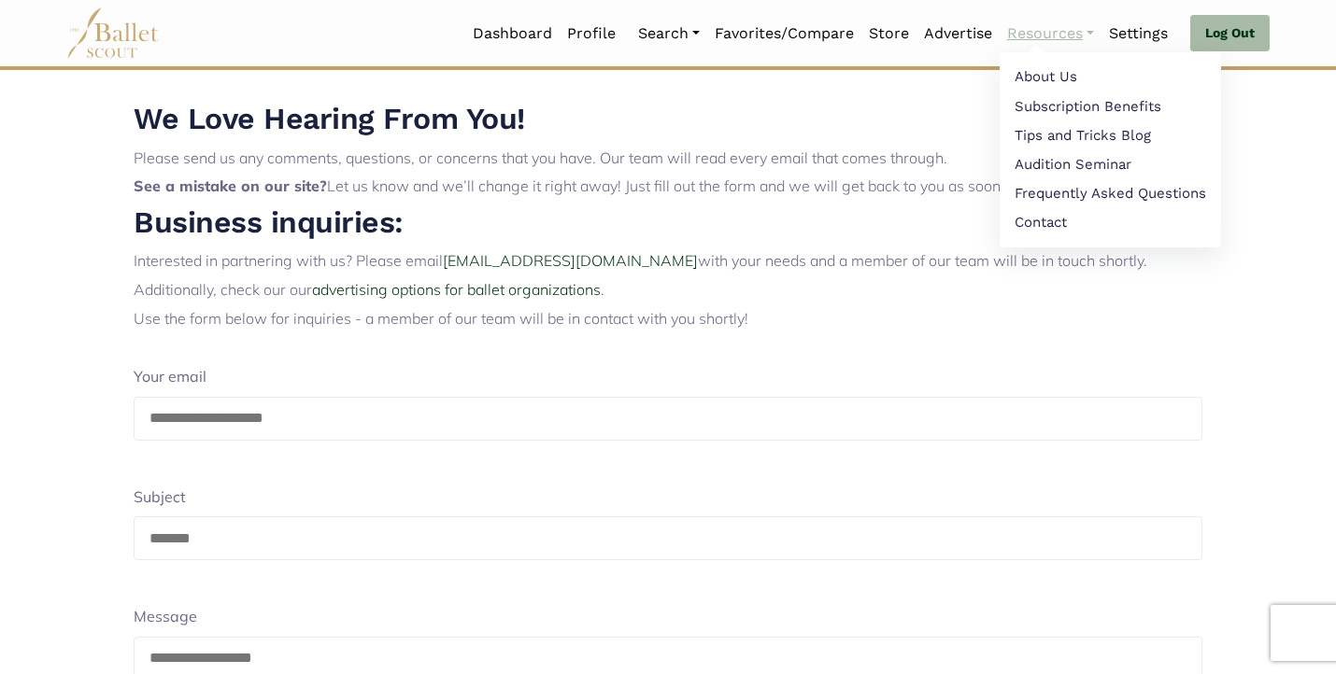
click at [1028, 38] on link "Resources" at bounding box center [1050, 33] width 102 height 39
click at [1042, 109] on link "Subscription Benefits" at bounding box center [1109, 108] width 221 height 29
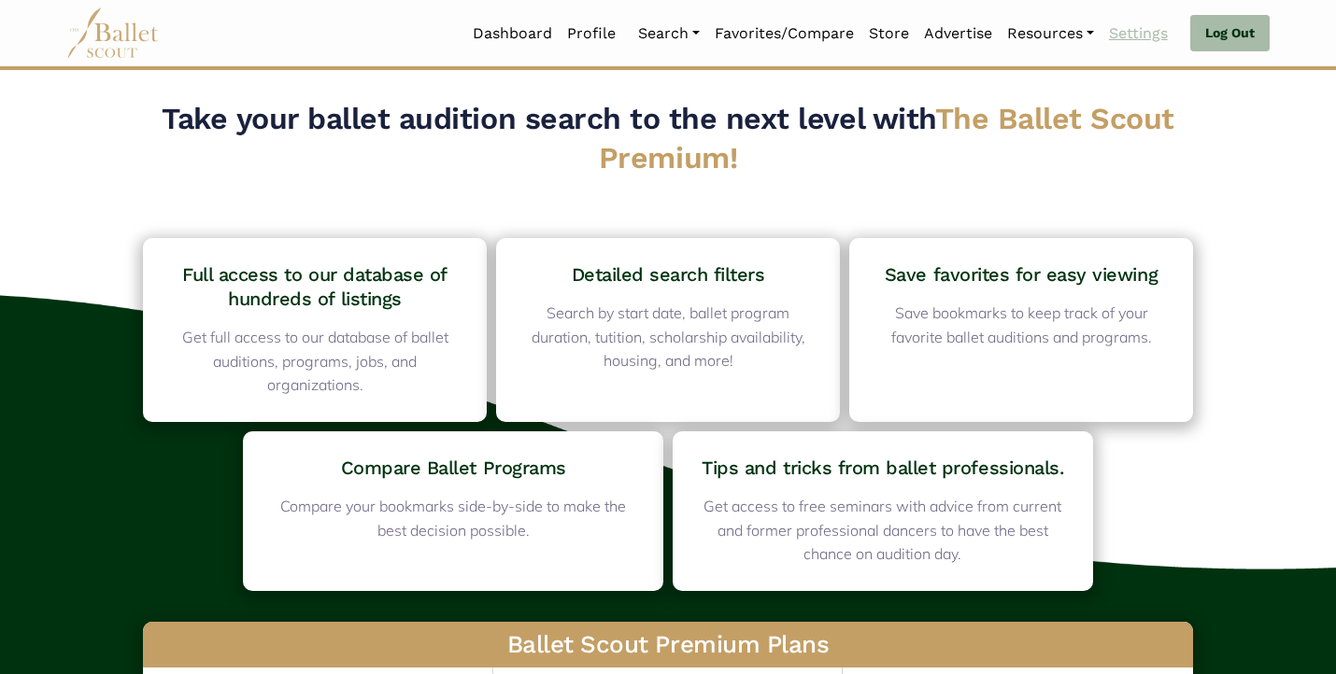
click at [1151, 29] on link "Settings" at bounding box center [1138, 33] width 74 height 39
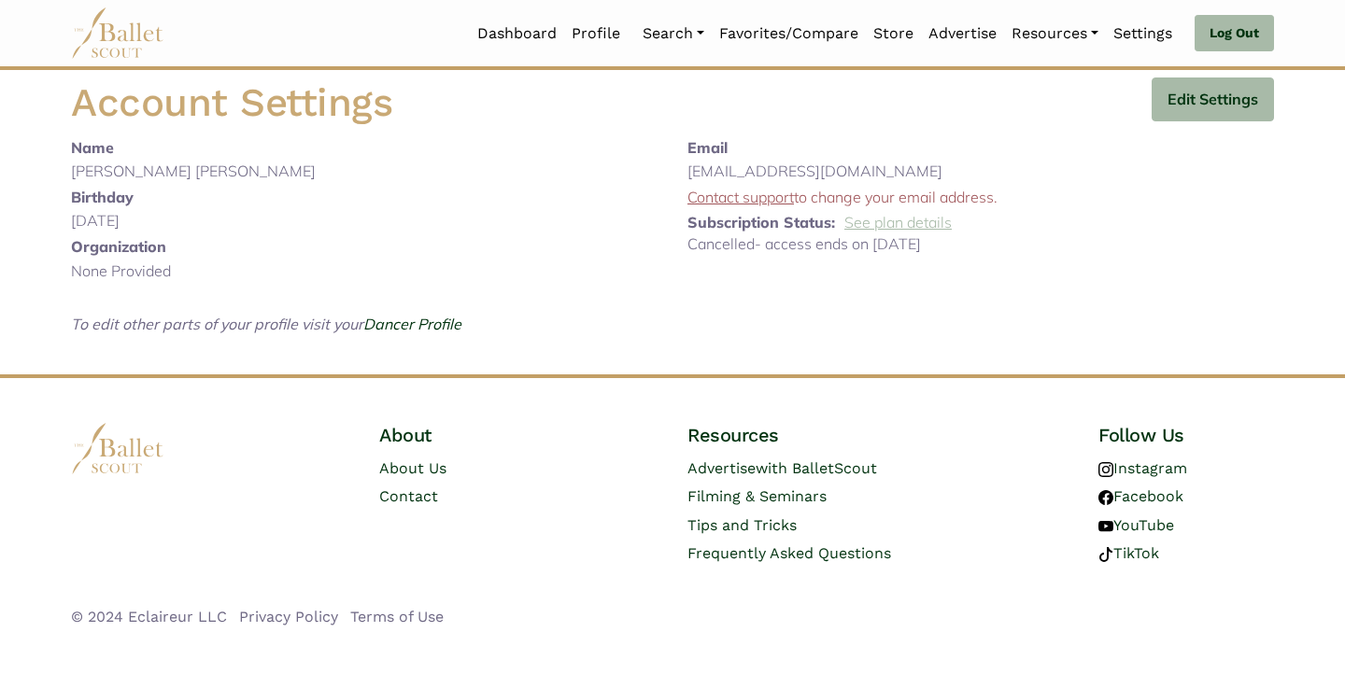
click at [874, 219] on link "See plan details" at bounding box center [897, 222] width 107 height 19
click at [404, 316] on link "Dancer Profile" at bounding box center [412, 324] width 98 height 19
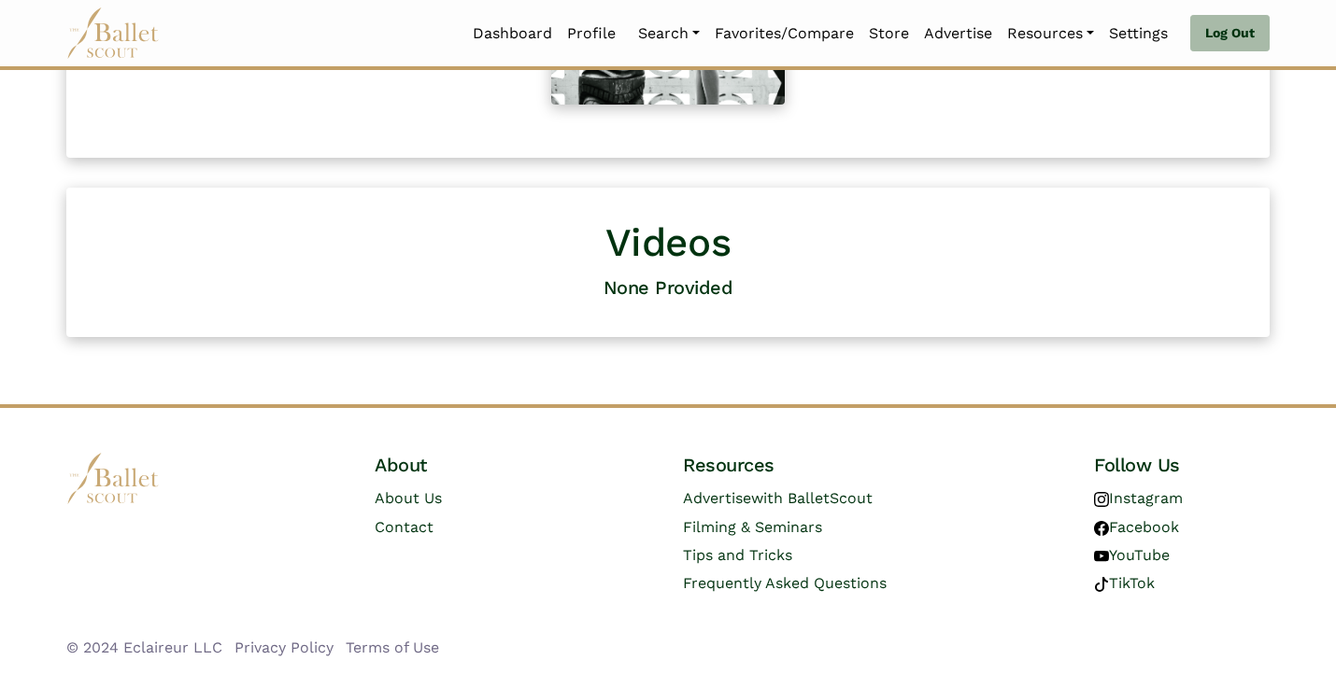
scroll to position [1133, 0]
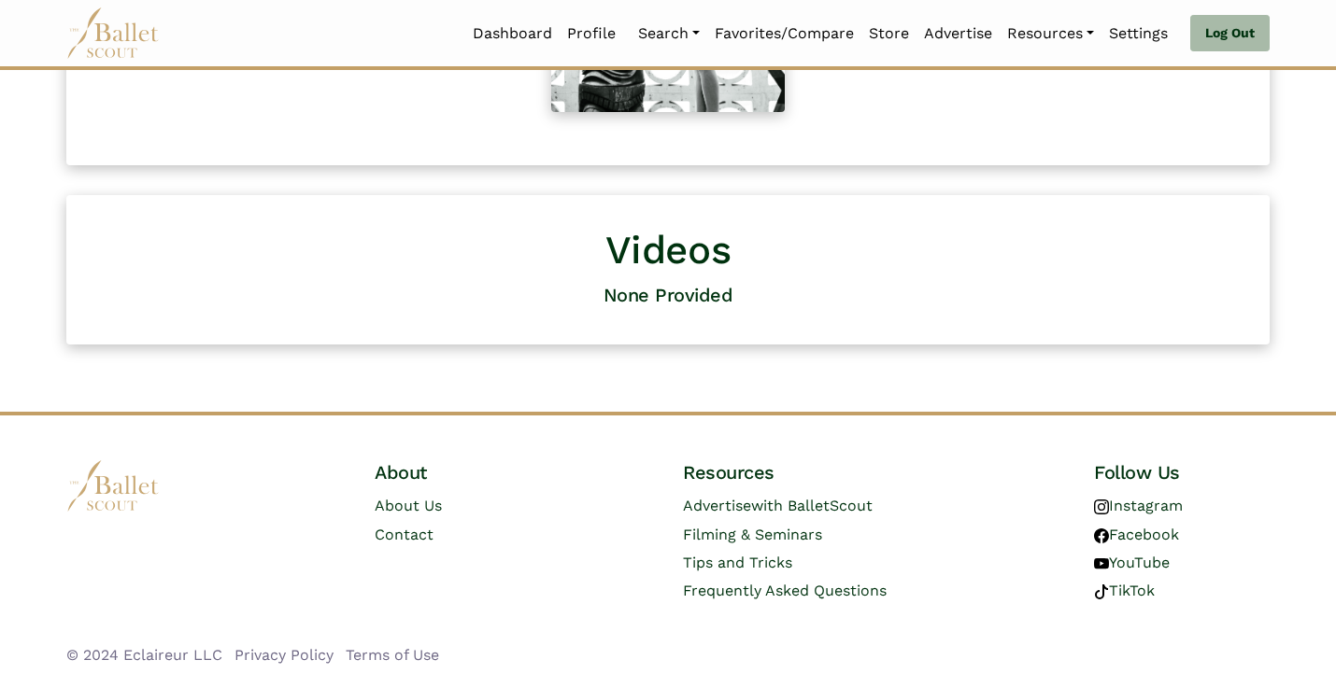
click at [746, 602] on div "Resources Advertise with BalletScout Filming & Seminars Tips and Tricks Frequen…" at bounding box center [822, 545] width 308 height 168
click at [746, 588] on span "Frequently Asked Questions" at bounding box center [785, 591] width 204 height 18
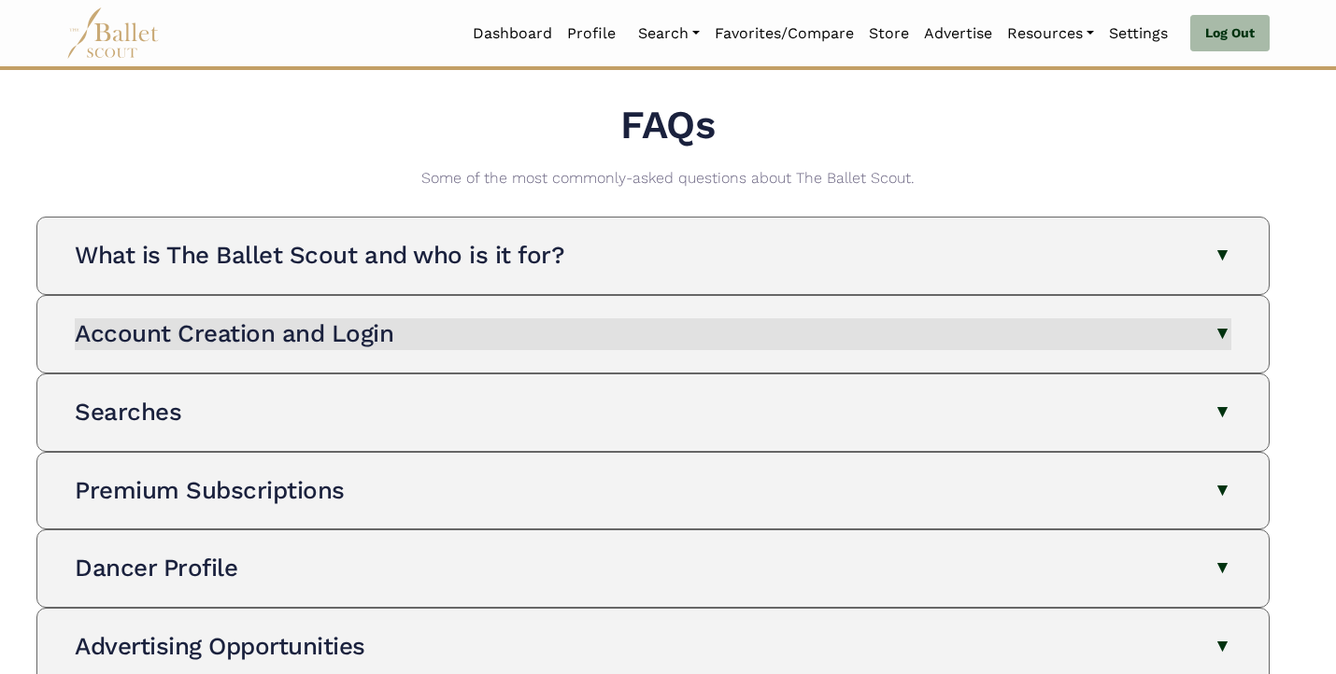
click at [945, 325] on button "Account Creation and Login" at bounding box center [653, 335] width 1156 height 32
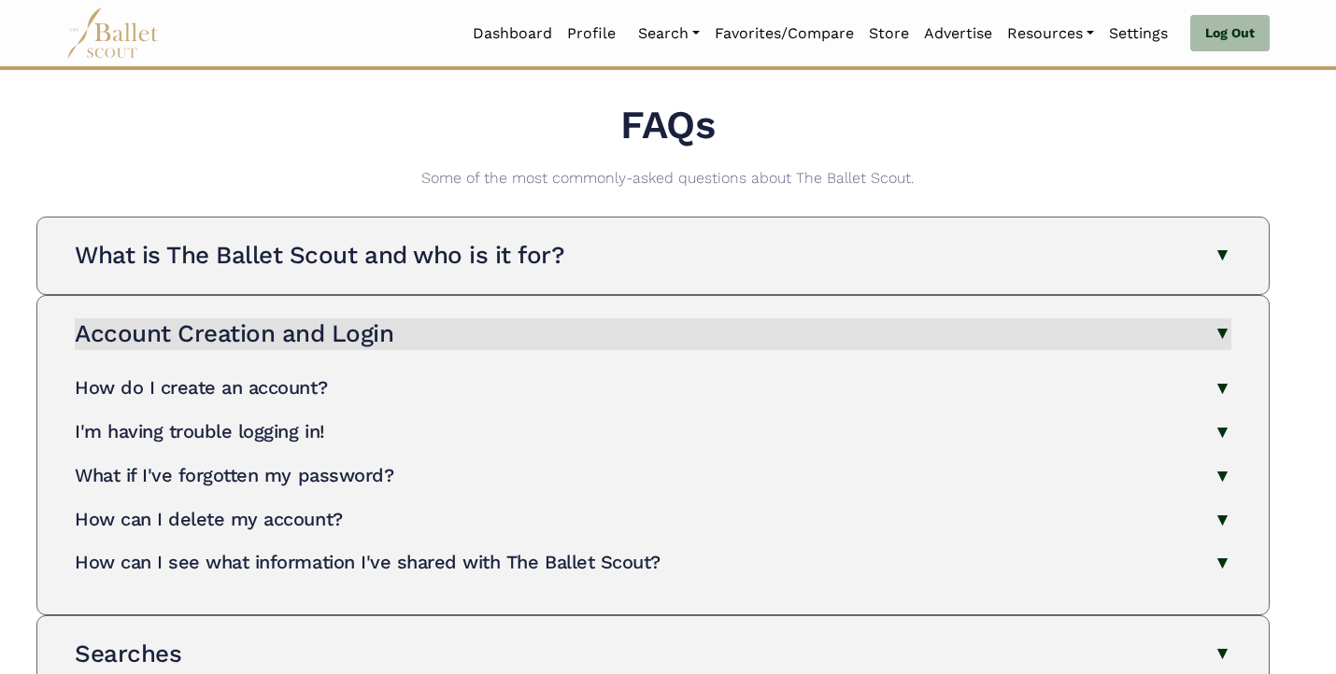
click at [517, 320] on button "Account Creation and Login" at bounding box center [653, 335] width 1156 height 32
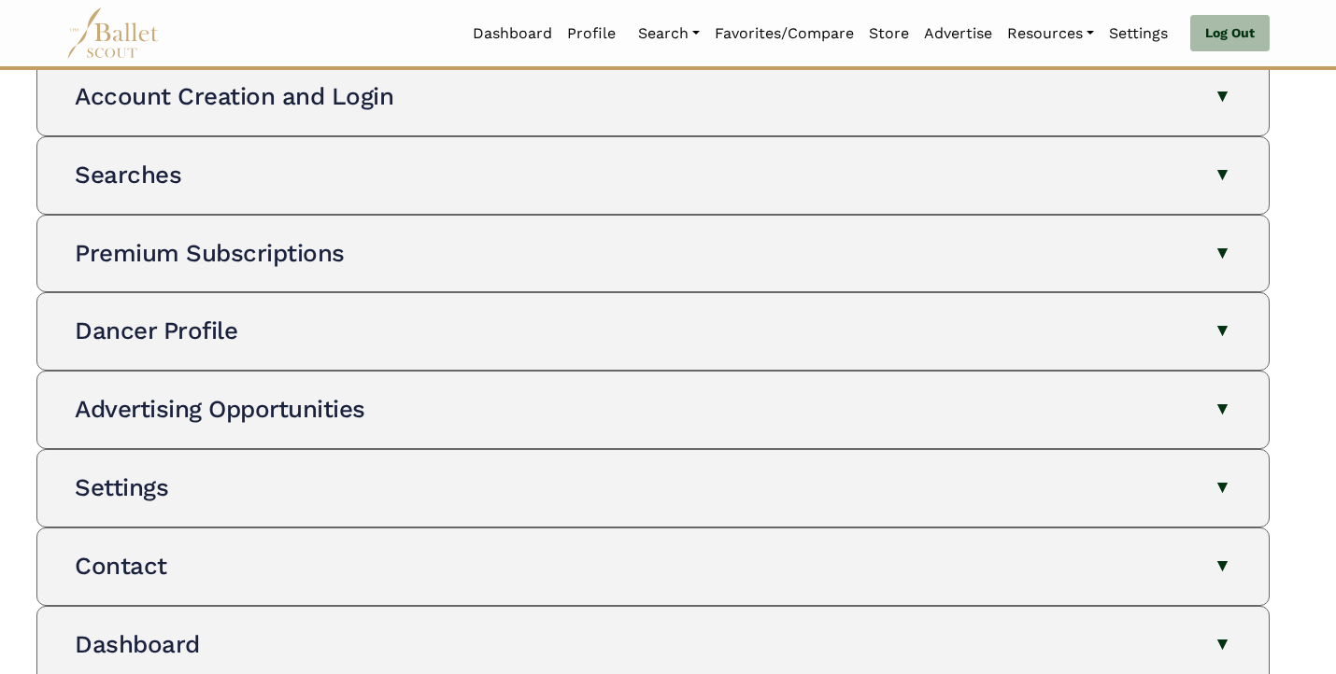
scroll to position [246, 0]
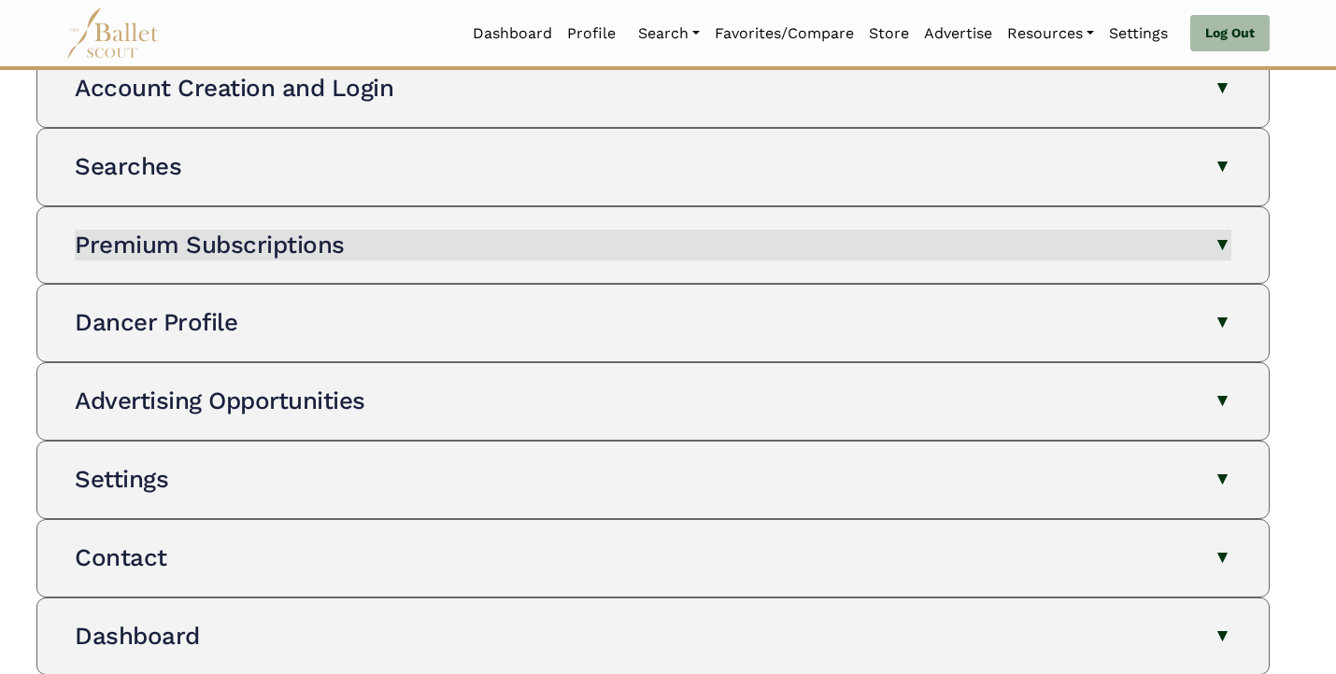
click at [509, 234] on button "Premium Subscriptions" at bounding box center [653, 246] width 1156 height 32
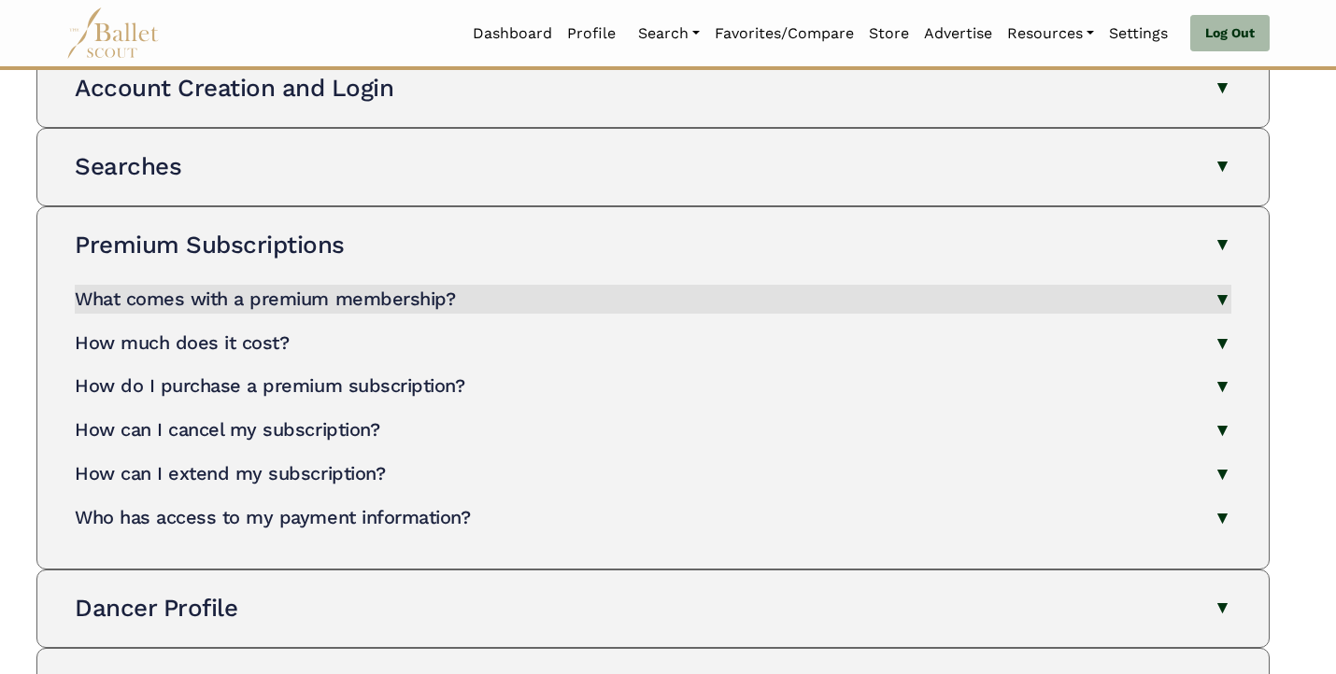
click at [466, 297] on button "What comes with a premium membership?" at bounding box center [653, 299] width 1156 height 29
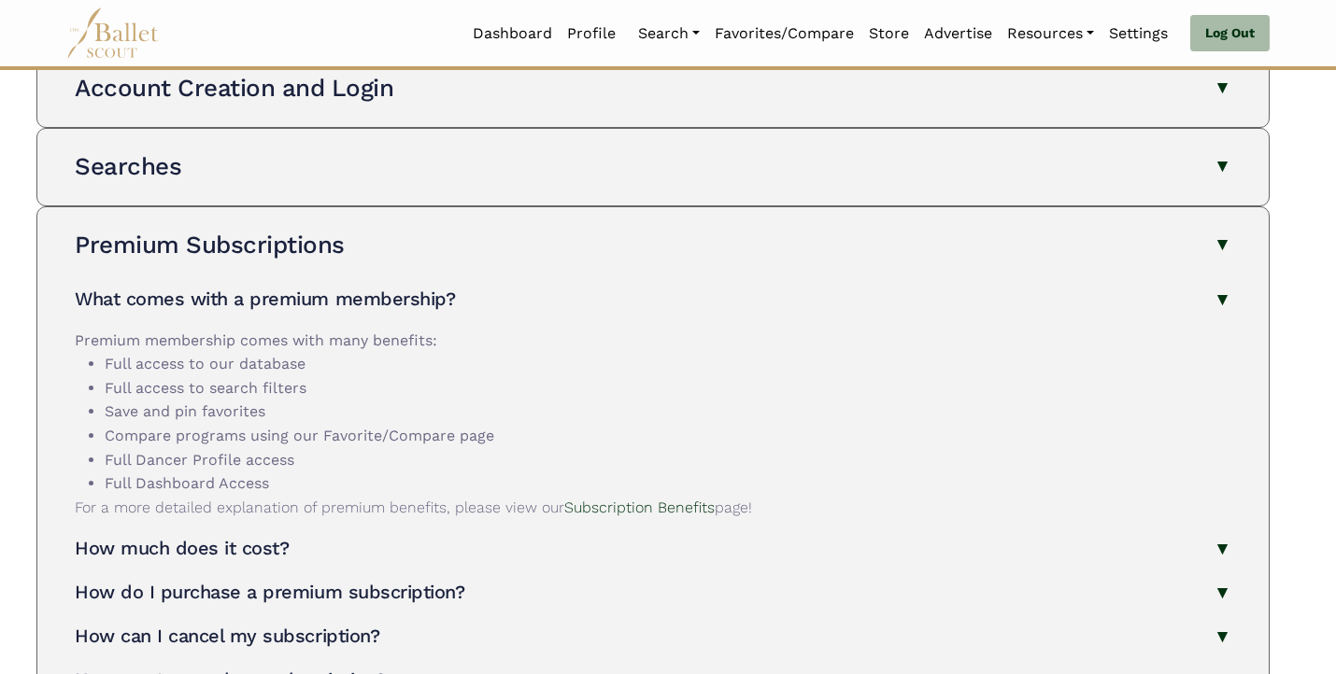
drag, startPoint x: 426, startPoint y: 292, endPoint x: 426, endPoint y: 327, distance: 34.6
click at [426, 327] on div "What comes with a premium membership? Premium membership comes with many benefi…" at bounding box center [653, 507] width 1156 height 492
click at [625, 499] on link "Subscription Benefits" at bounding box center [639, 508] width 150 height 18
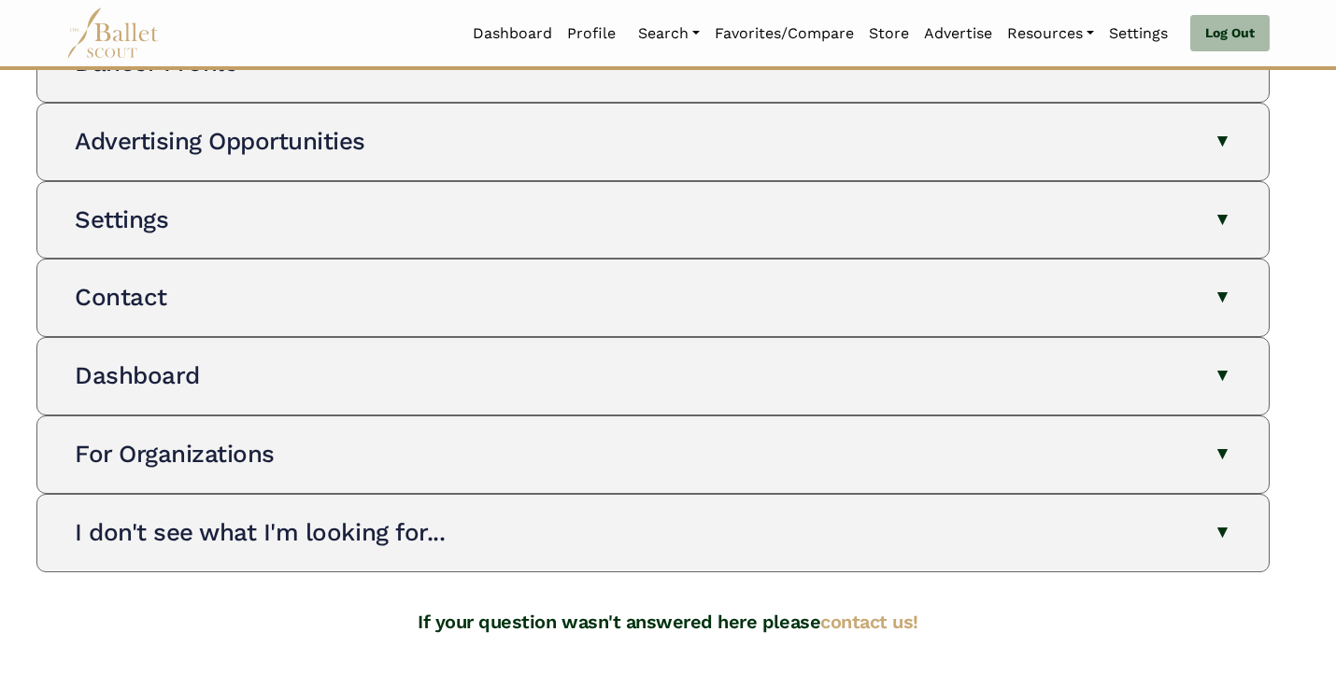
scroll to position [997, 0]
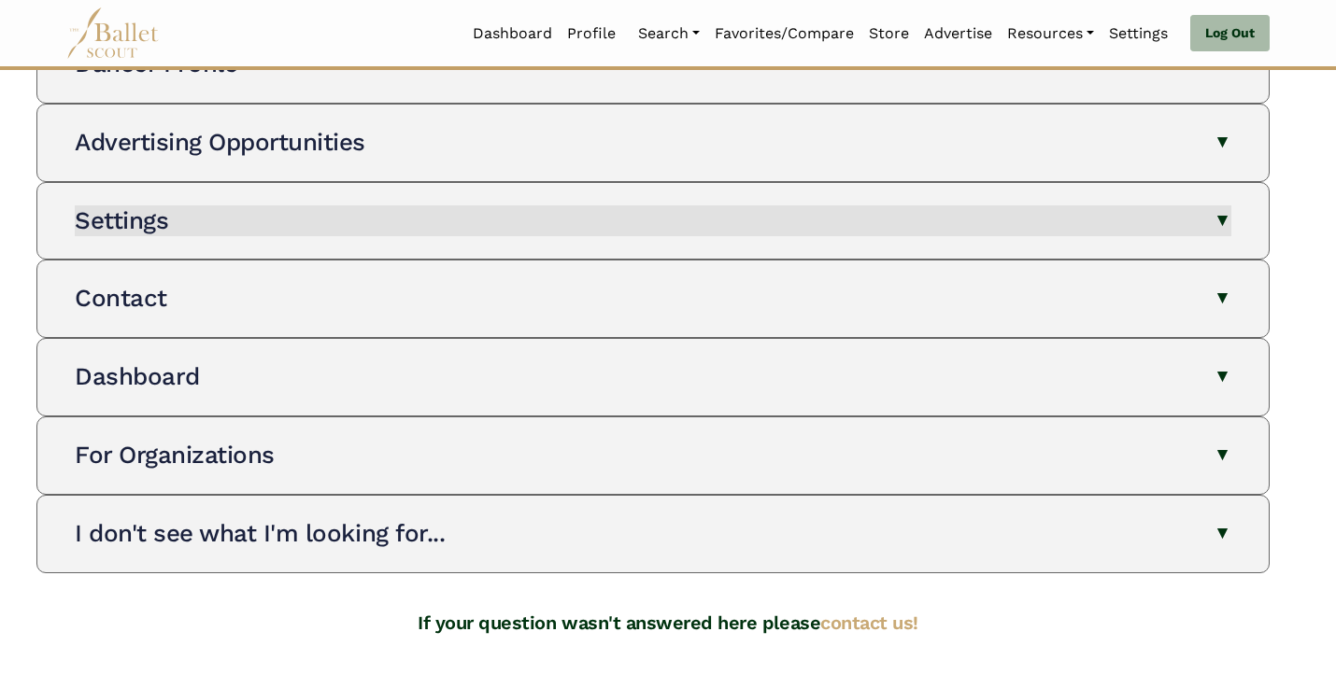
click at [321, 206] on button "Settings" at bounding box center [653, 222] width 1156 height 32
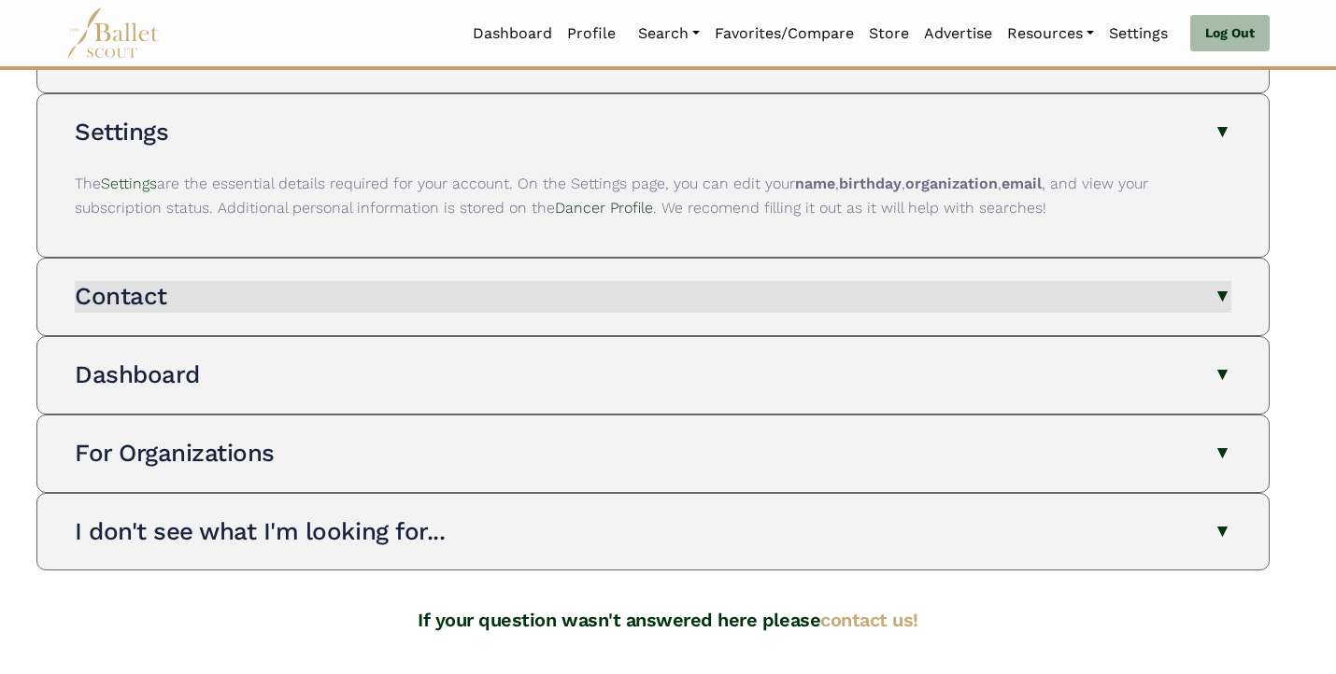
scroll to position [1088, 0]
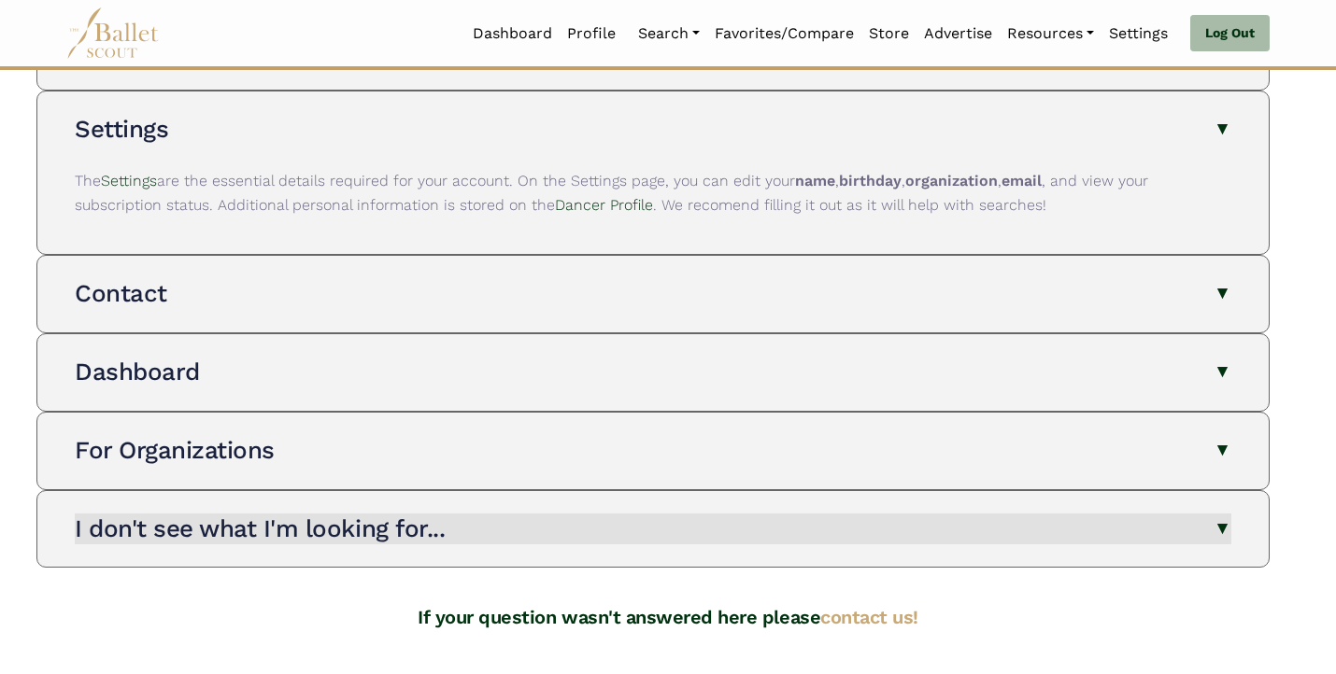
click at [467, 514] on button "I don't see what I'm looking for..." at bounding box center [653, 530] width 1156 height 32
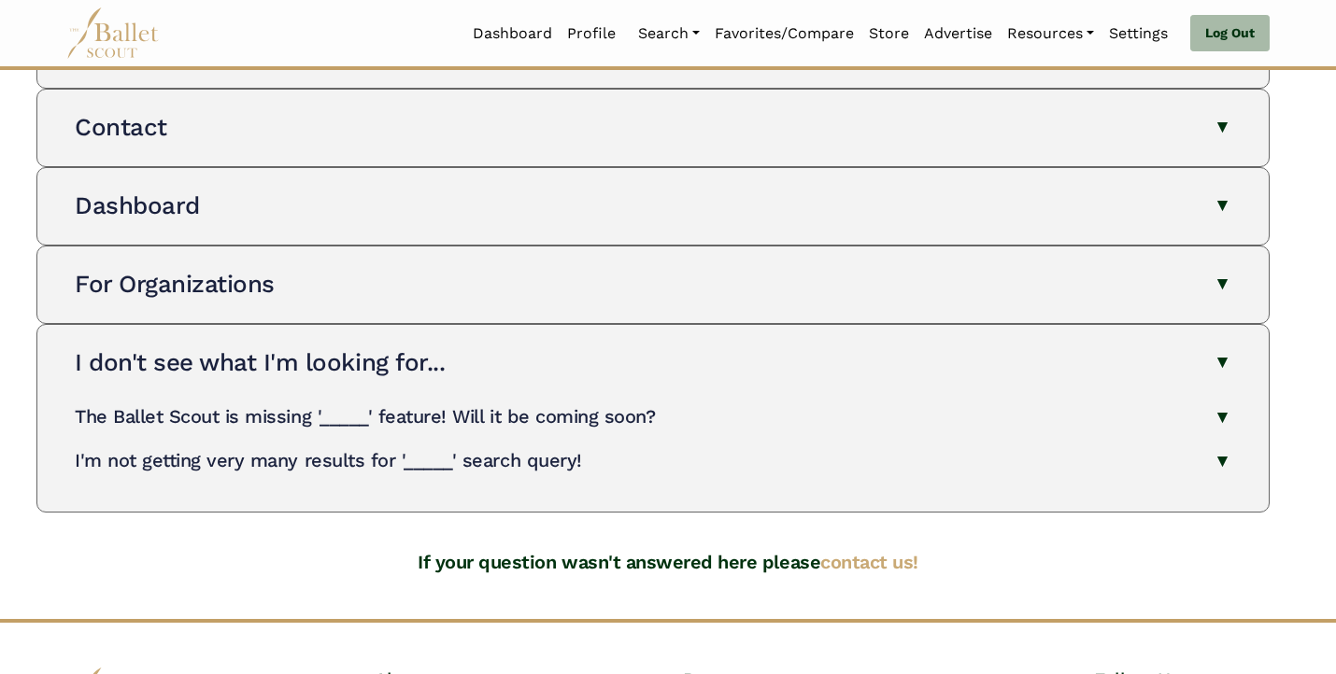
scroll to position [1259, 0]
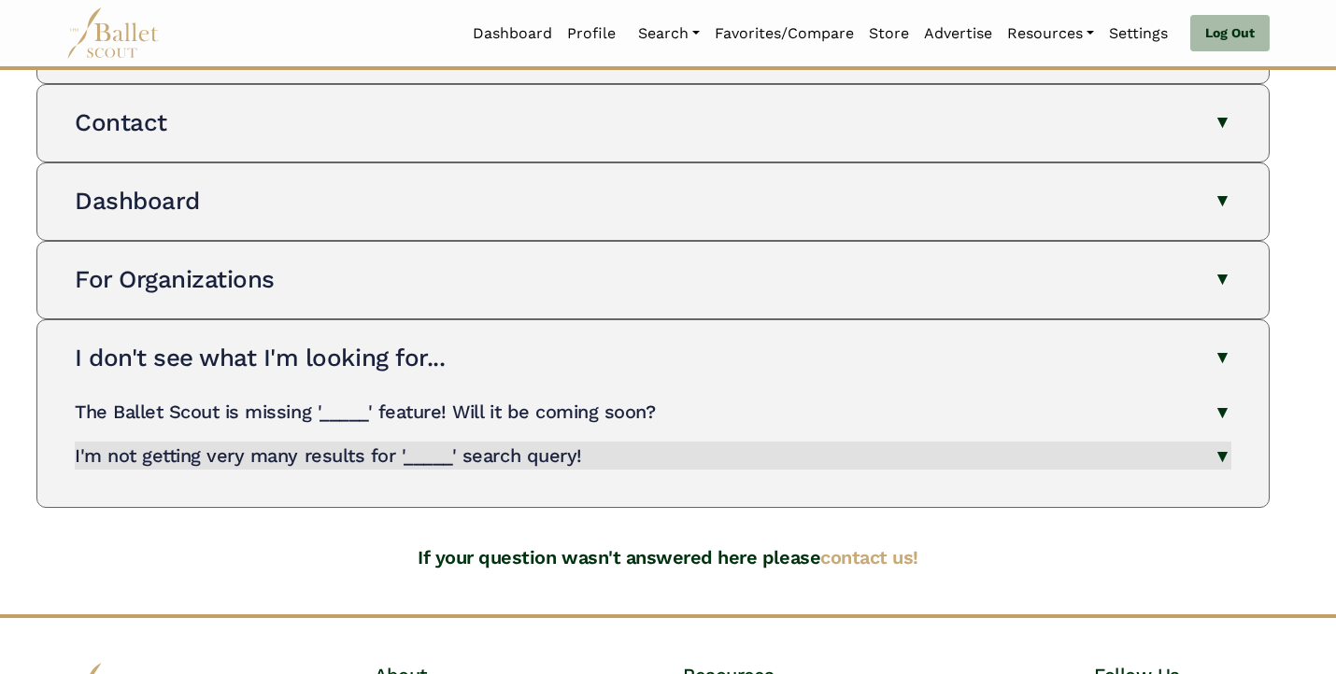
click at [554, 445] on h4 "I'm not getting very many results for '_____' search query!" at bounding box center [328, 456] width 507 height 22
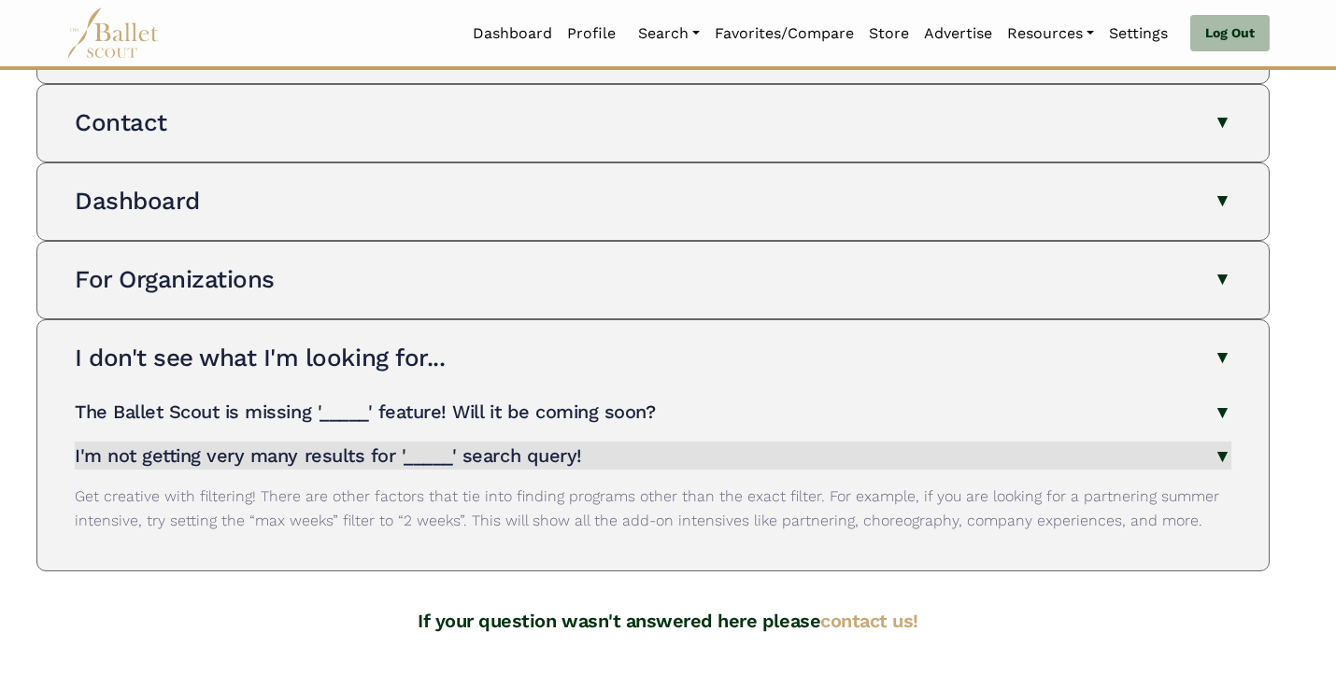
click at [554, 445] on h4 "I'm not getting very many results for '_____' search query!" at bounding box center [328, 456] width 507 height 22
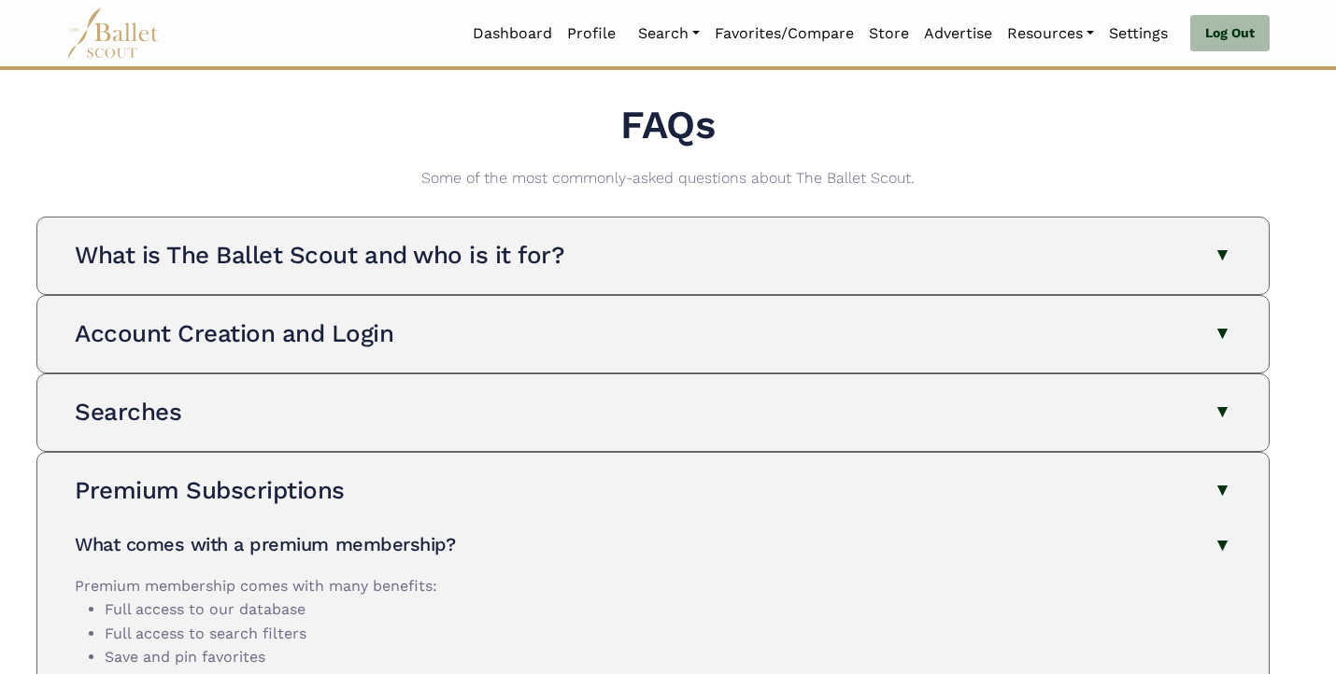
scroll to position [0, 0]
click at [1232, 34] on link "Log Out" at bounding box center [1229, 33] width 79 height 37
